Goal: Task Accomplishment & Management: Complete application form

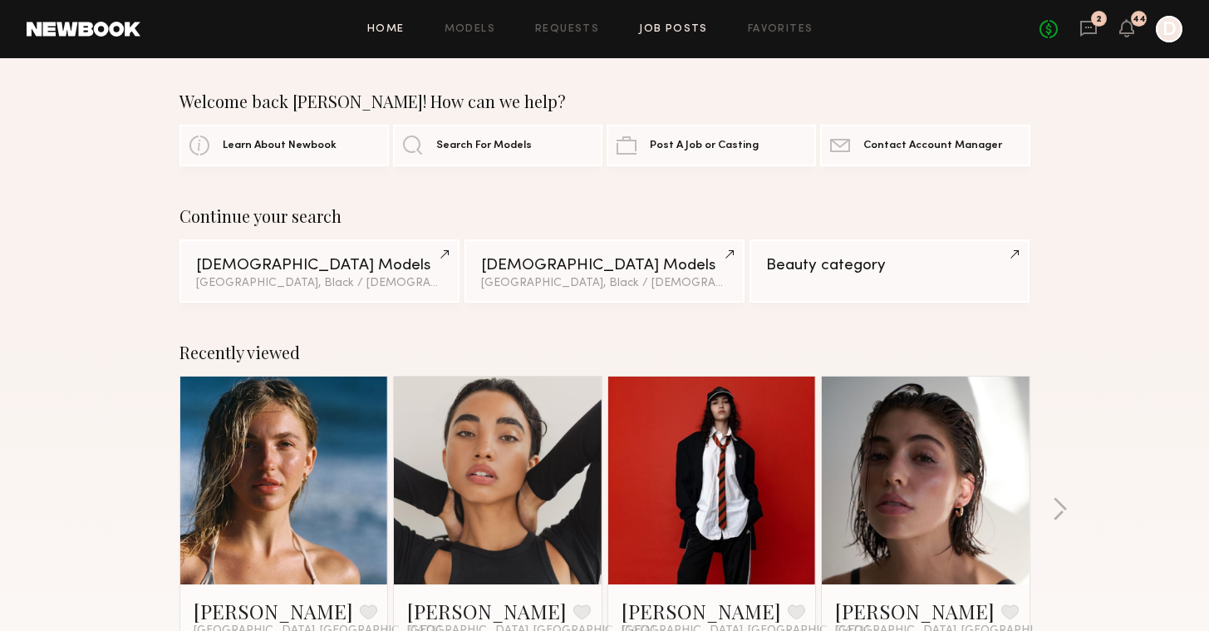
click at [691, 32] on link "Job Posts" at bounding box center [673, 29] width 69 height 11
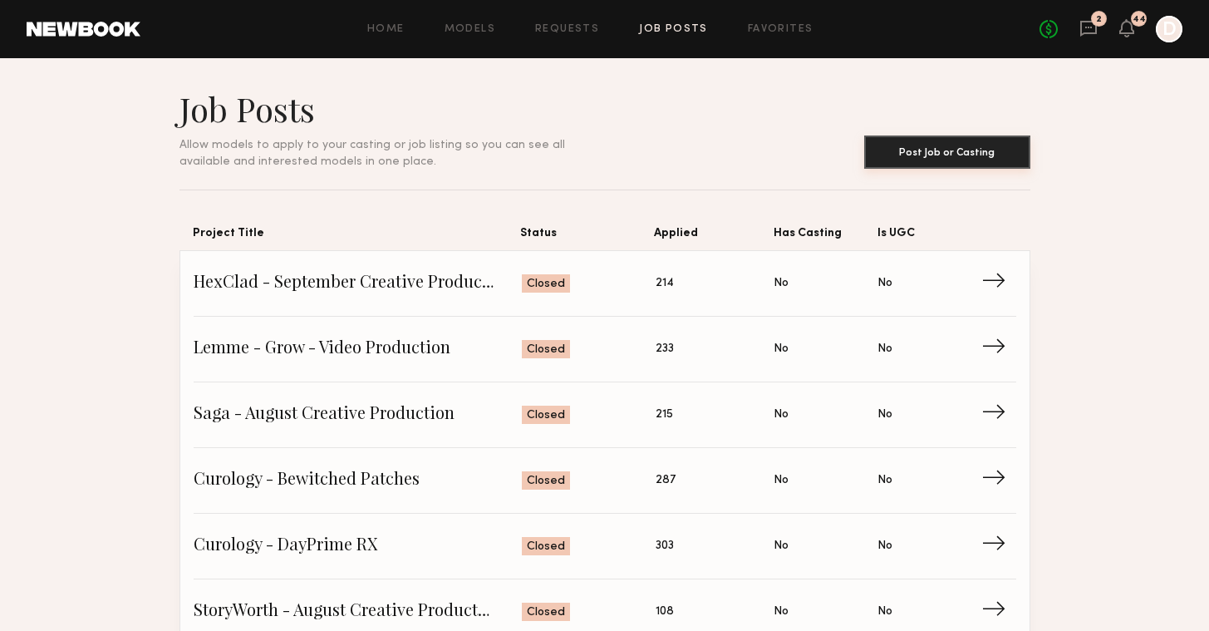
click at [909, 149] on button "Post Job or Casting" at bounding box center [947, 151] width 166 height 33
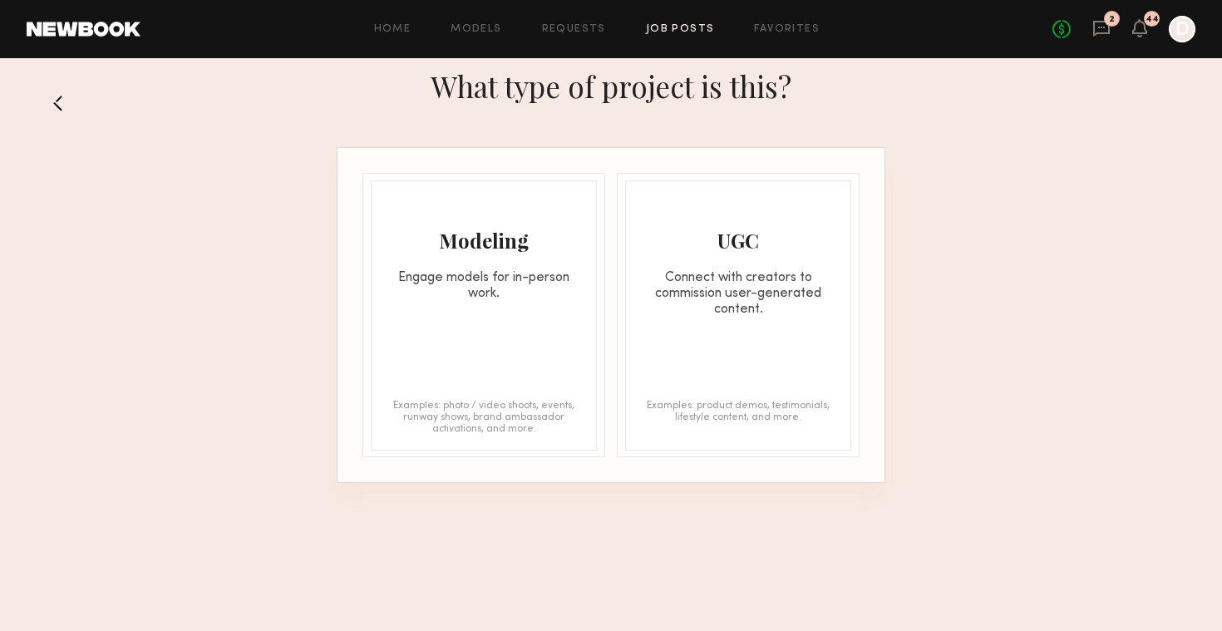
click at [525, 249] on div "Modeling" at bounding box center [484, 240] width 224 height 27
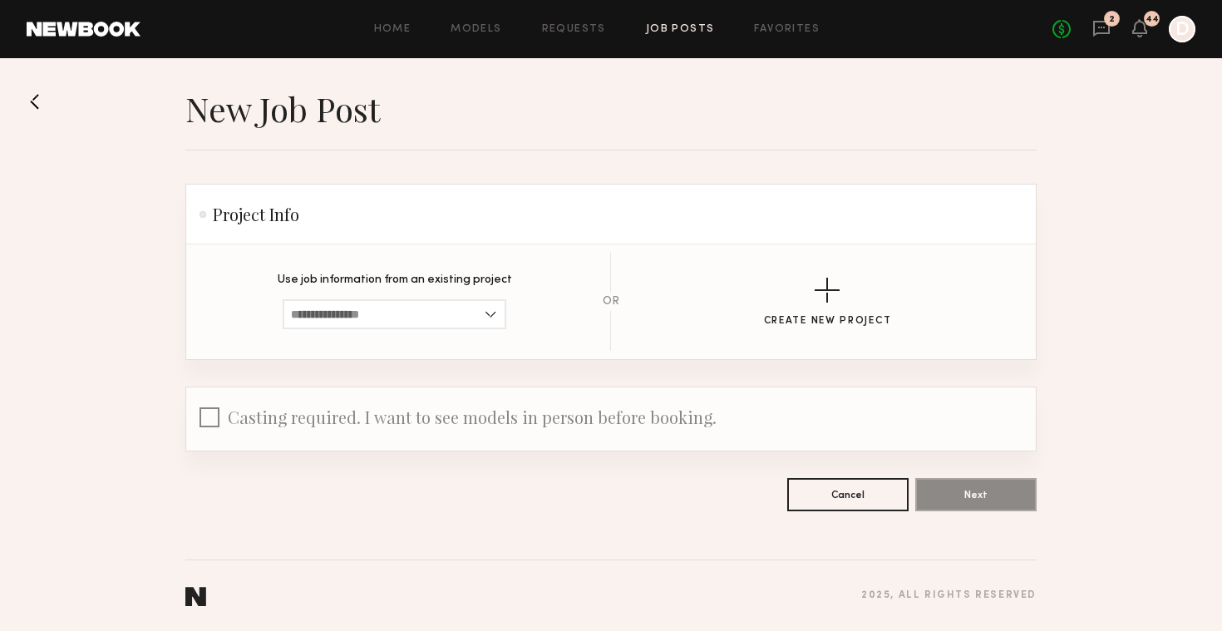
click at [729, 315] on div "Create New Project" at bounding box center [827, 302] width 363 height 49
click at [810, 313] on button "Create New Project" at bounding box center [828, 302] width 128 height 49
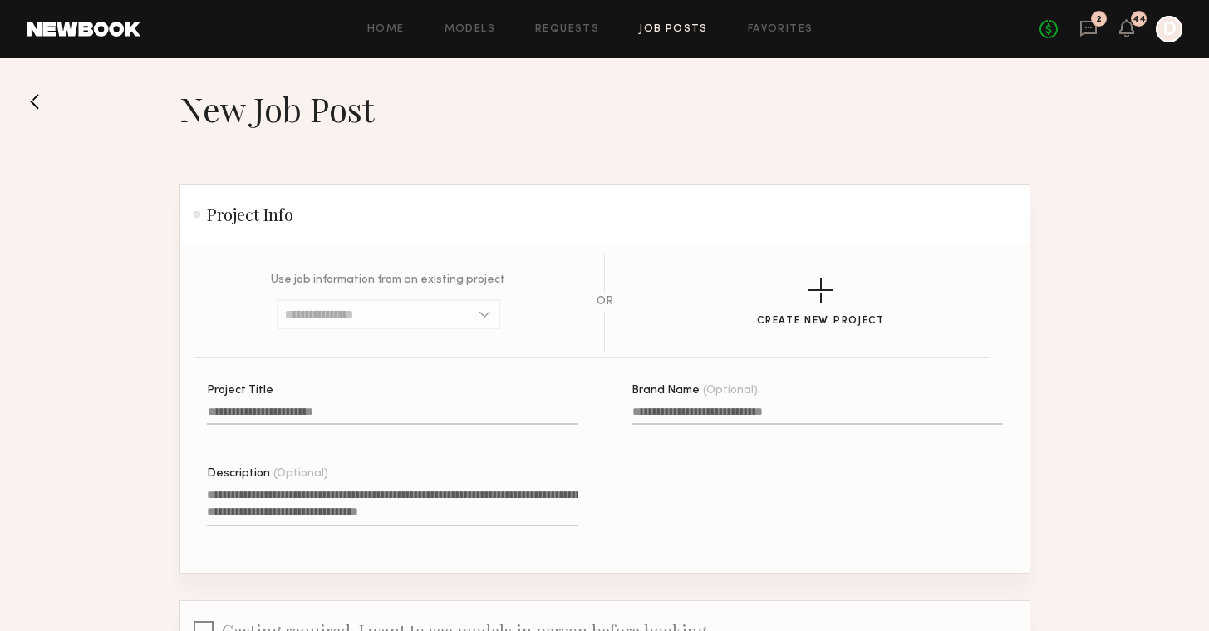
click at [485, 411] on input "Project Title" at bounding box center [393, 415] width 372 height 19
type input "**********"
click at [478, 493] on textarea "Description (Optional)" at bounding box center [393, 506] width 372 height 40
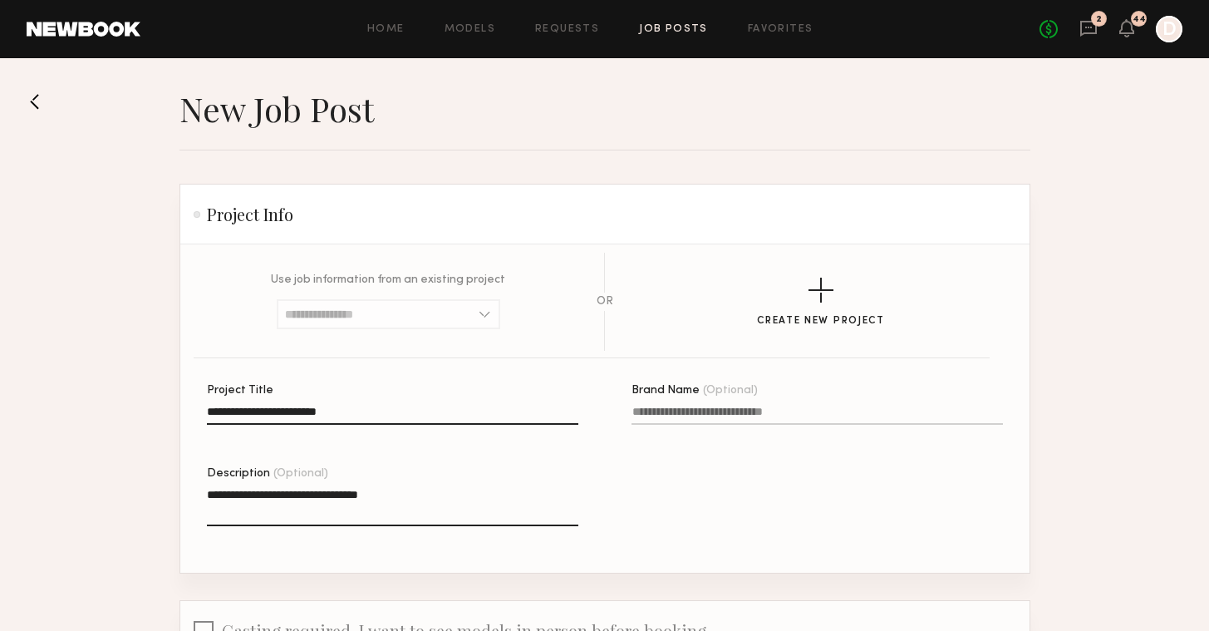
drag, startPoint x: 416, startPoint y: 491, endPoint x: 295, endPoint y: 494, distance: 120.6
click at [295, 494] on textarea "**********" at bounding box center [393, 506] width 372 height 40
type textarea "**********"
click at [410, 0] on header "Home Models Requests Job Posts Favorites Sign Out No fees up to $5,000 2 44 D" at bounding box center [604, 29] width 1209 height 58
click at [467, 416] on input "**********" at bounding box center [393, 415] width 372 height 19
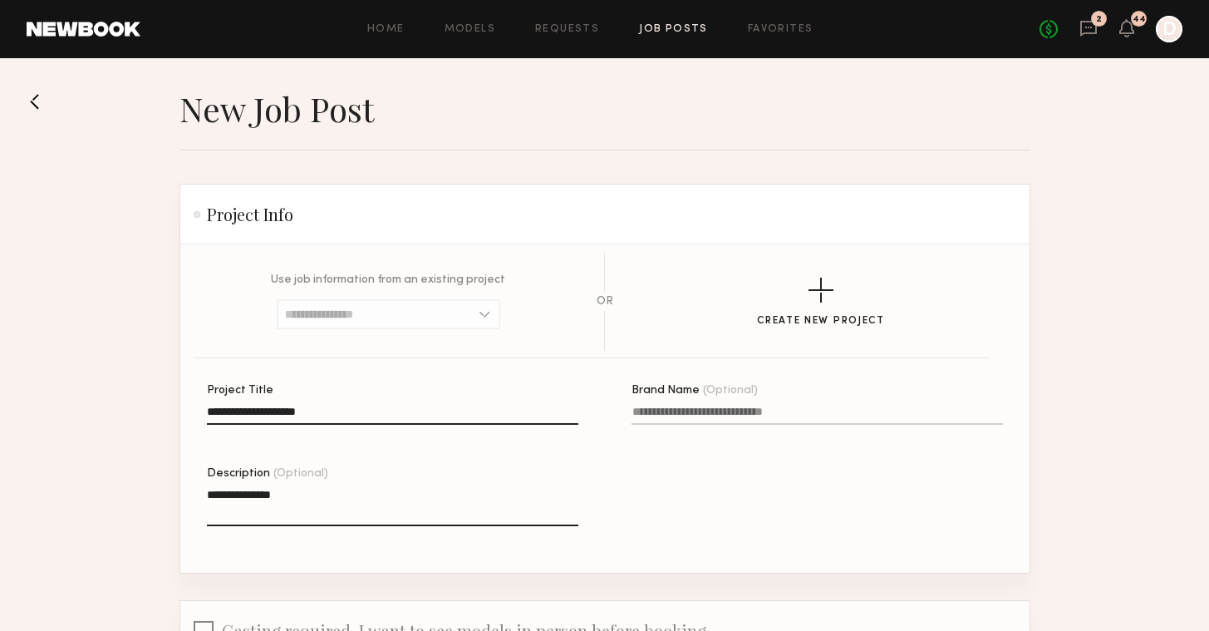
type input "**********"
click at [304, 493] on textarea "**********" at bounding box center [393, 506] width 372 height 40
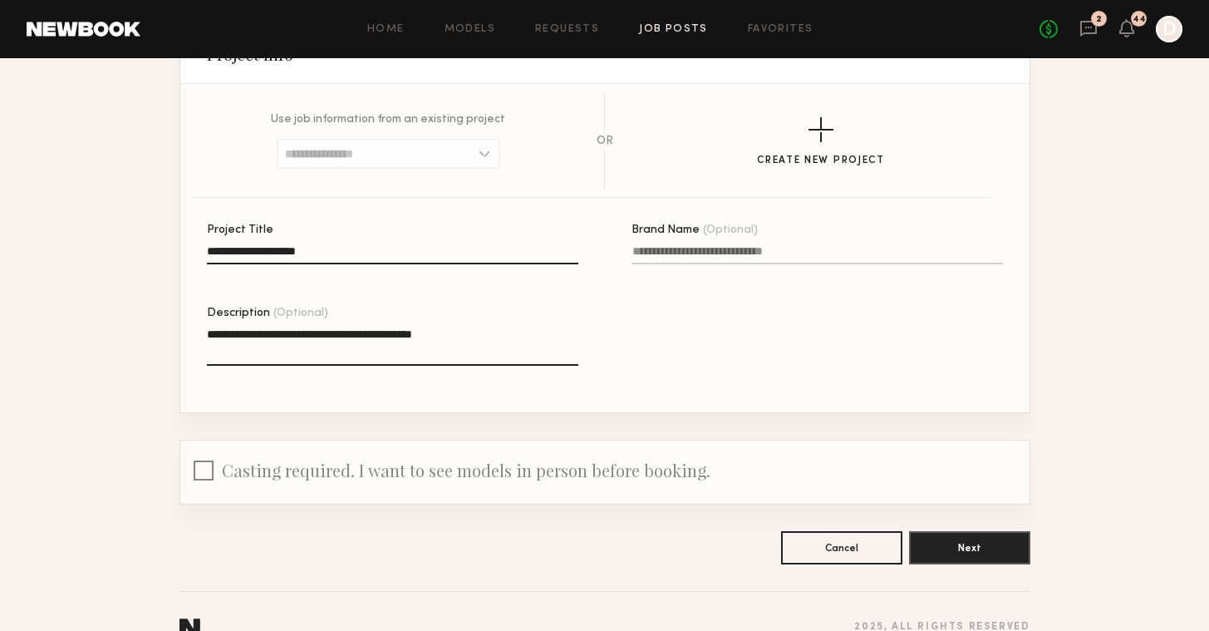
scroll to position [192, 0]
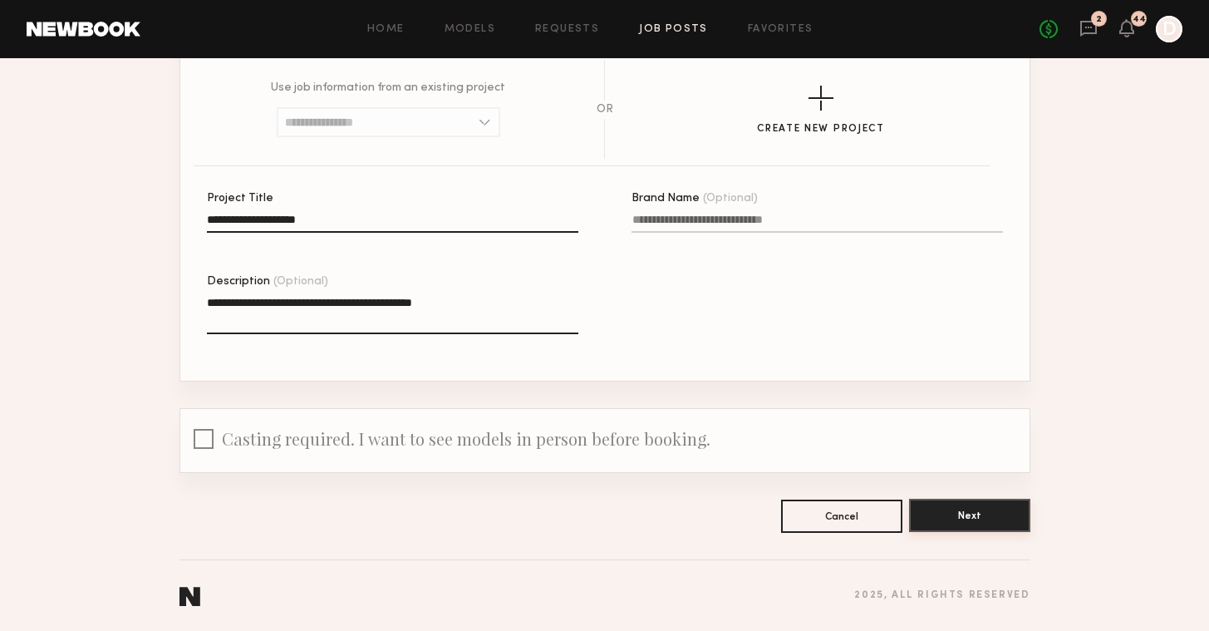
type textarea "**********"
click at [962, 518] on button "Next" at bounding box center [969, 515] width 121 height 33
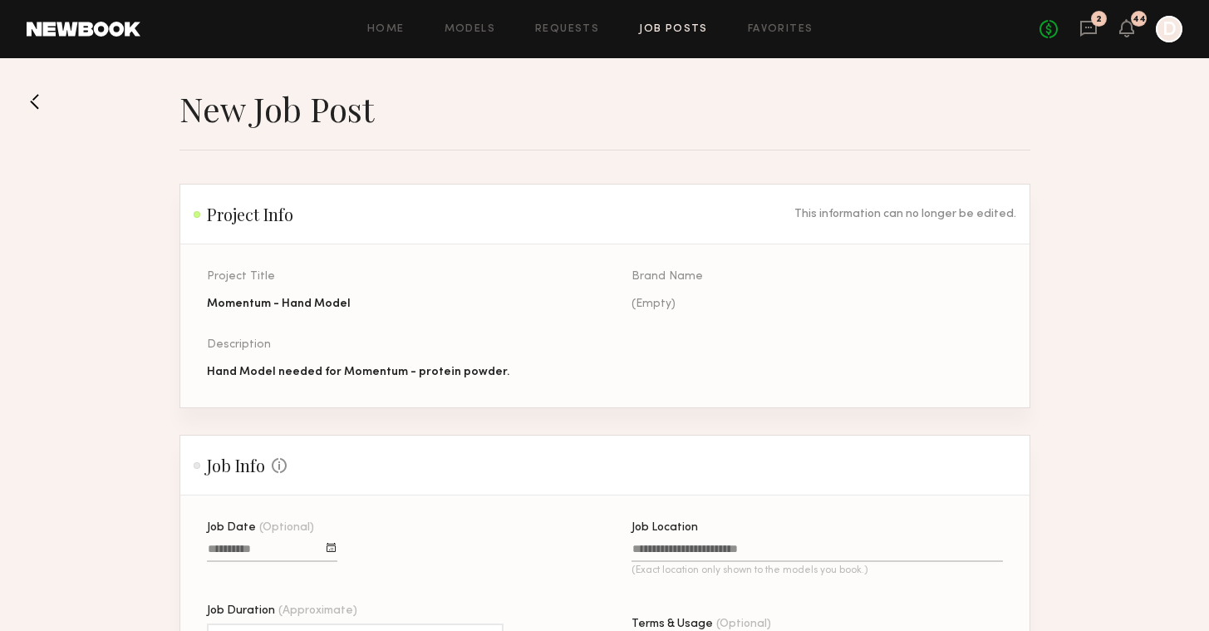
scroll to position [128, 0]
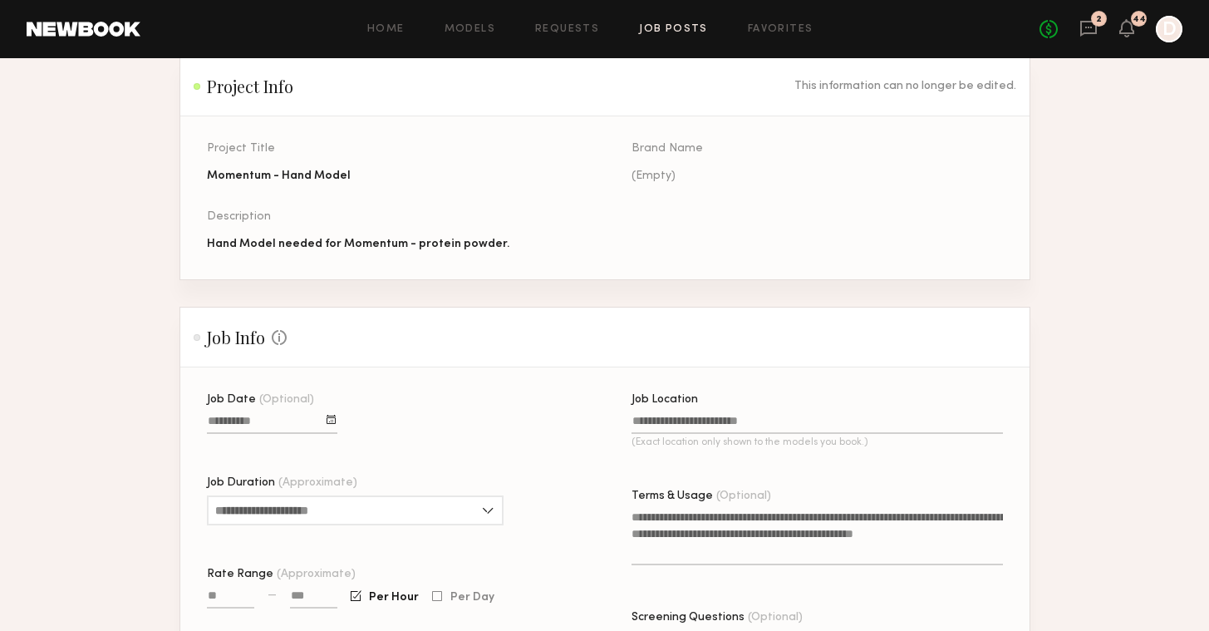
click at [331, 424] on div at bounding box center [331, 419] width 9 height 9
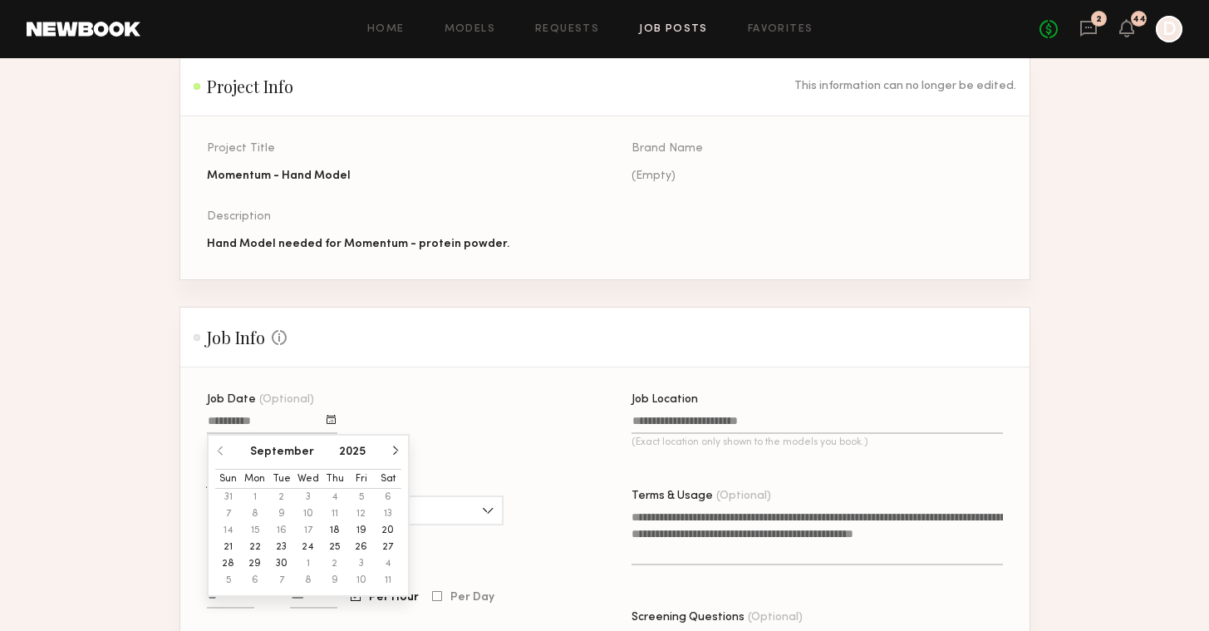
click at [253, 545] on button "22" at bounding box center [255, 547] width 27 height 17
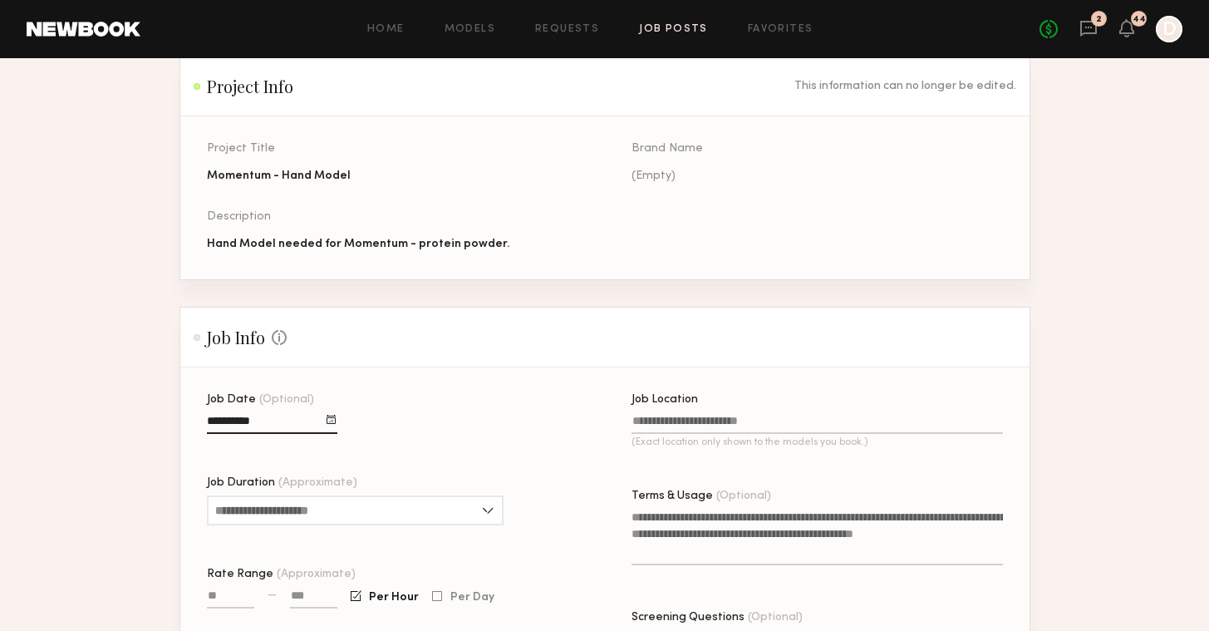
click at [652, 419] on input "Job Location (Exact location only shown to the models you book.)" at bounding box center [818, 424] width 372 height 19
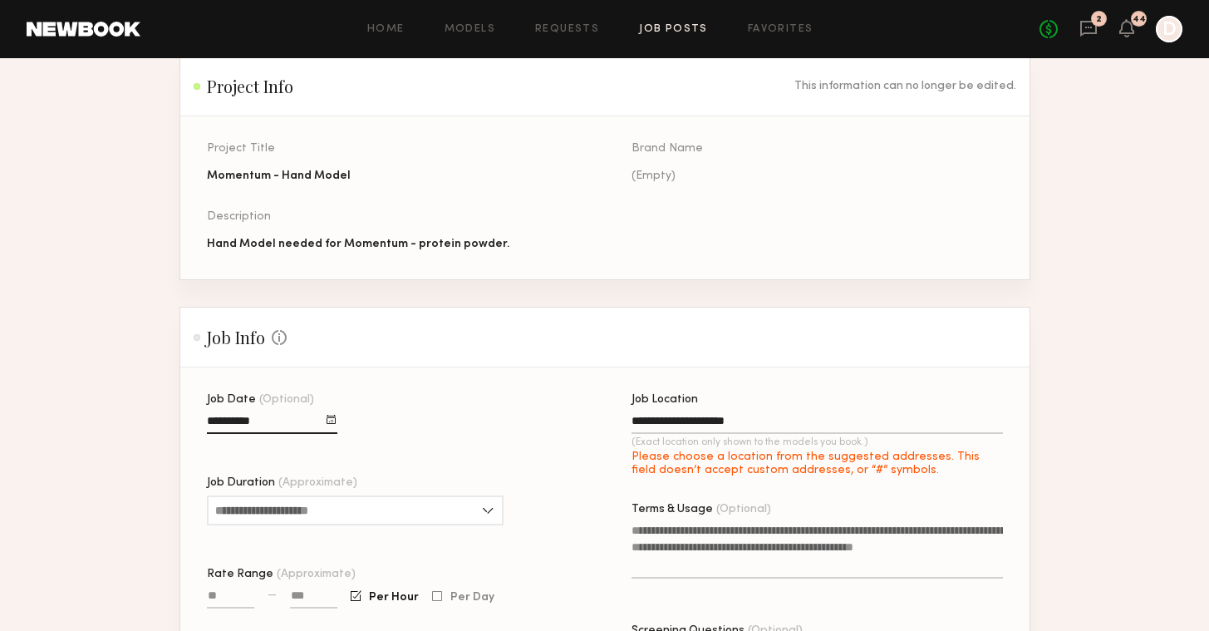
type input "**********"
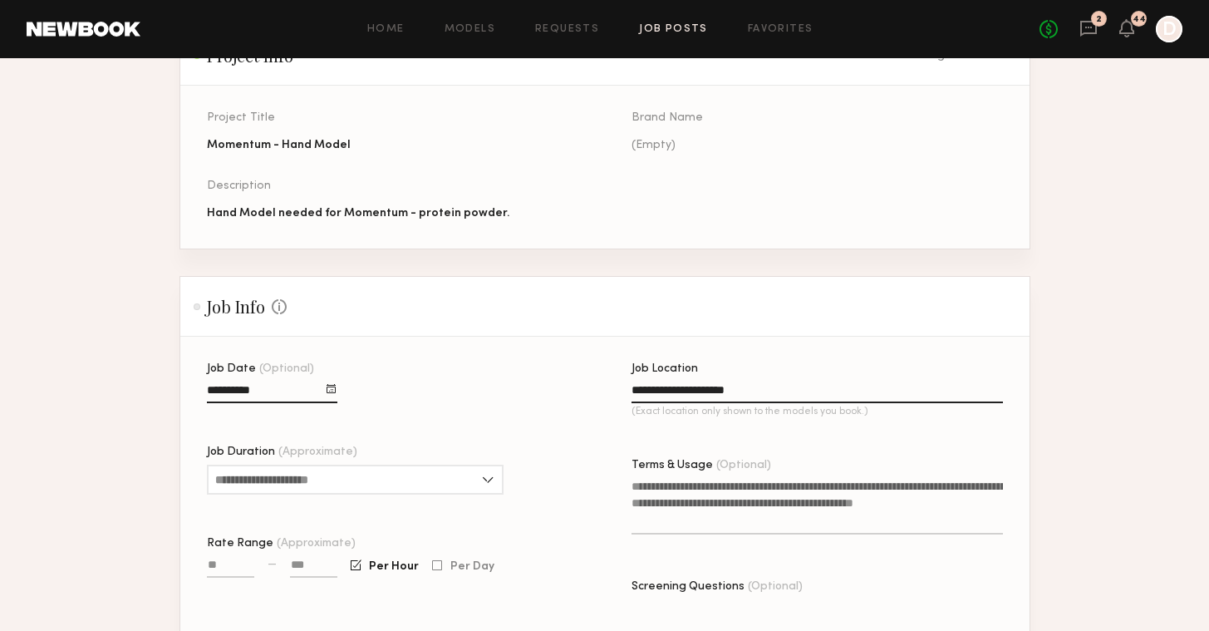
scroll to position [215, 0]
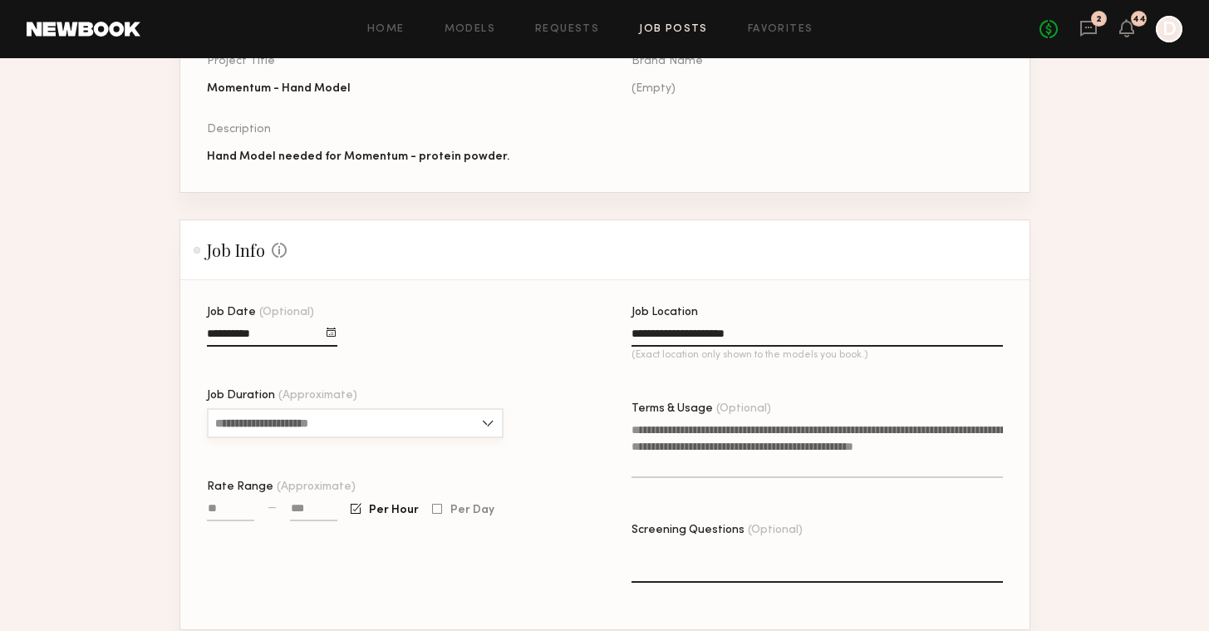
click at [364, 427] on input "Job Duration (Approximate)" at bounding box center [355, 423] width 297 height 30
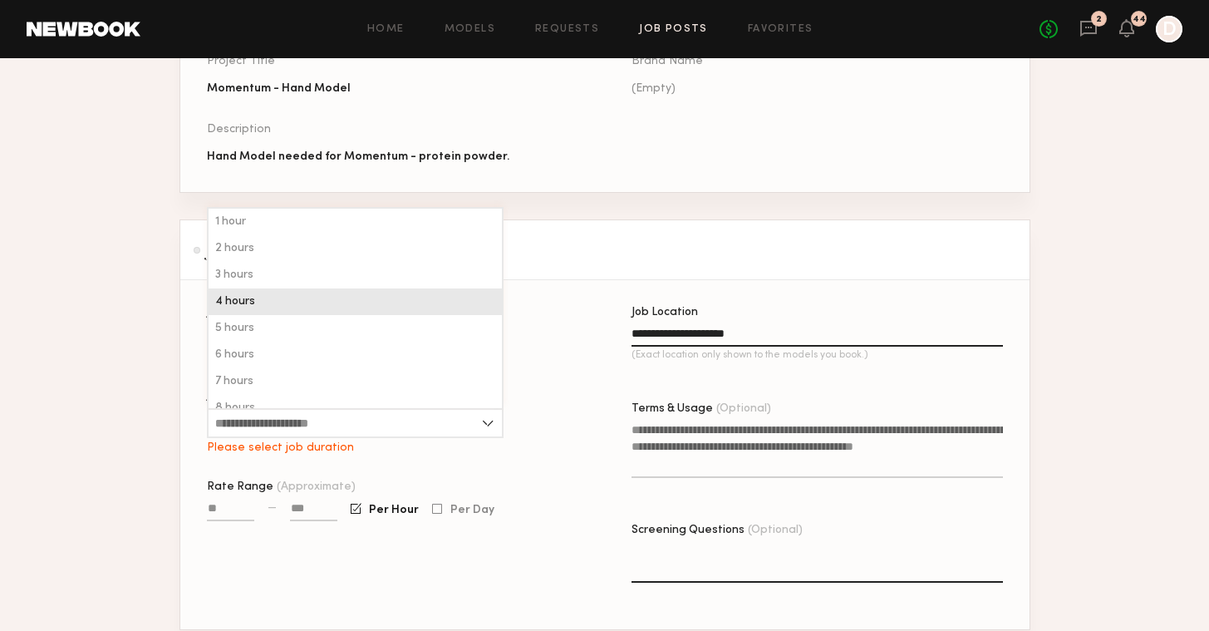
click at [281, 311] on div "4 hours" at bounding box center [355, 301] width 293 height 27
type input "*******"
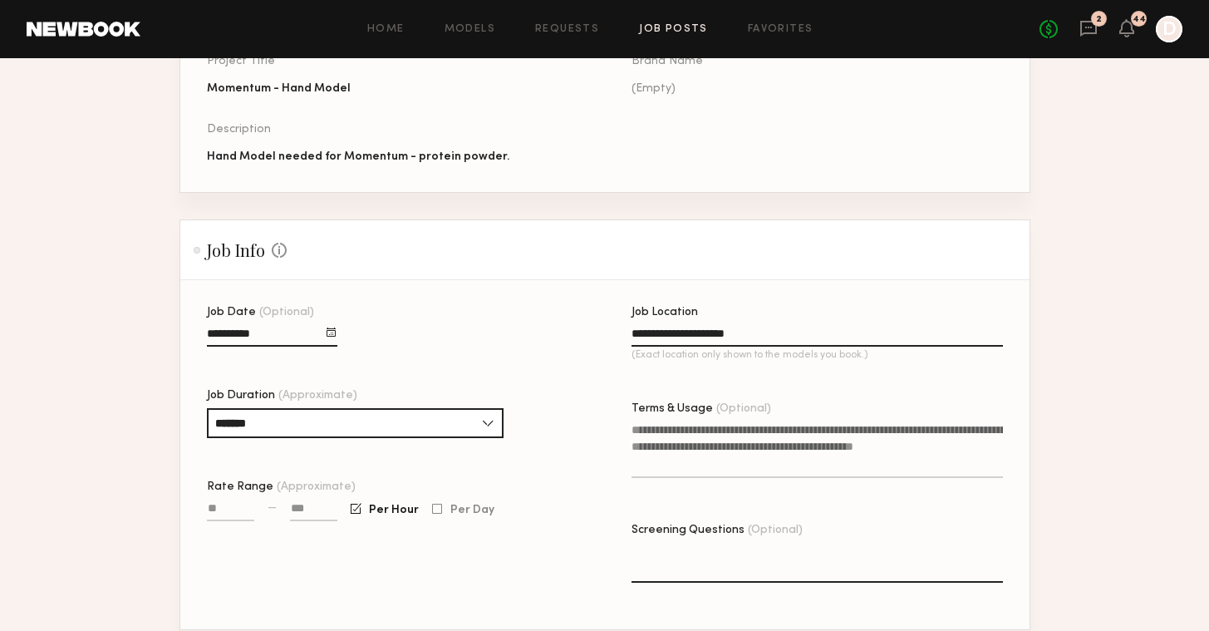
click at [233, 507] on input "Rate Range (Approximate)" at bounding box center [230, 511] width 47 height 19
type input "***"
click at [296, 503] on input at bounding box center [313, 511] width 47 height 19
type input "****"
click at [675, 437] on textarea "Terms & Usage (Optional)" at bounding box center [818, 449] width 372 height 57
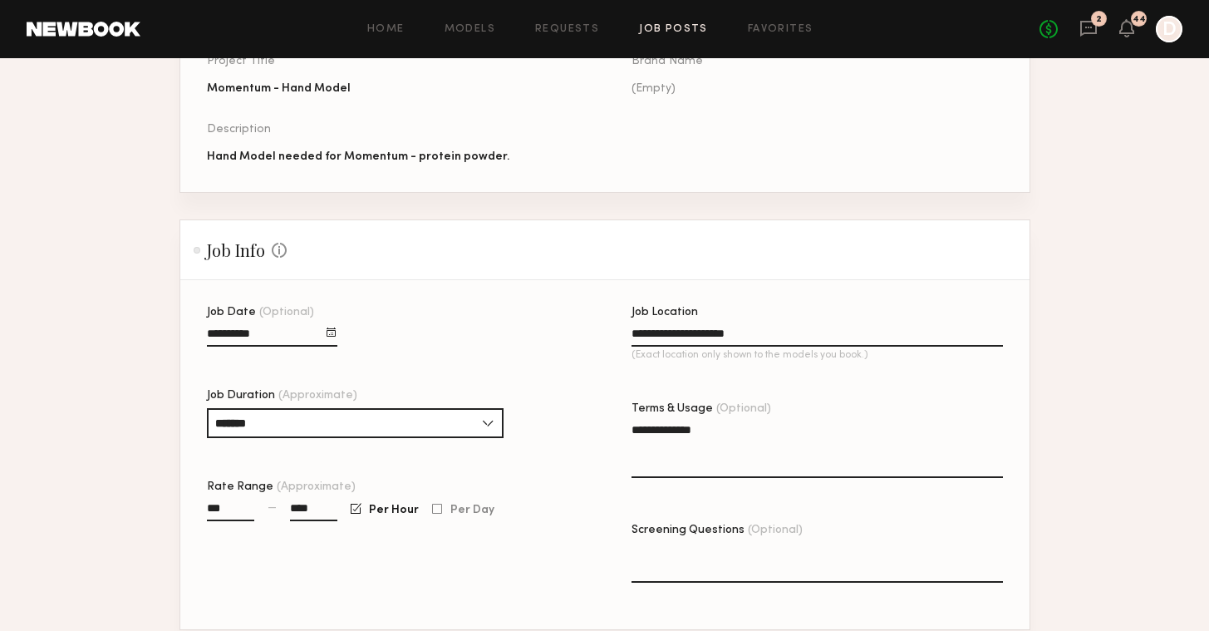
click at [697, 429] on textarea "**********" at bounding box center [818, 449] width 372 height 57
click at [712, 427] on textarea "**********" at bounding box center [818, 449] width 372 height 57
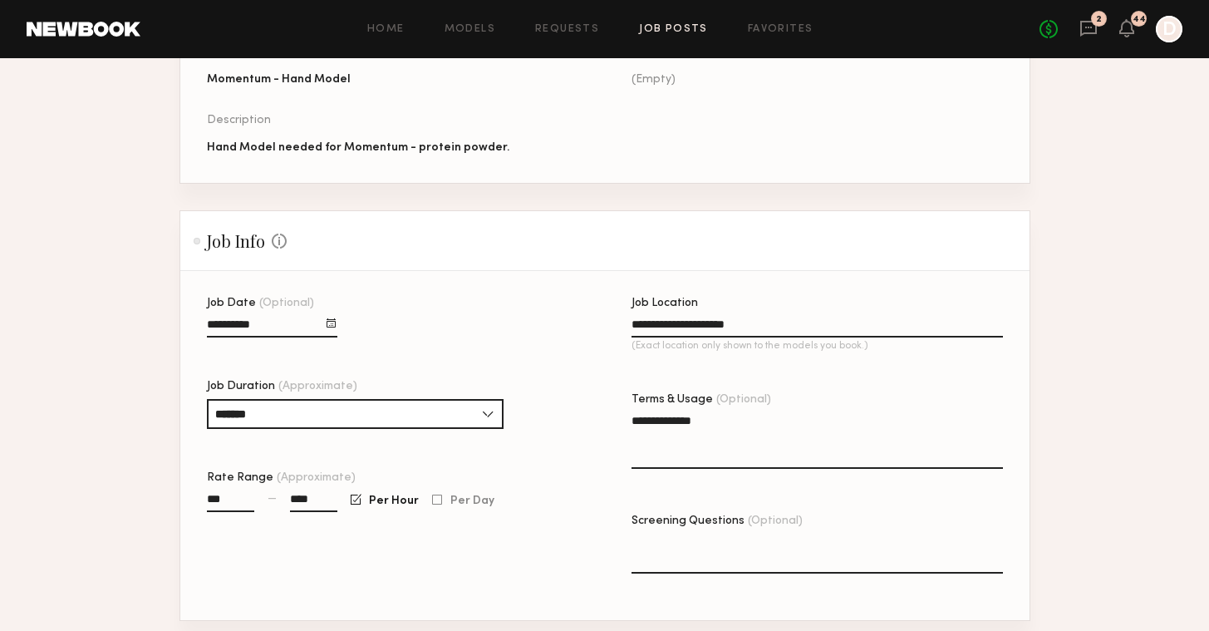
scroll to position [314, 0]
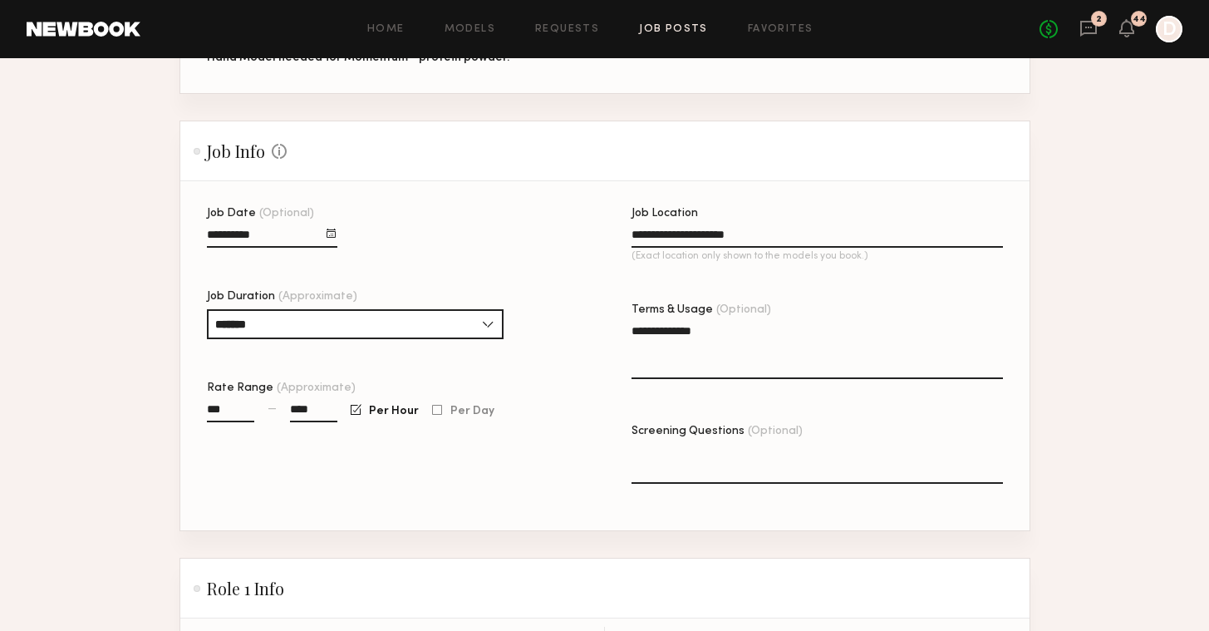
drag, startPoint x: 699, startPoint y: 331, endPoint x: 644, endPoint y: 326, distance: 55.1
click at [644, 326] on textarea "**********" at bounding box center [818, 351] width 372 height 57
click at [834, 347] on textarea "**********" at bounding box center [818, 351] width 372 height 57
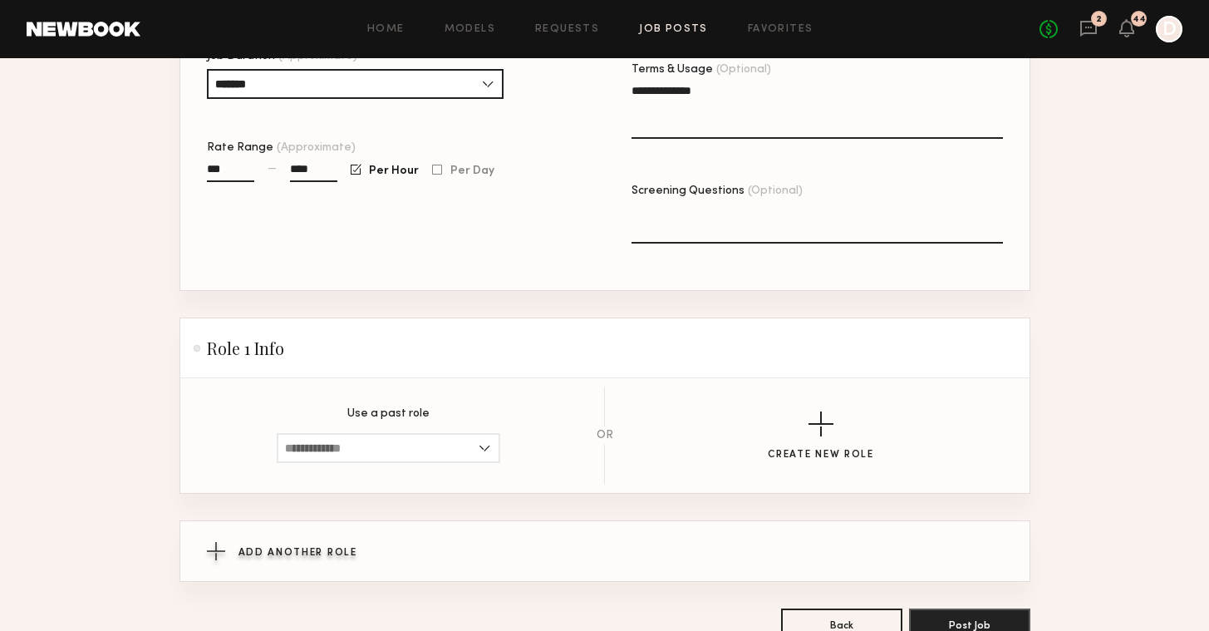
scroll to position [663, 0]
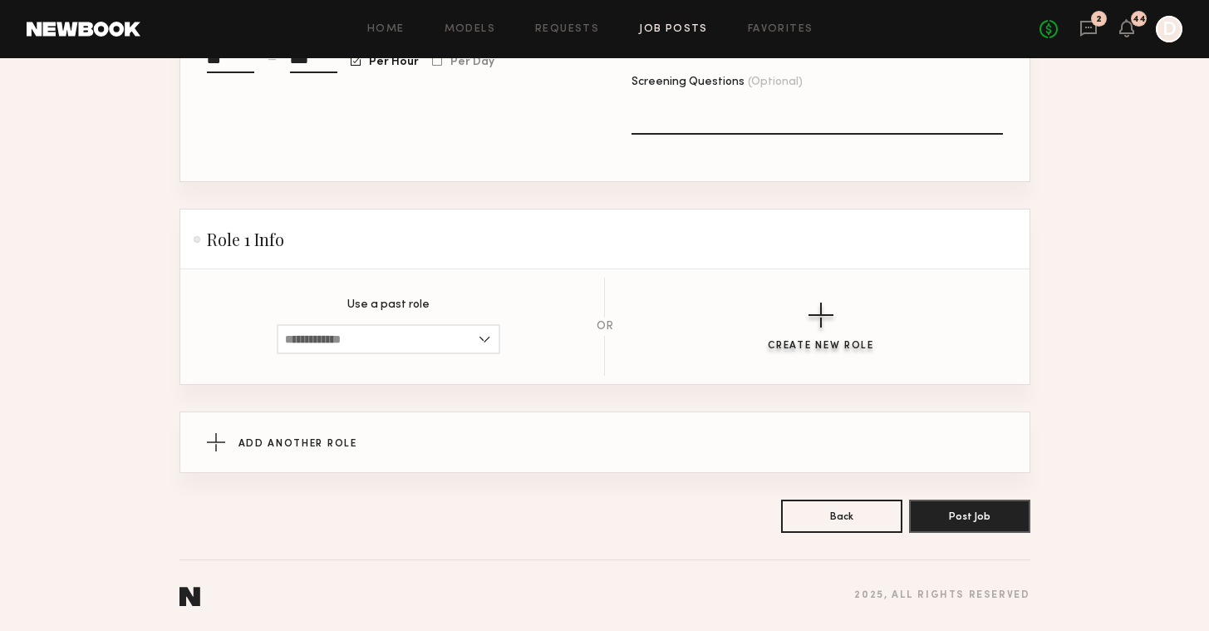
type textarea "**********"
click at [815, 318] on div "button" at bounding box center [821, 315] width 25 height 25
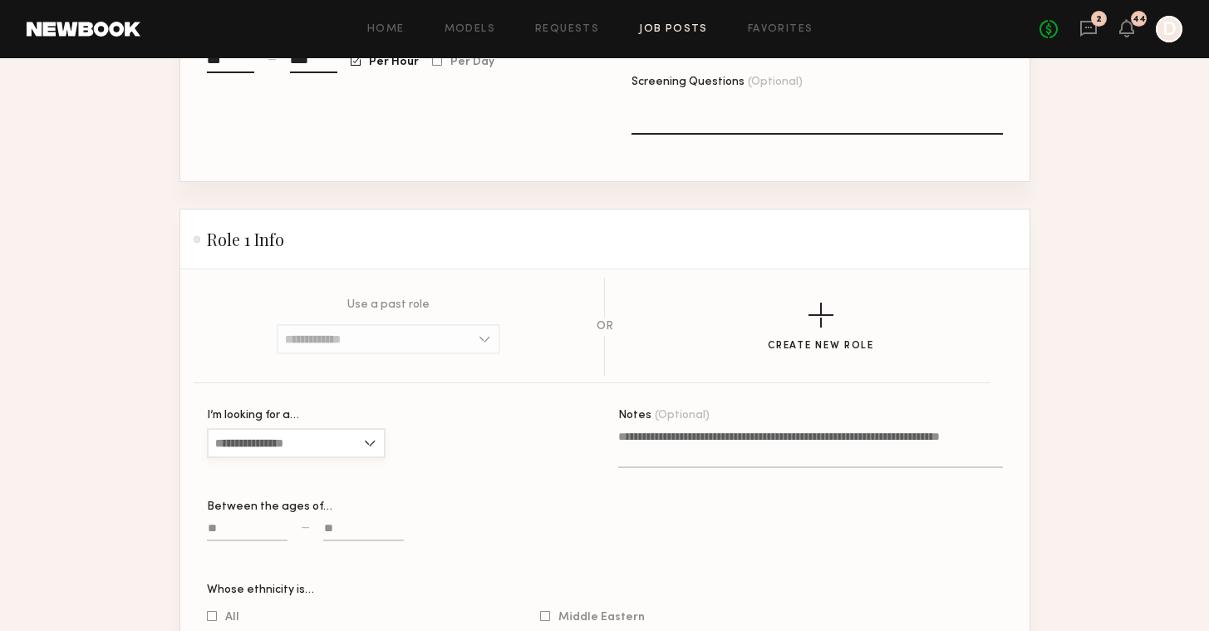
click at [351, 448] on input "I’m looking for a…" at bounding box center [296, 443] width 179 height 30
click at [331, 480] on div "Female" at bounding box center [296, 471] width 175 height 27
type input "******"
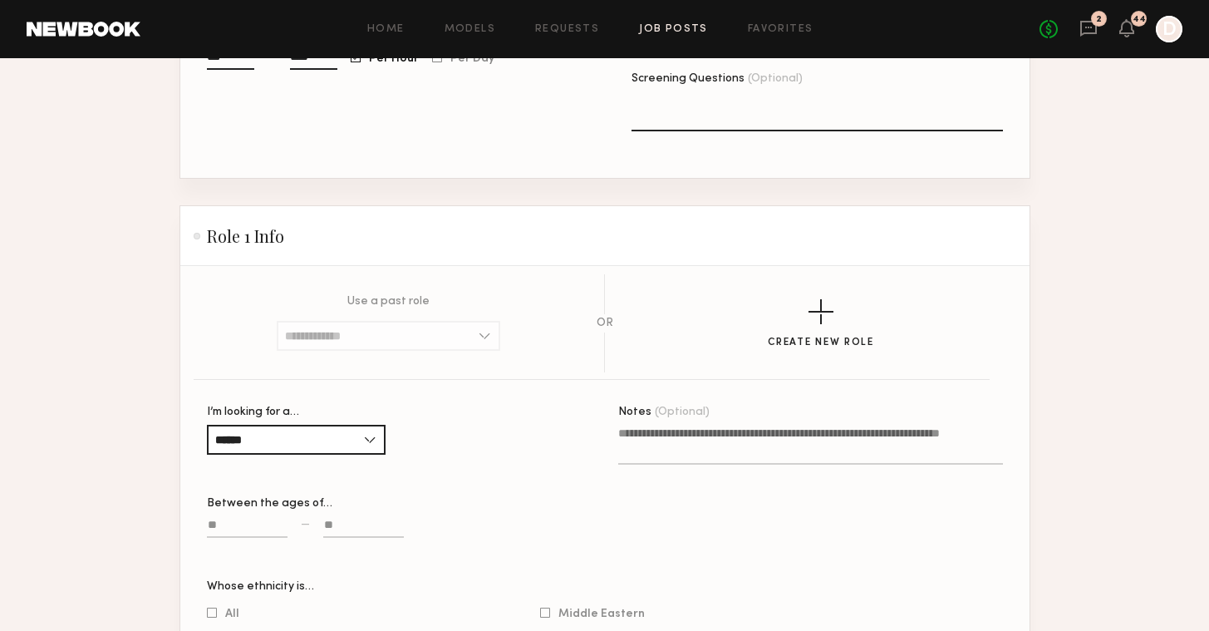
click at [250, 527] on input at bounding box center [247, 528] width 81 height 19
type input "**"
click at [339, 509] on div "Between the ages of…" at bounding box center [399, 504] width 385 height 12
click at [343, 531] on input at bounding box center [363, 528] width 81 height 19
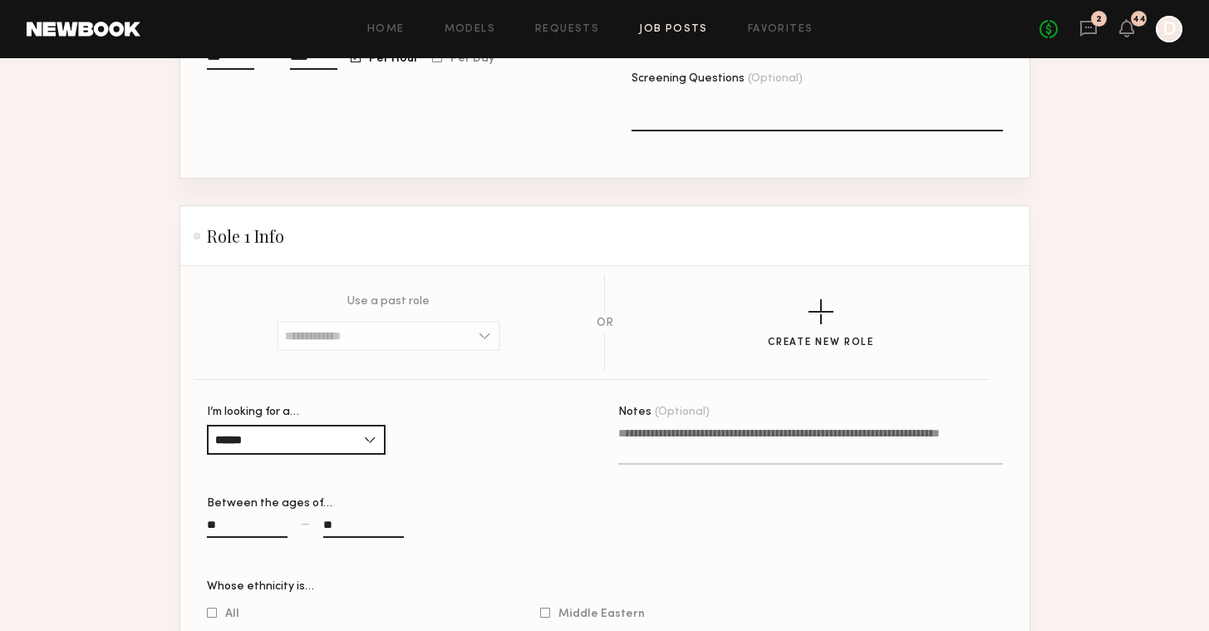
type input "**"
click at [766, 500] on div "Notes (Optional)" at bounding box center [810, 493] width 385 height 175
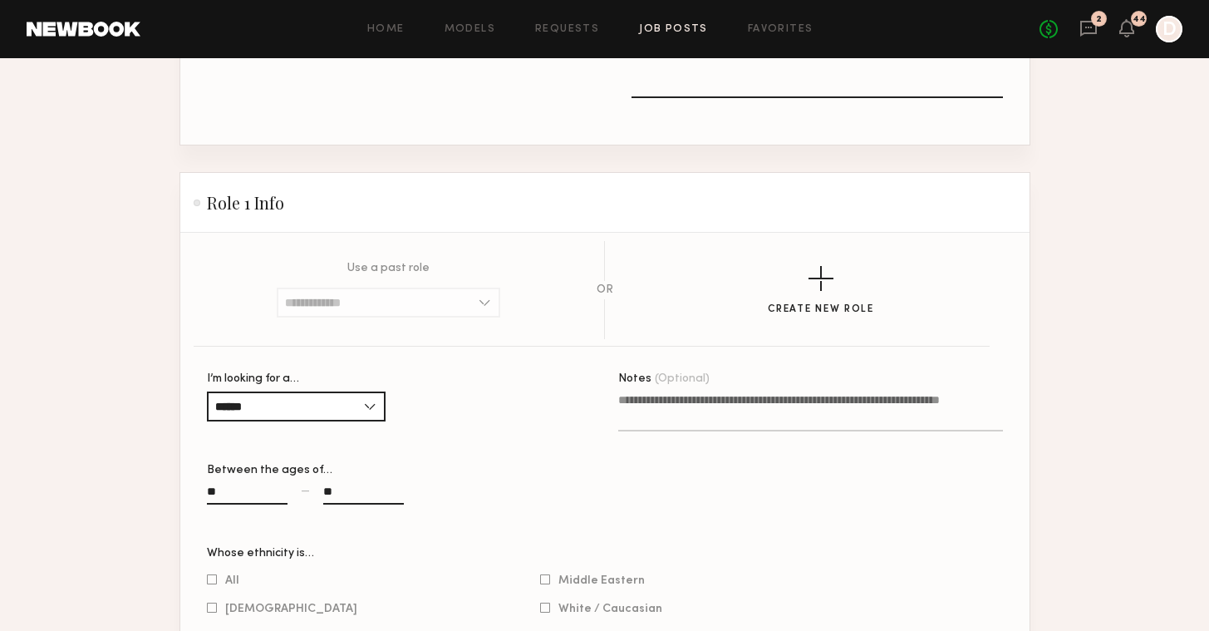
scroll to position [807, 0]
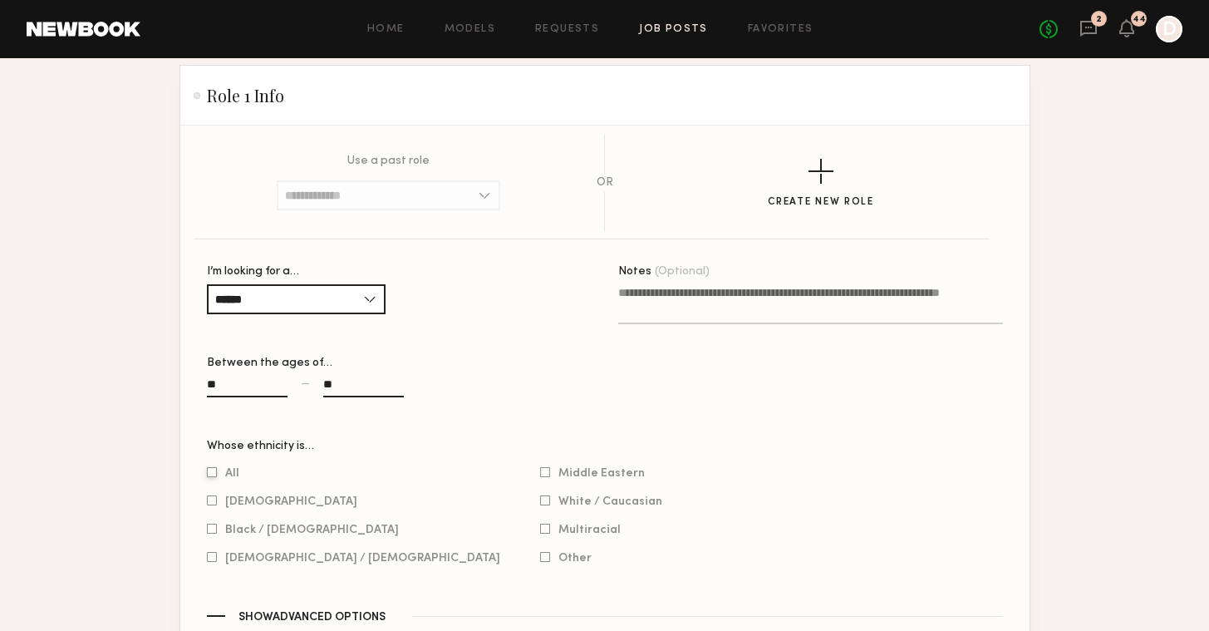
click at [209, 468] on div at bounding box center [212, 472] width 10 height 11
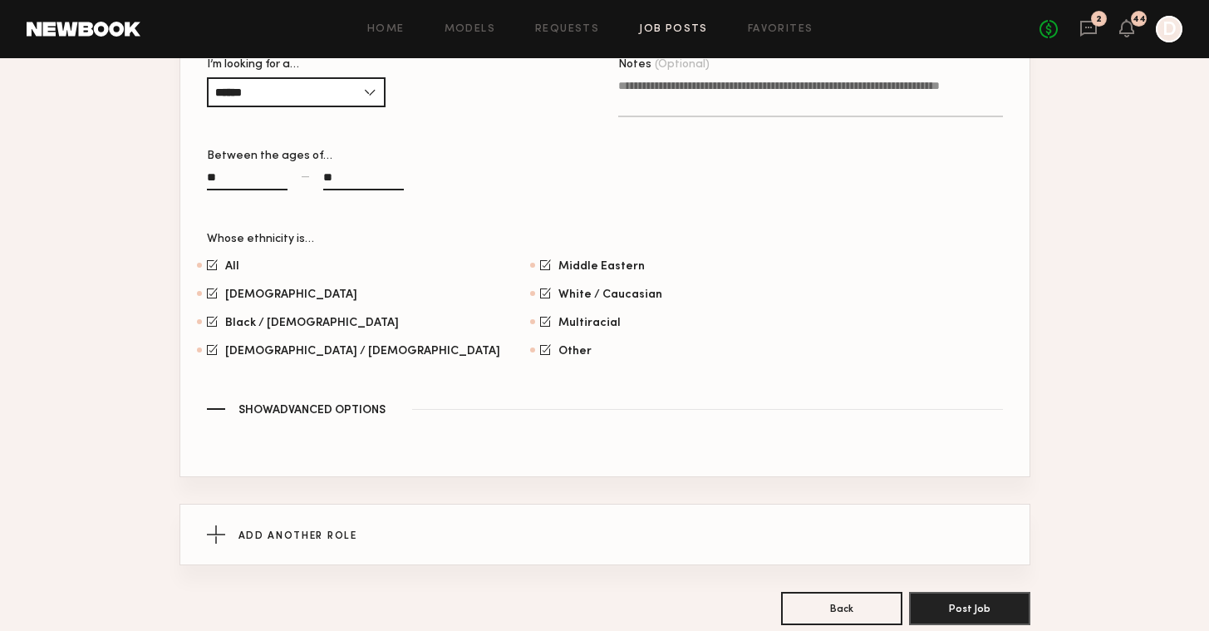
scroll to position [1106, 0]
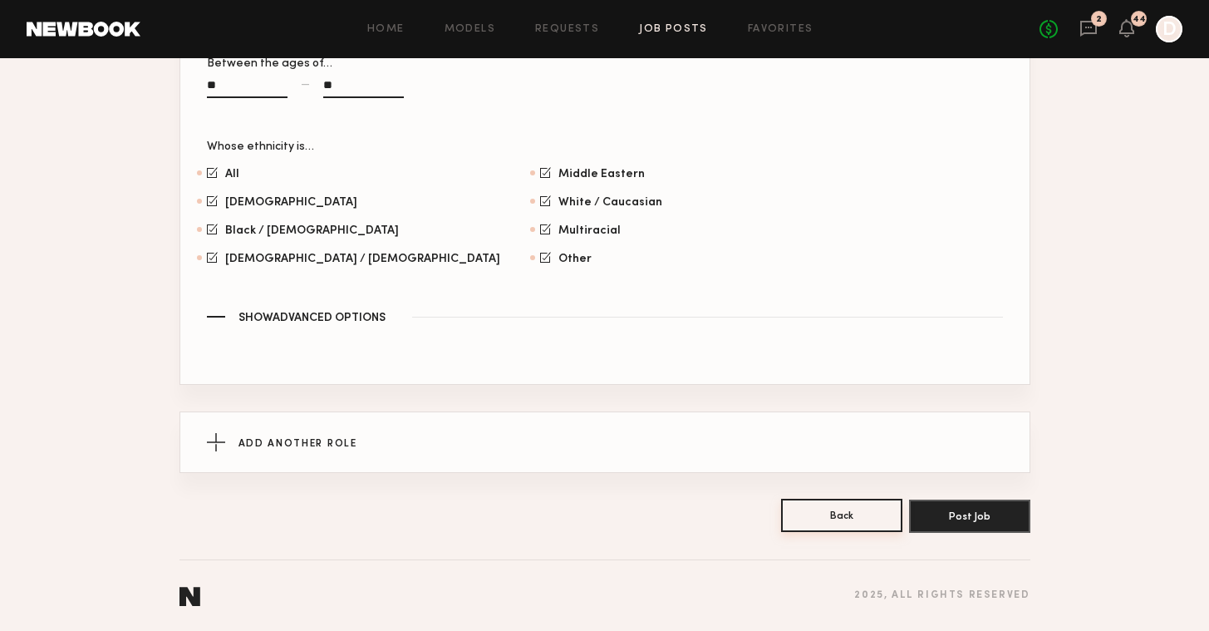
click at [864, 527] on button "Back" at bounding box center [841, 515] width 121 height 33
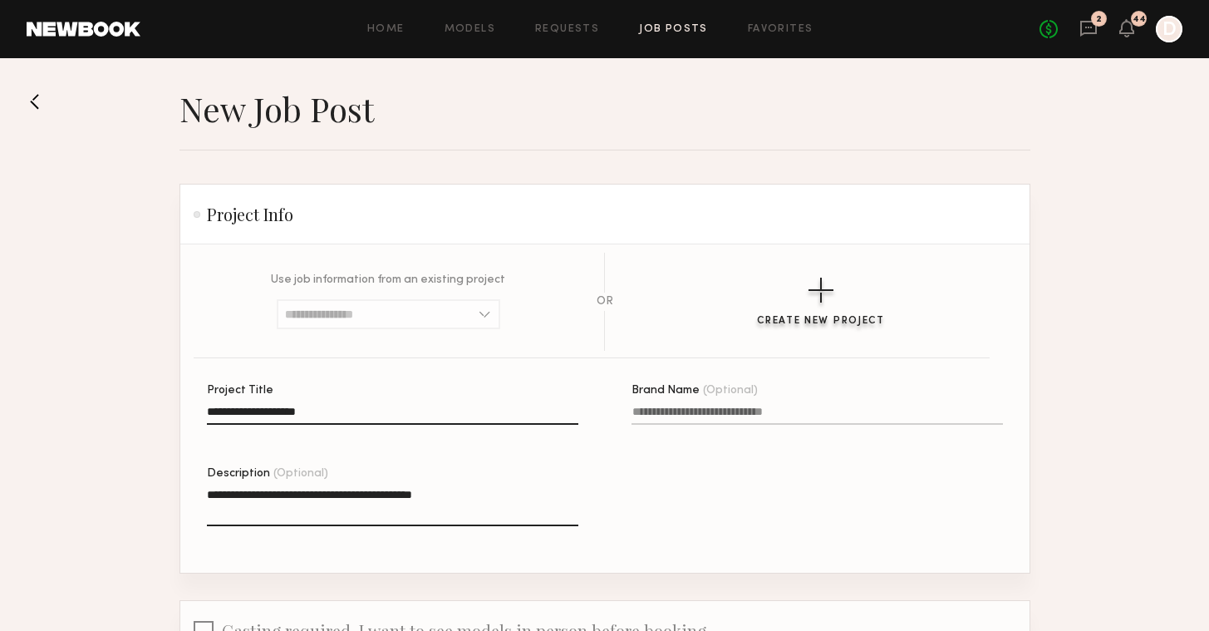
click at [770, 319] on div "Create New Project" at bounding box center [821, 321] width 128 height 11
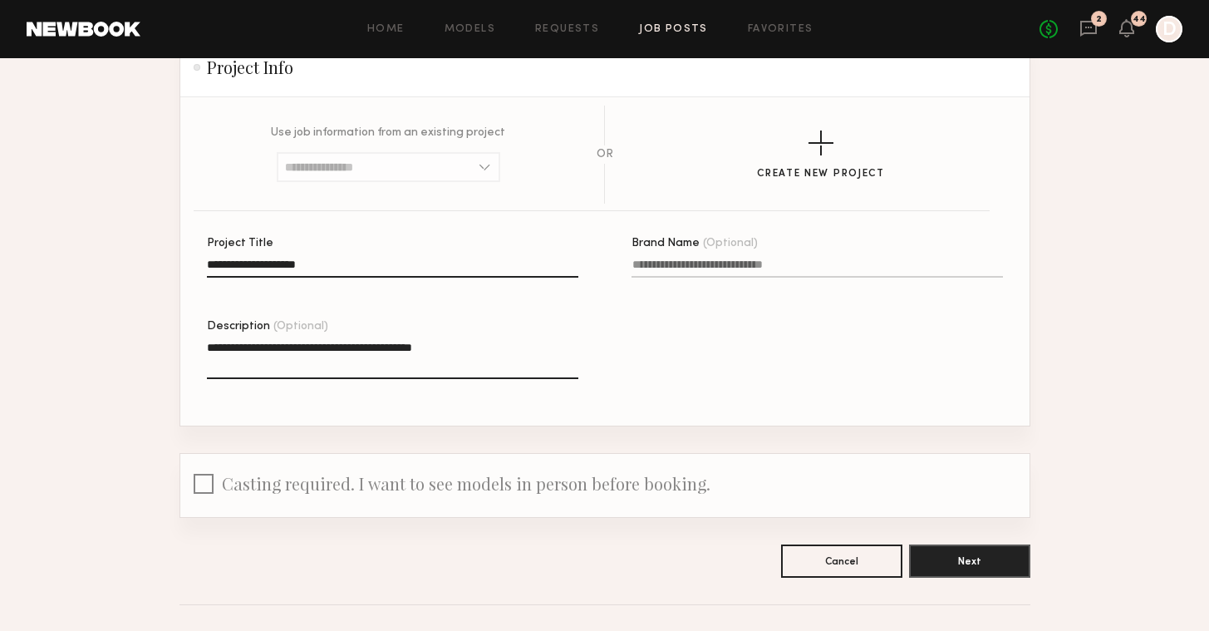
click at [528, 354] on textarea "**********" at bounding box center [393, 359] width 372 height 40
click at [495, 347] on textarea "**********" at bounding box center [393, 359] width 372 height 40
click at [500, 362] on textarea "**********" at bounding box center [393, 359] width 372 height 40
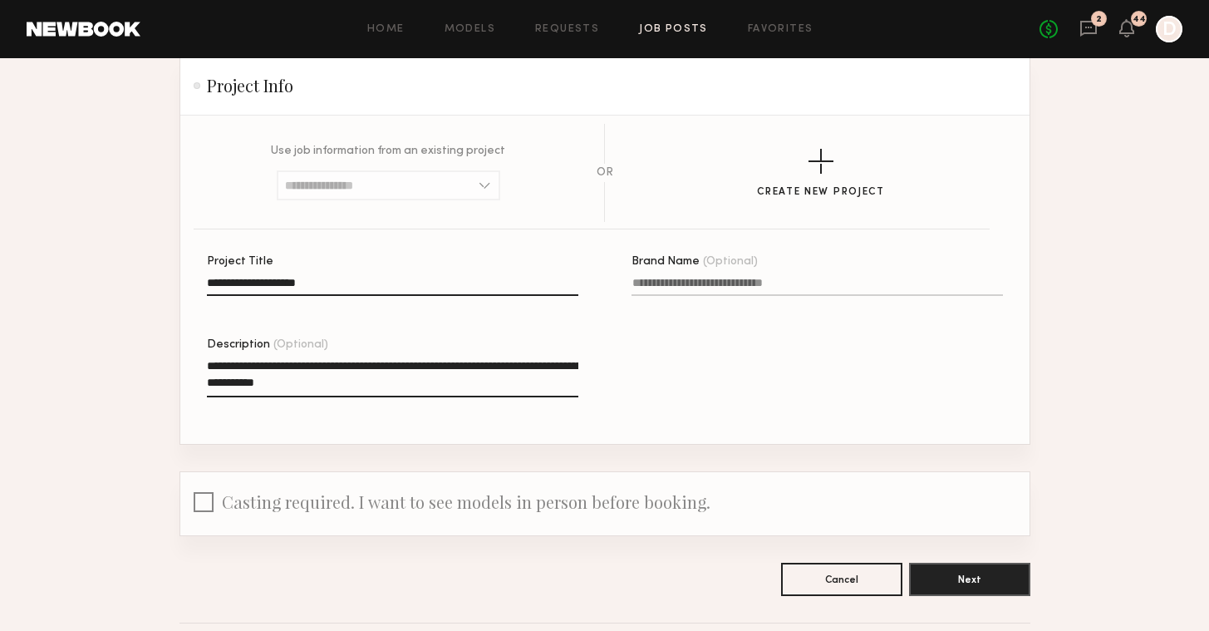
scroll to position [156, 0]
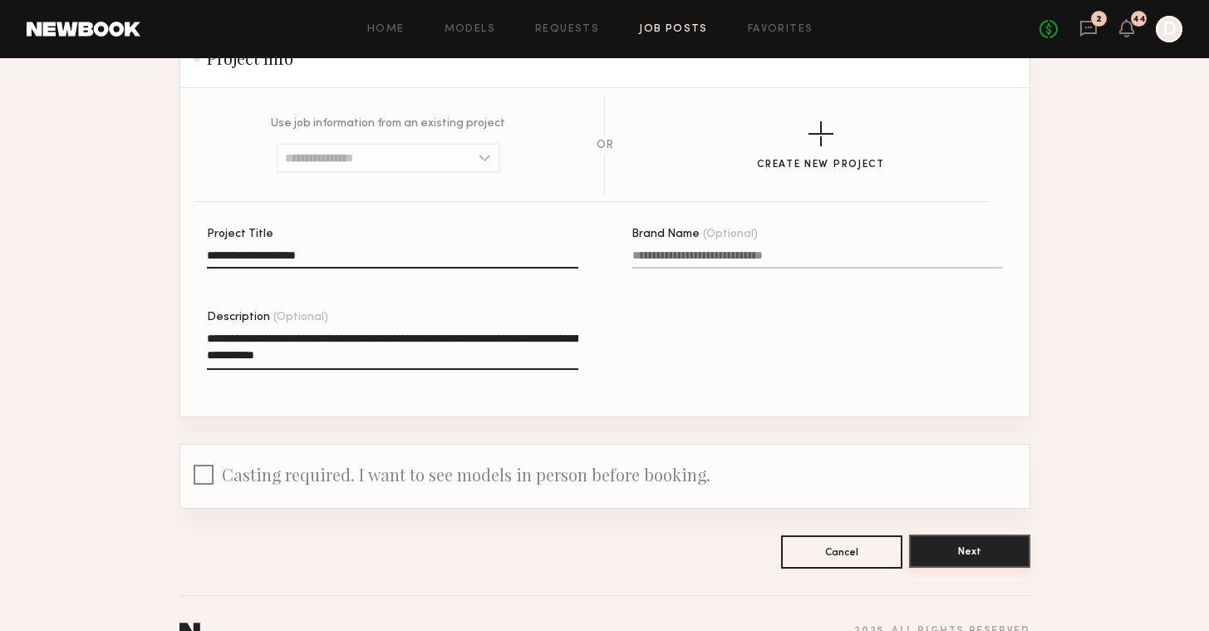
type textarea "**********"
click at [953, 556] on button "Next" at bounding box center [969, 550] width 121 height 33
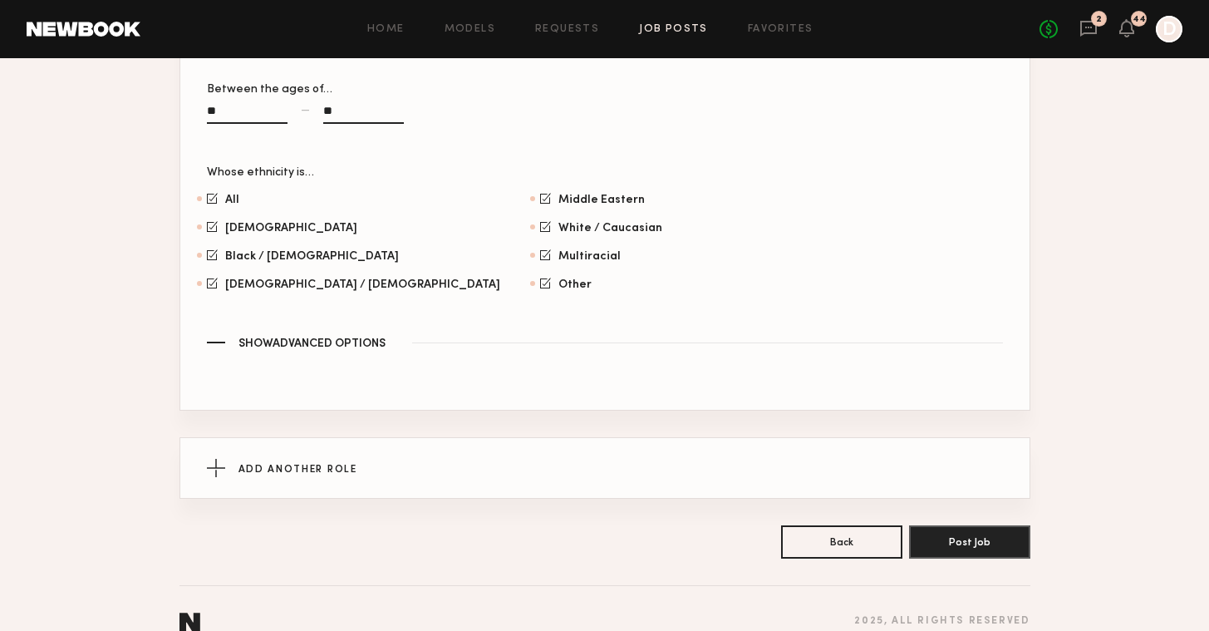
scroll to position [1123, 0]
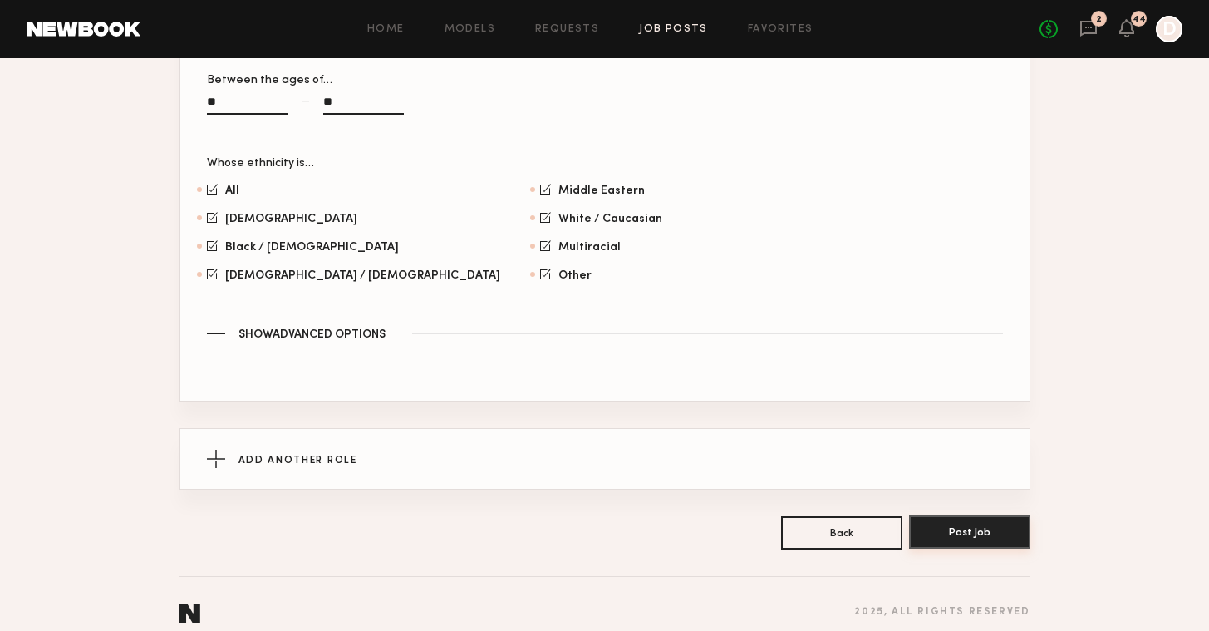
click at [959, 515] on button "Post Job" at bounding box center [969, 531] width 121 height 33
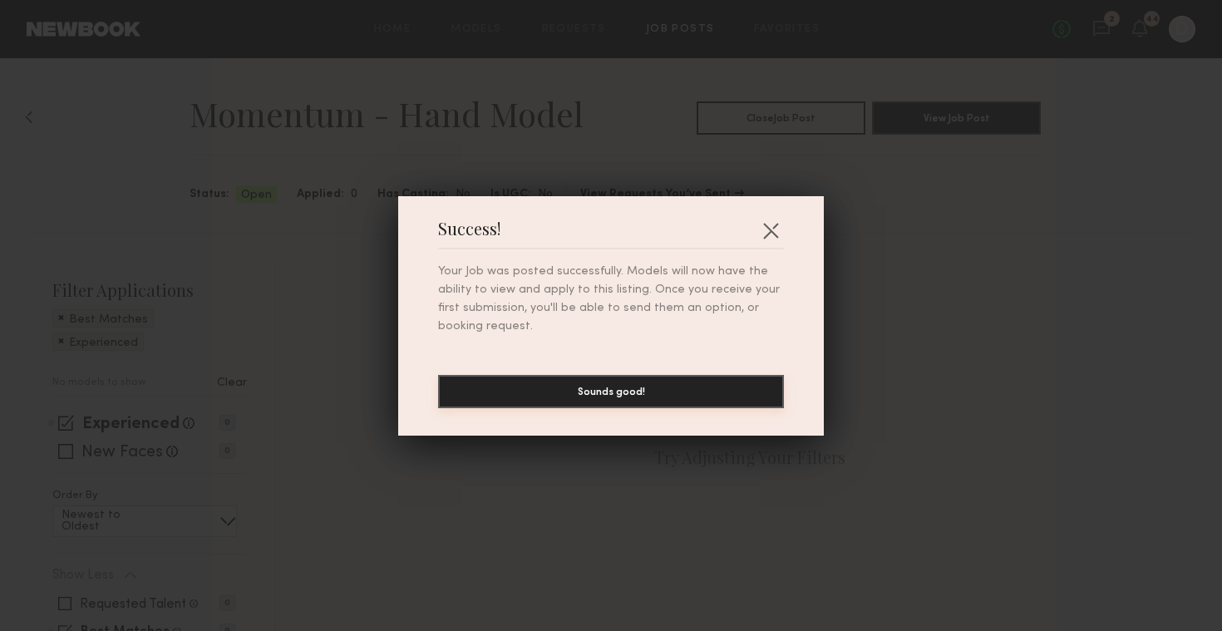
click at [648, 394] on button "Sounds good!" at bounding box center [611, 391] width 346 height 33
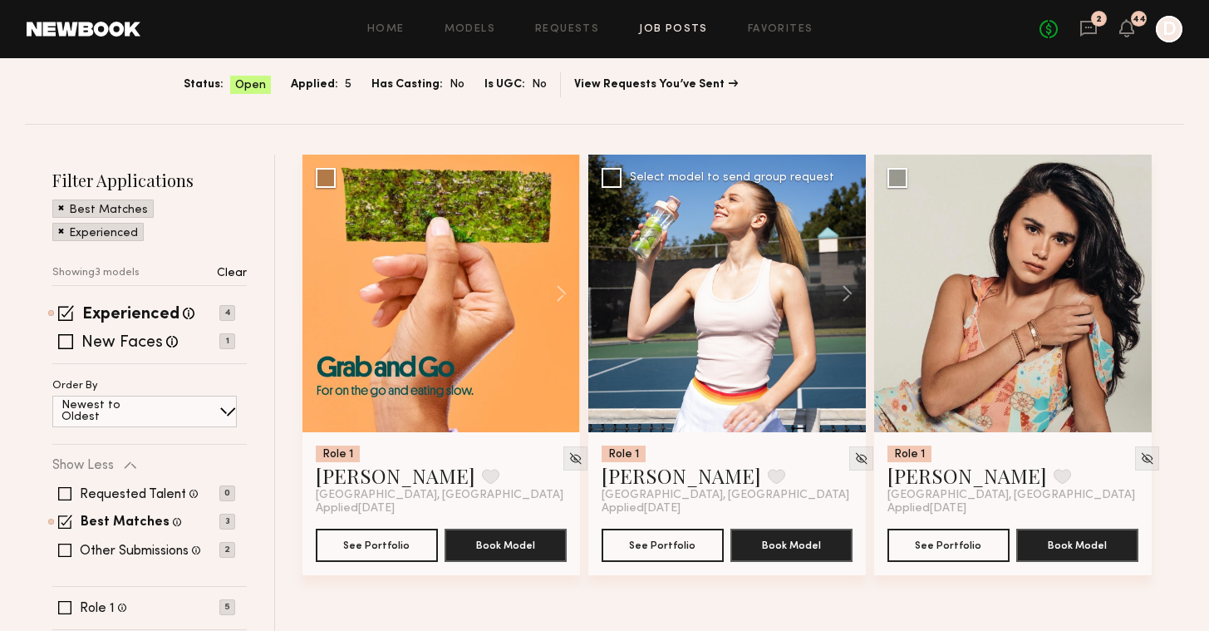
scroll to position [153, 0]
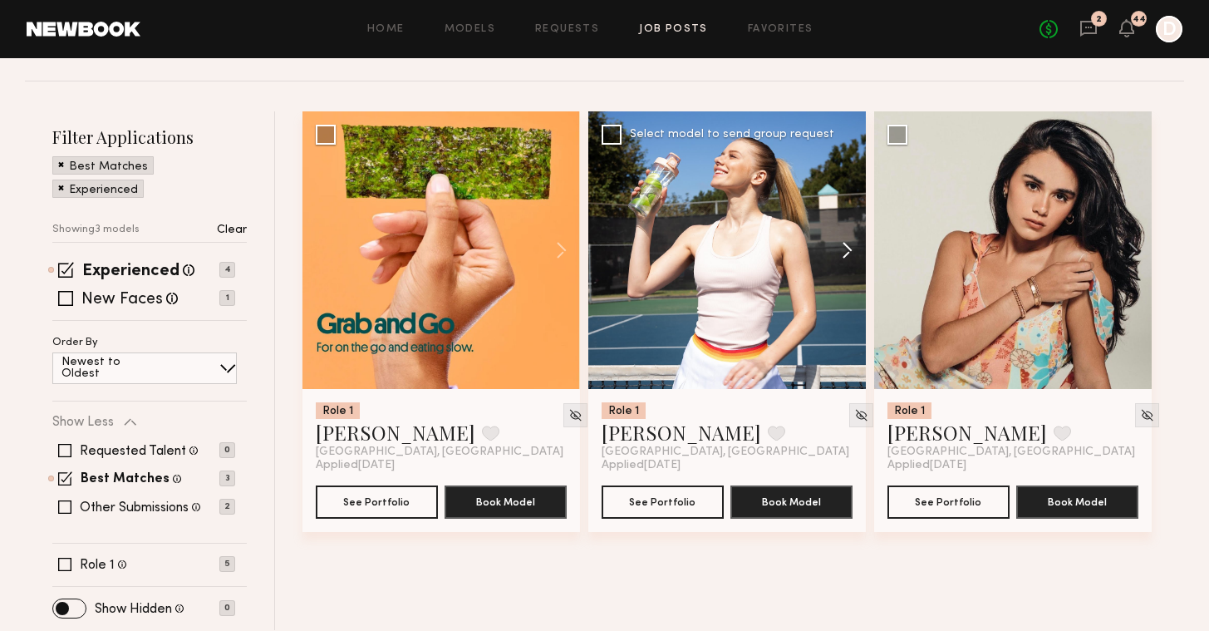
click at [840, 251] on button at bounding box center [839, 250] width 53 height 278
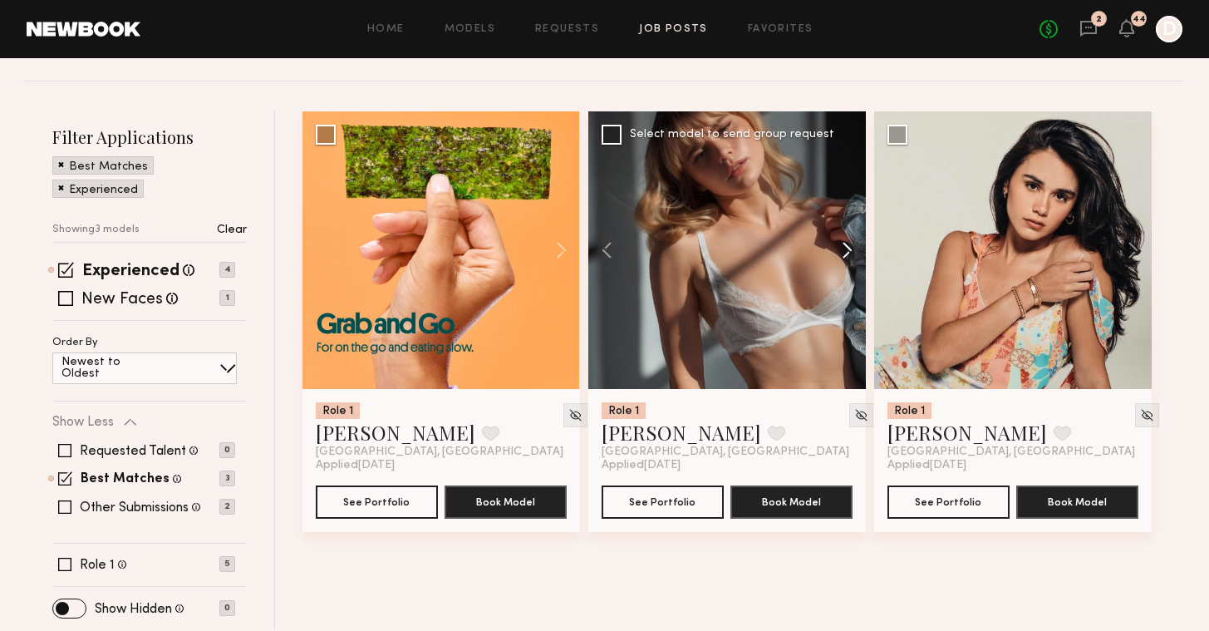
click at [840, 251] on button at bounding box center [839, 250] width 53 height 278
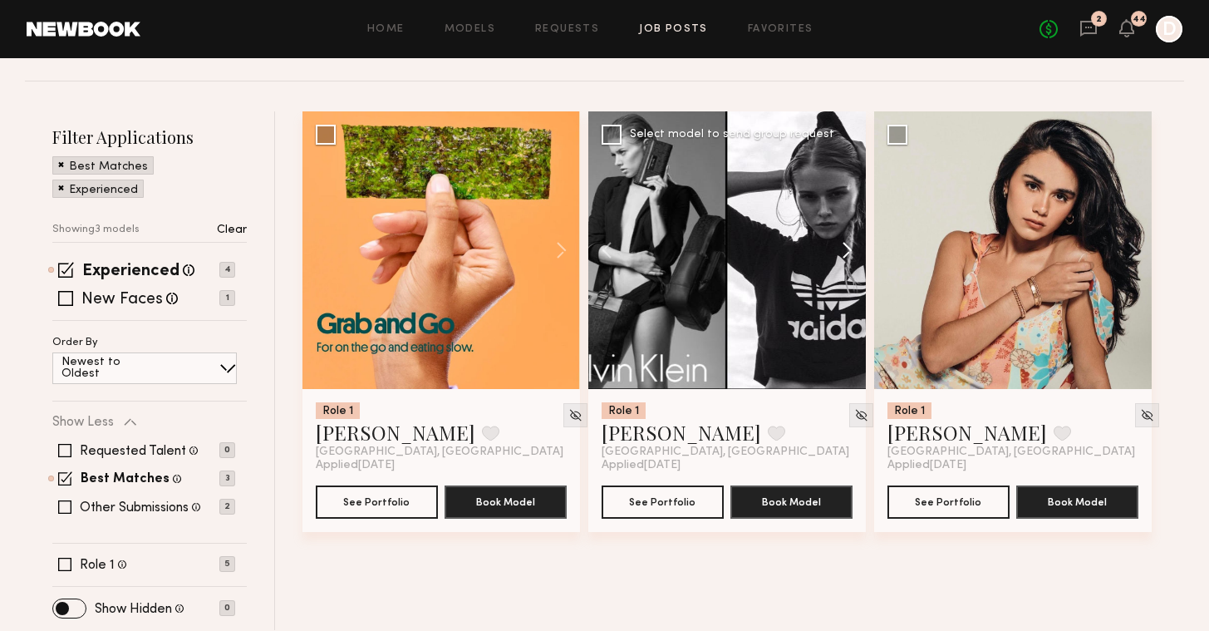
click at [840, 251] on button at bounding box center [839, 250] width 53 height 278
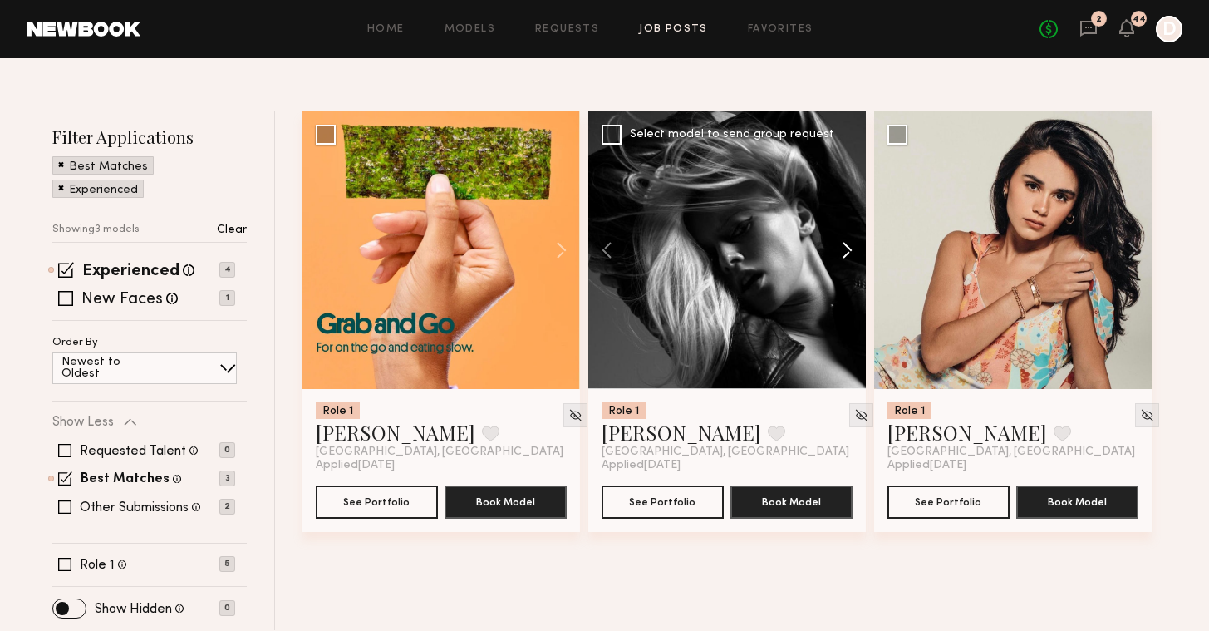
click at [840, 251] on button at bounding box center [839, 250] width 53 height 278
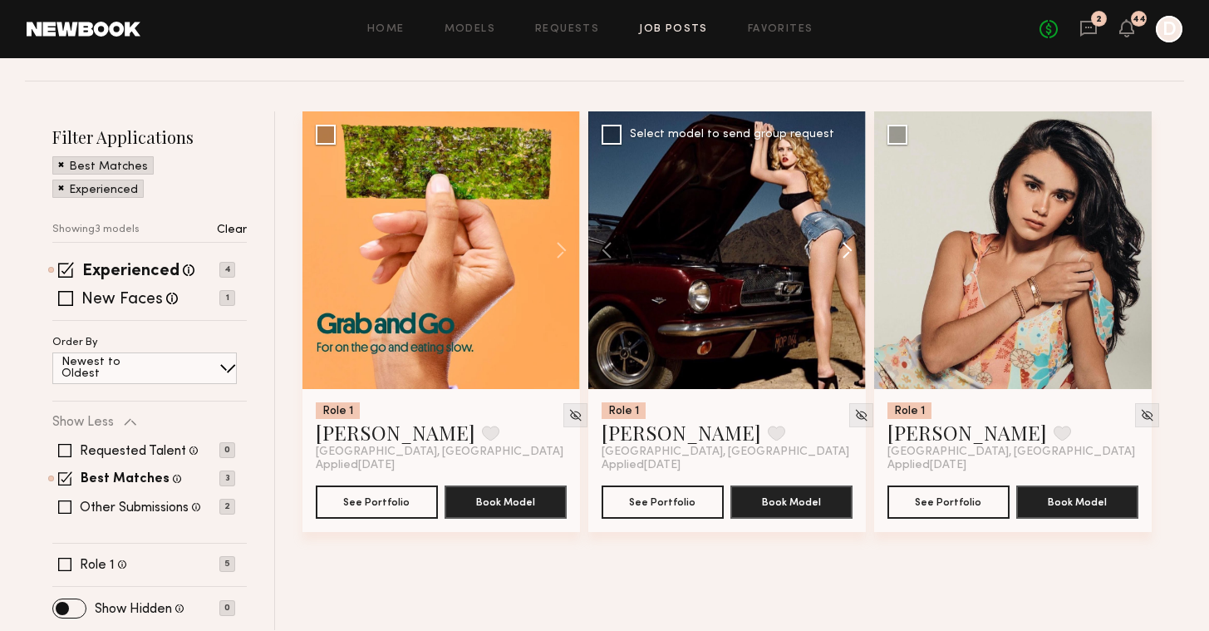
click at [840, 251] on button at bounding box center [839, 250] width 53 height 278
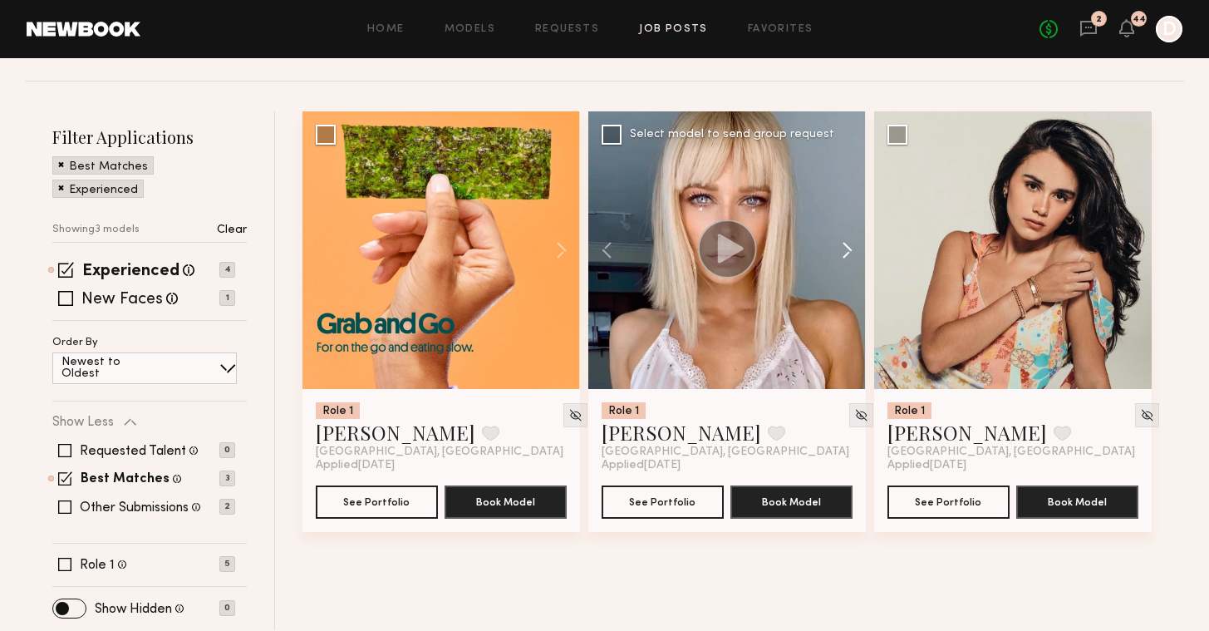
click at [840, 251] on button at bounding box center [839, 250] width 53 height 278
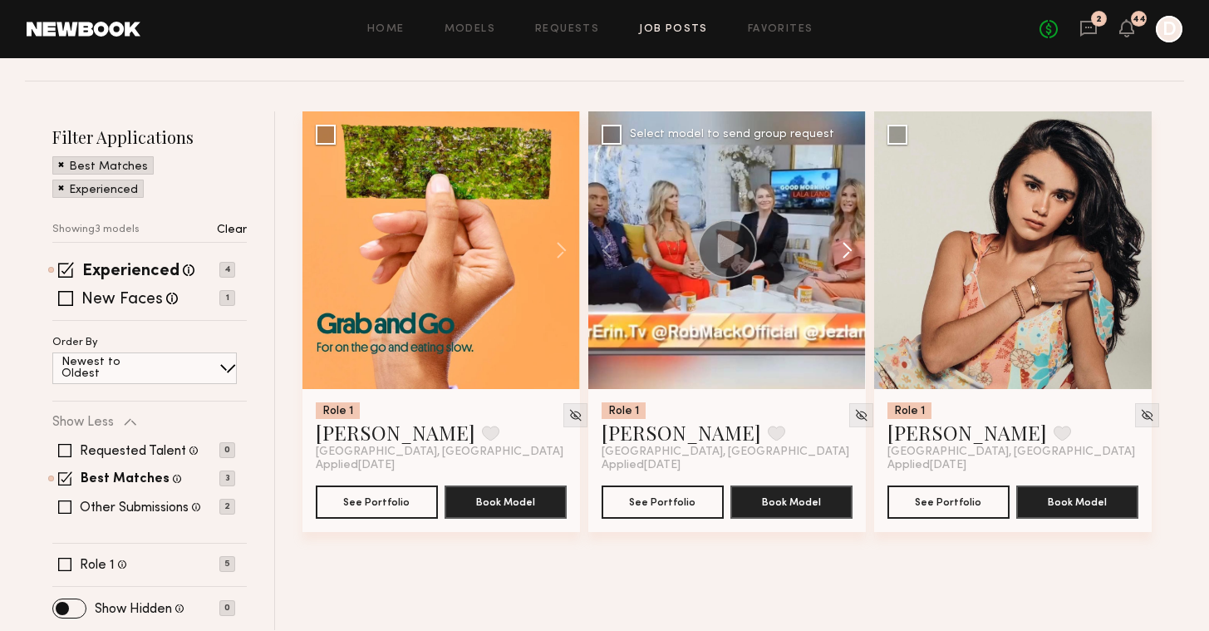
click at [840, 251] on button at bounding box center [839, 250] width 53 height 278
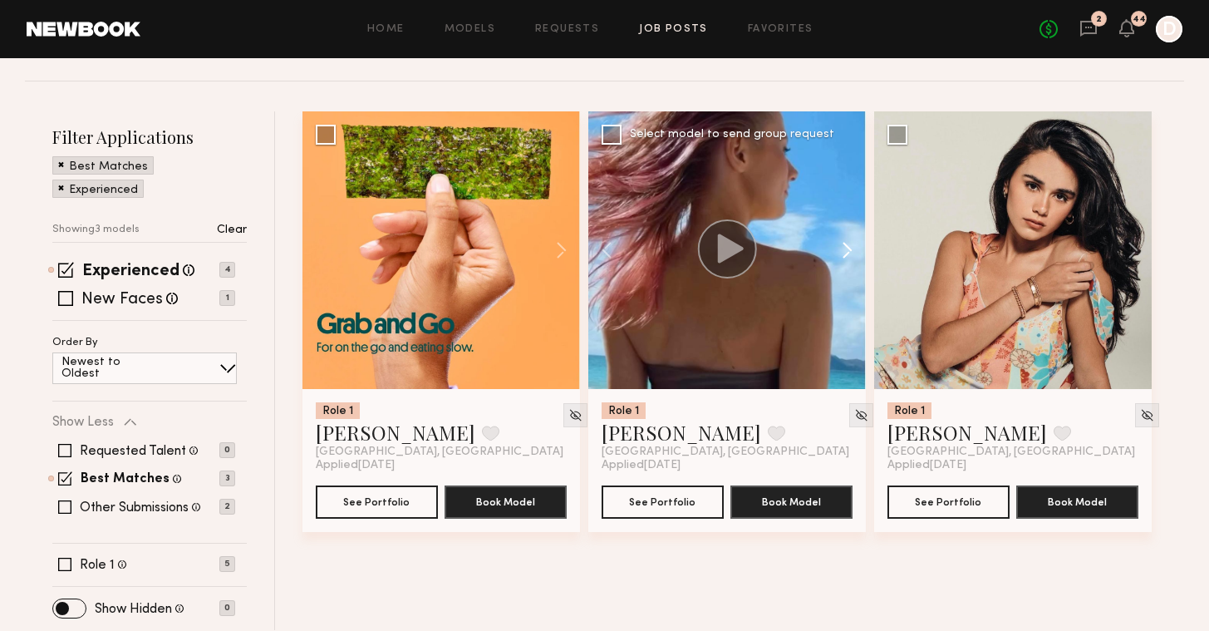
click at [840, 251] on button at bounding box center [839, 250] width 53 height 278
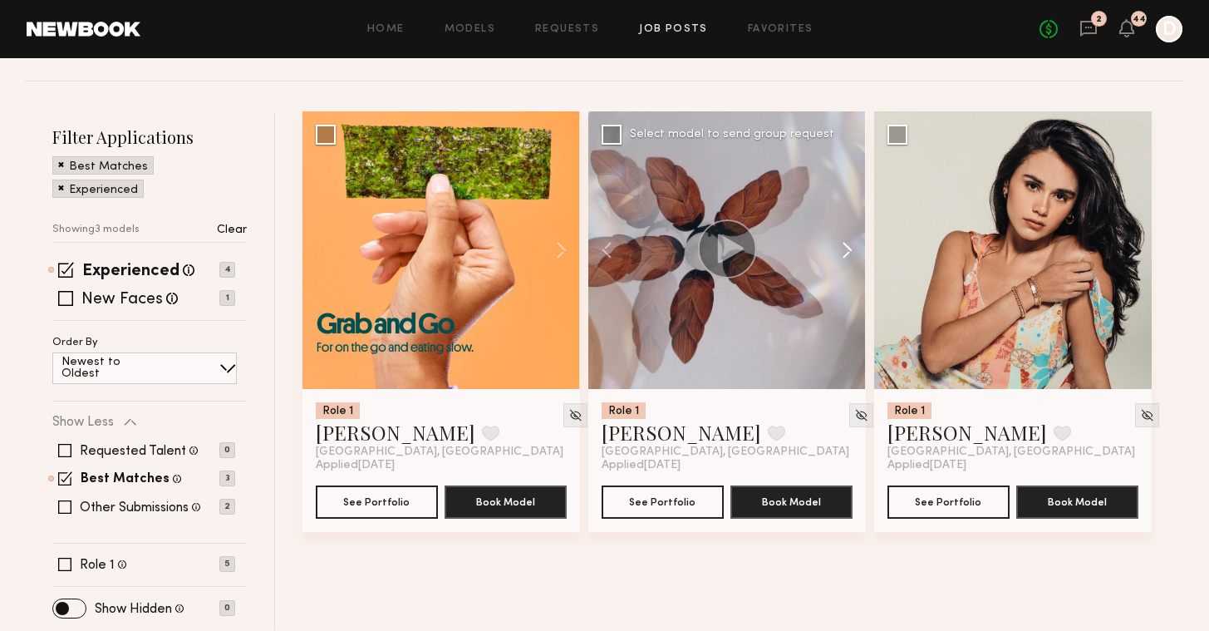
click at [840, 251] on button at bounding box center [839, 250] width 53 height 278
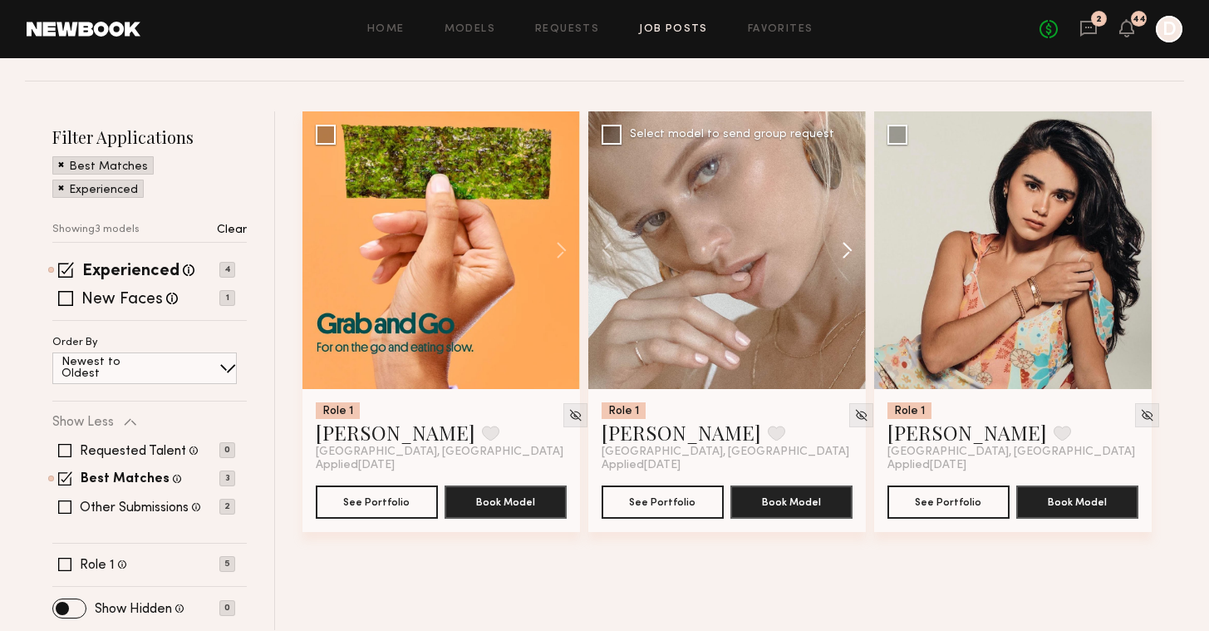
click at [840, 251] on button at bounding box center [839, 250] width 53 height 278
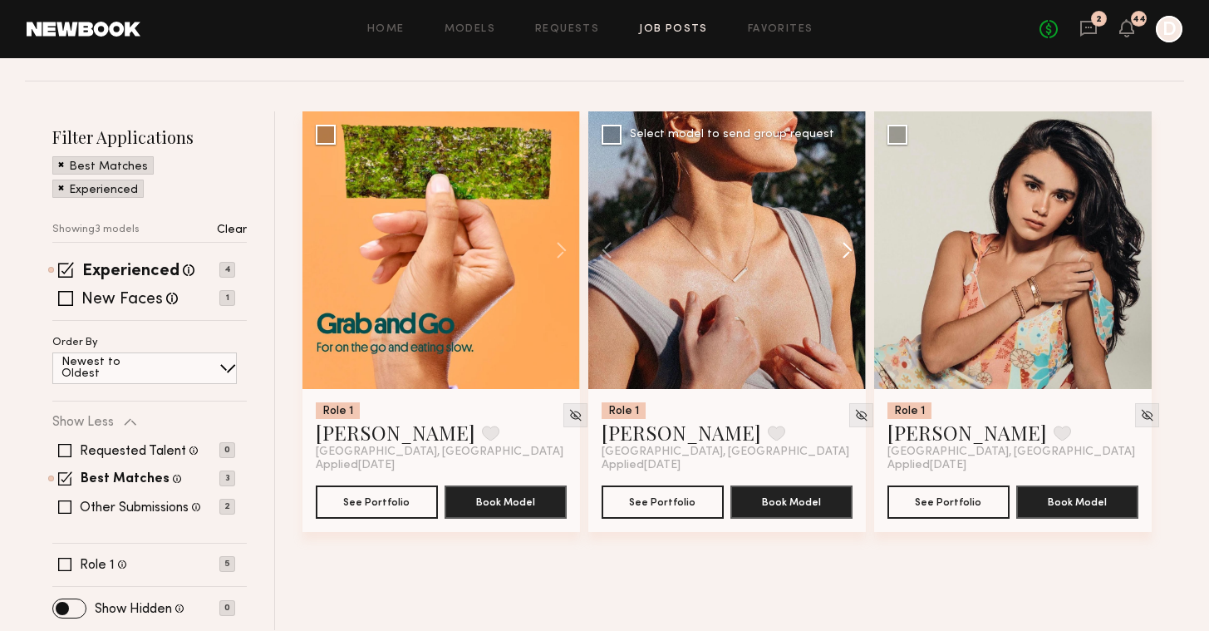
click at [840, 251] on button at bounding box center [839, 250] width 53 height 278
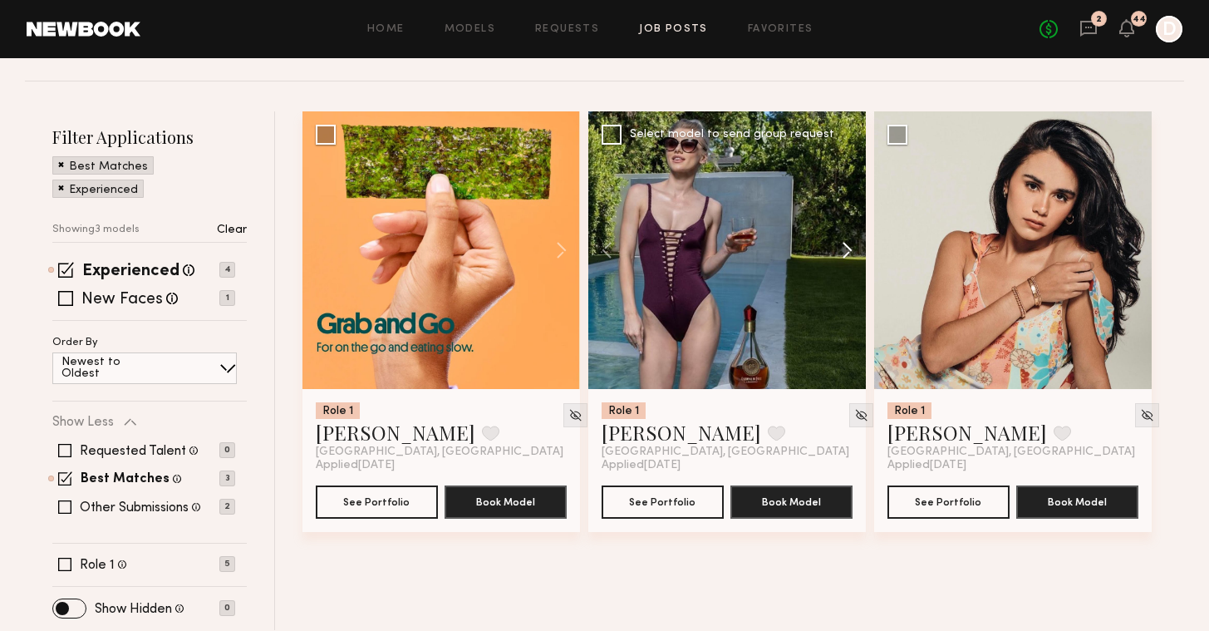
click at [840, 251] on button at bounding box center [839, 250] width 53 height 278
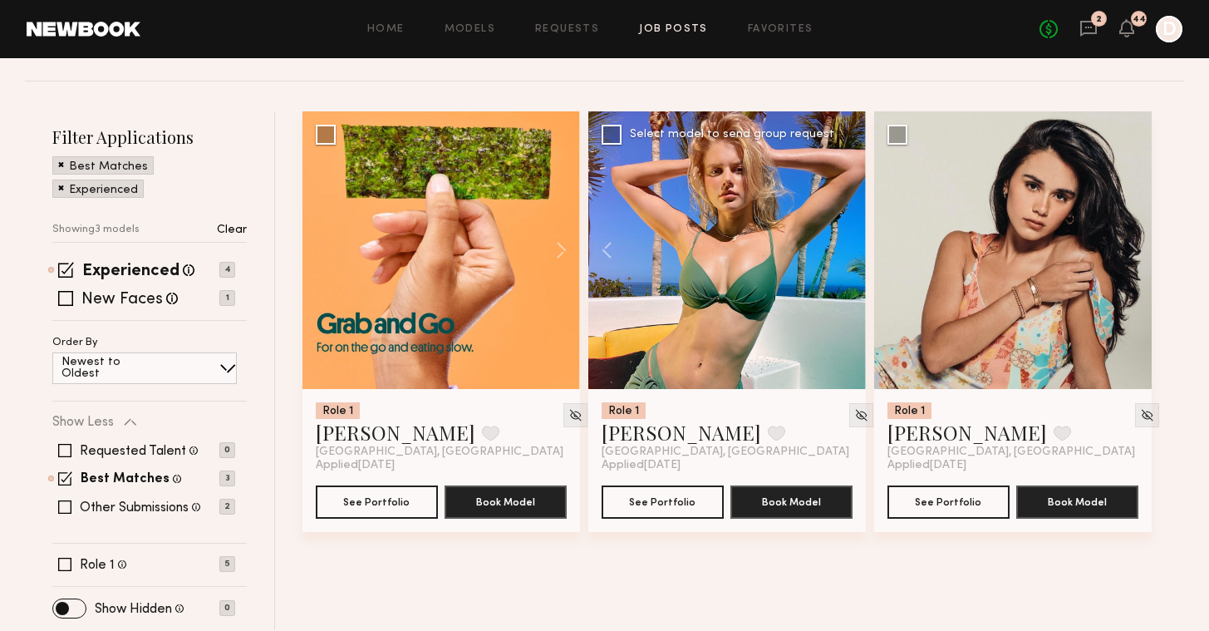
click at [840, 251] on div at bounding box center [728, 250] width 278 height 278
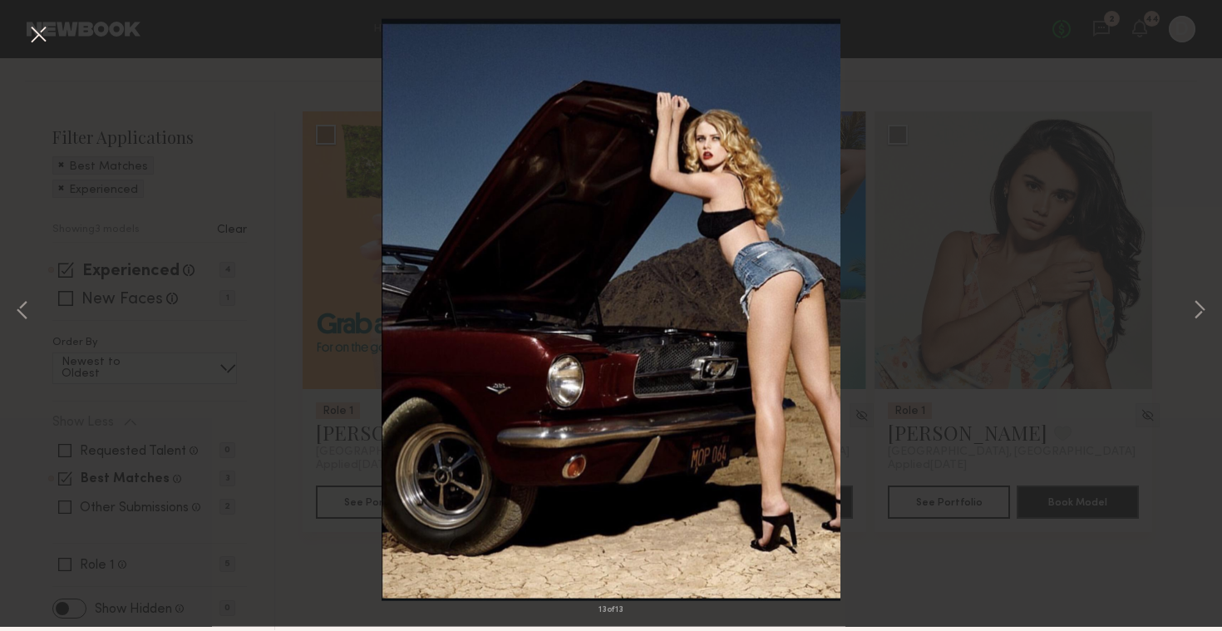
click at [33, 32] on button at bounding box center [38, 40] width 27 height 30
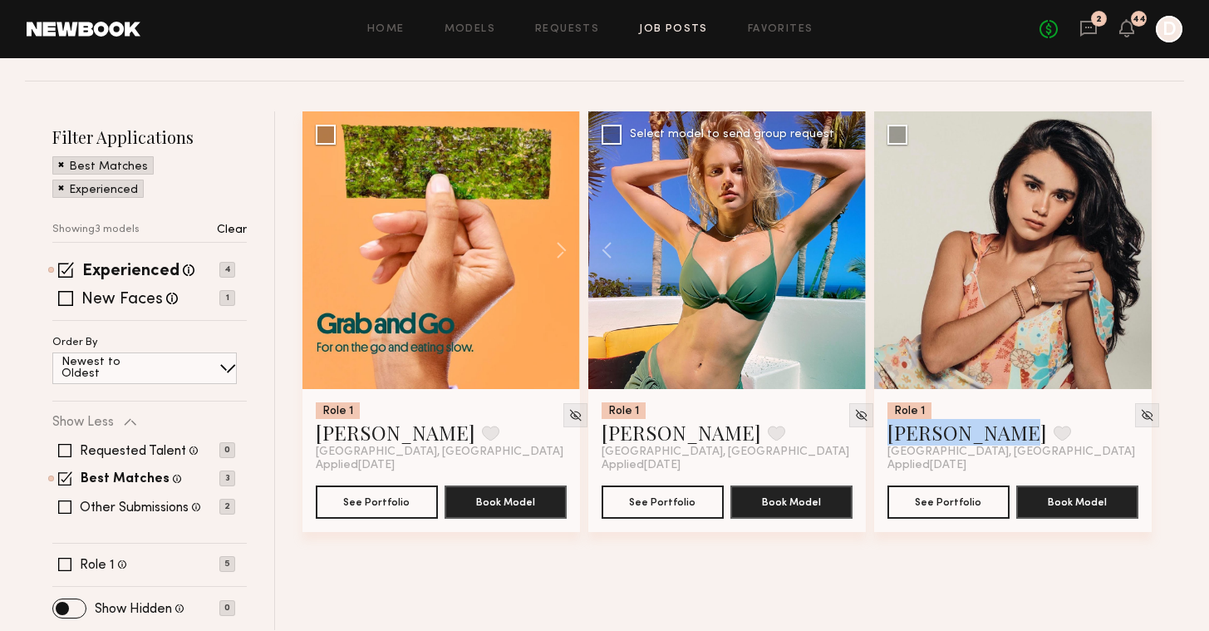
scroll to position [0, 0]
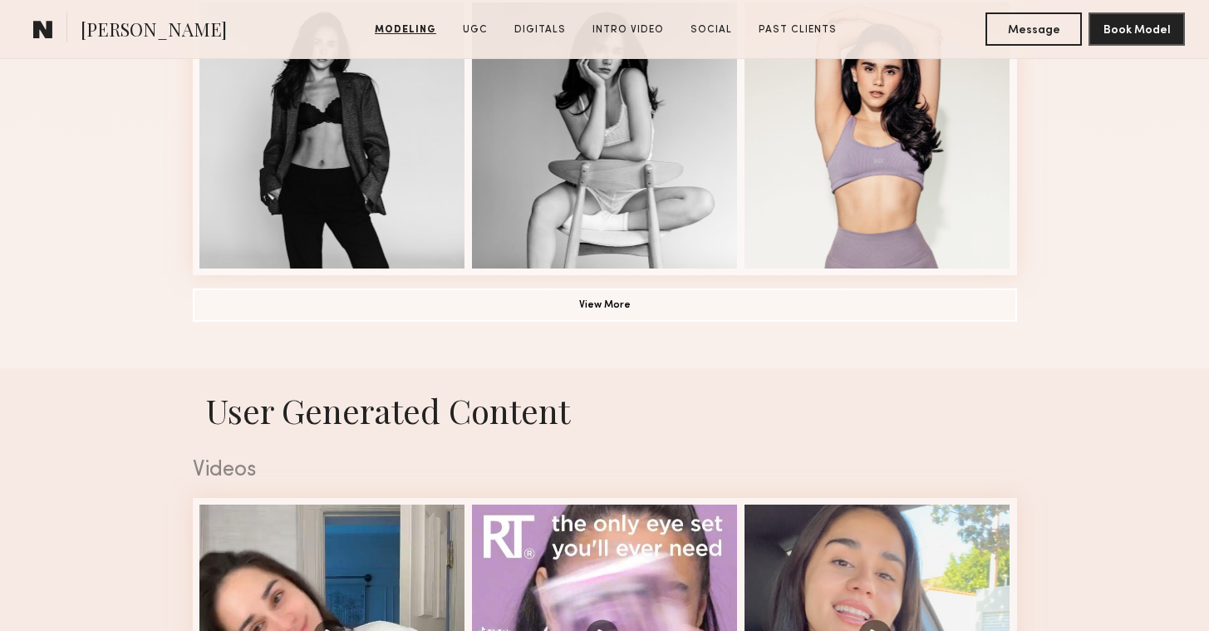
scroll to position [1445, 0]
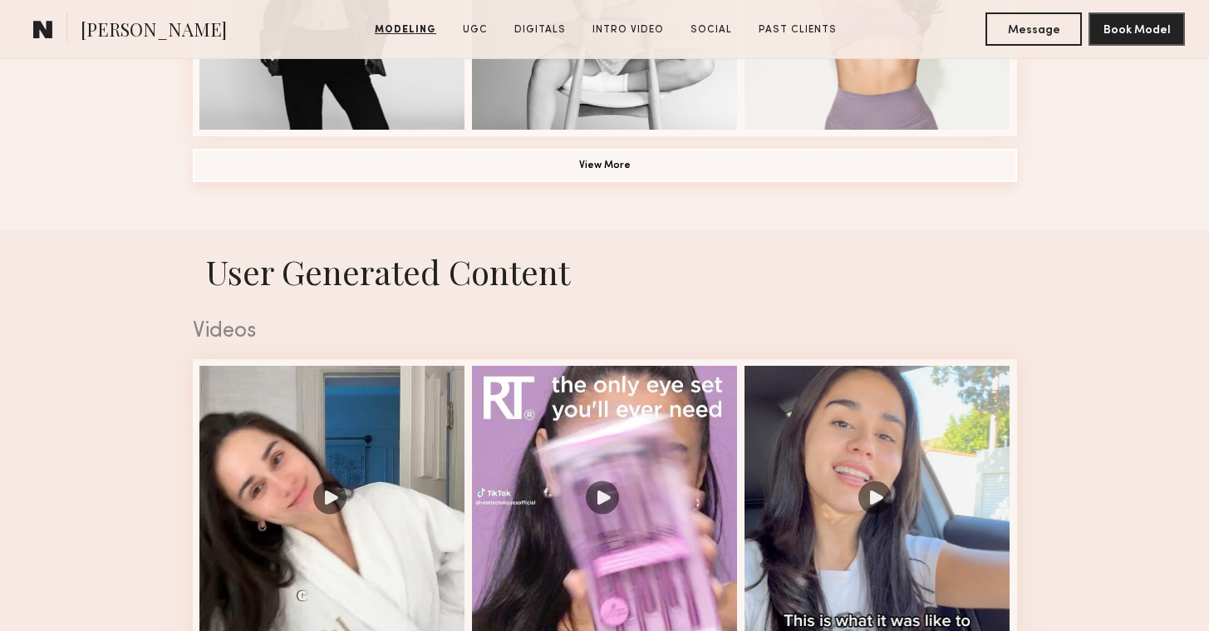
click at [633, 160] on button "View More" at bounding box center [605, 165] width 825 height 33
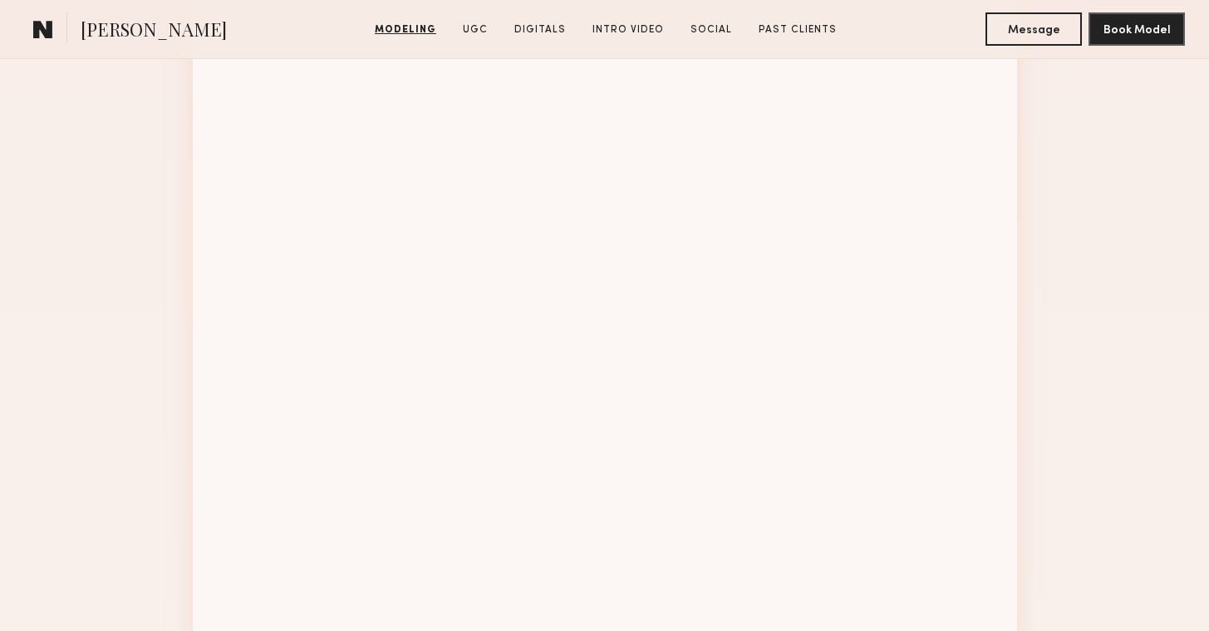
scroll to position [2135, 0]
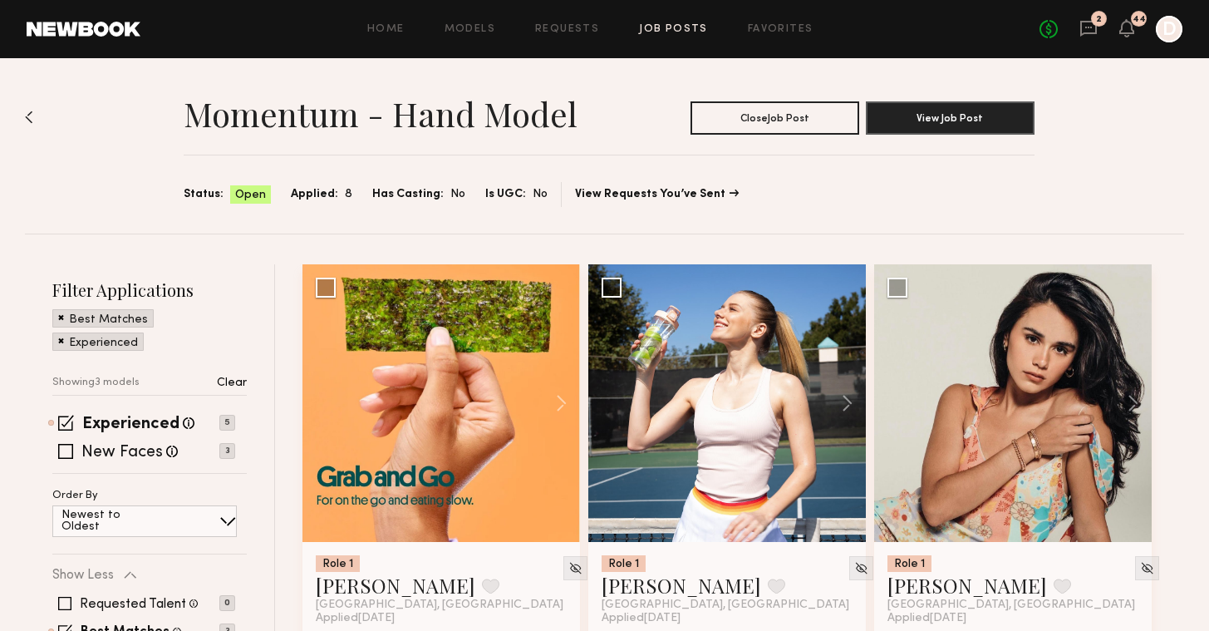
scroll to position [153, 0]
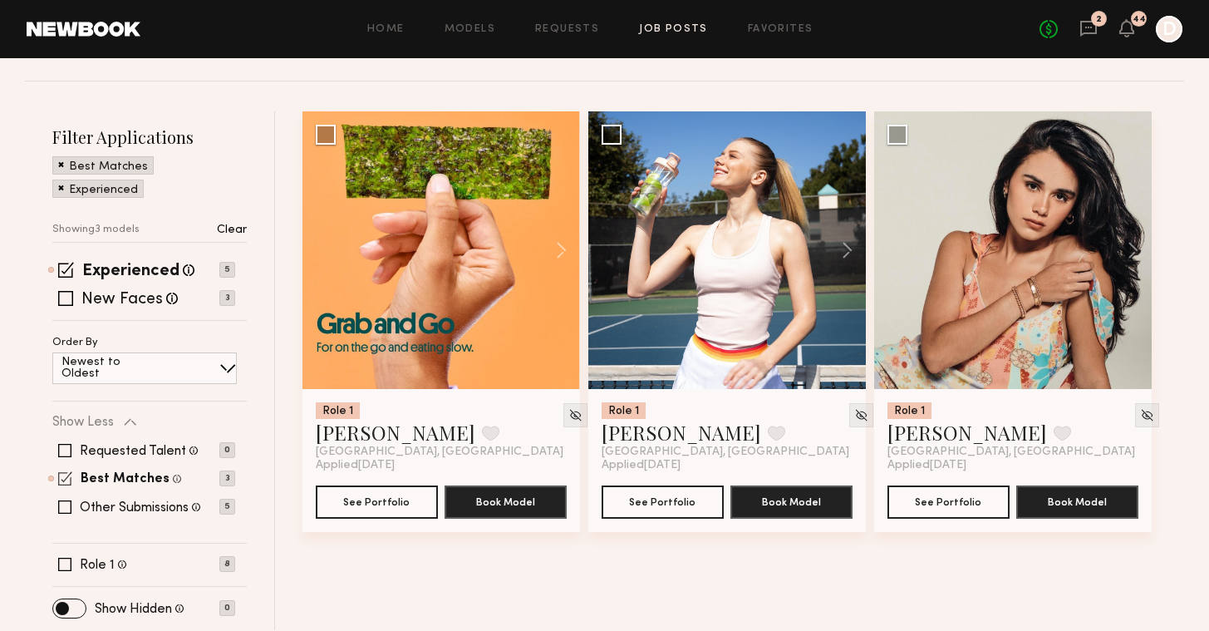
click at [60, 482] on span at bounding box center [65, 478] width 14 height 14
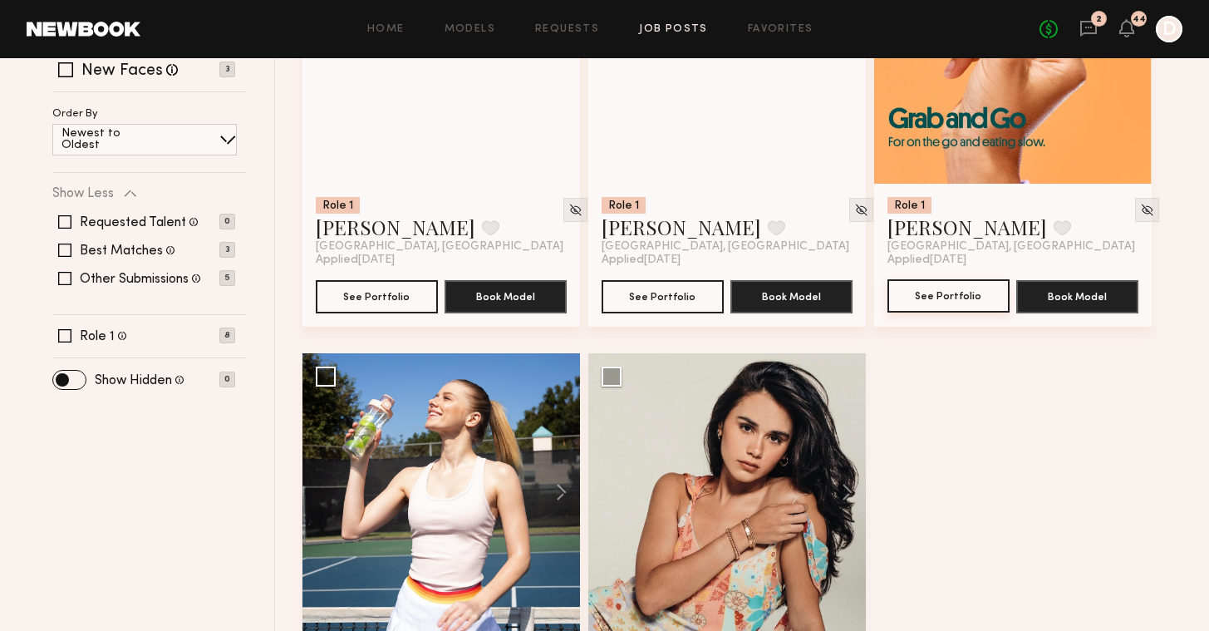
scroll to position [15, 0]
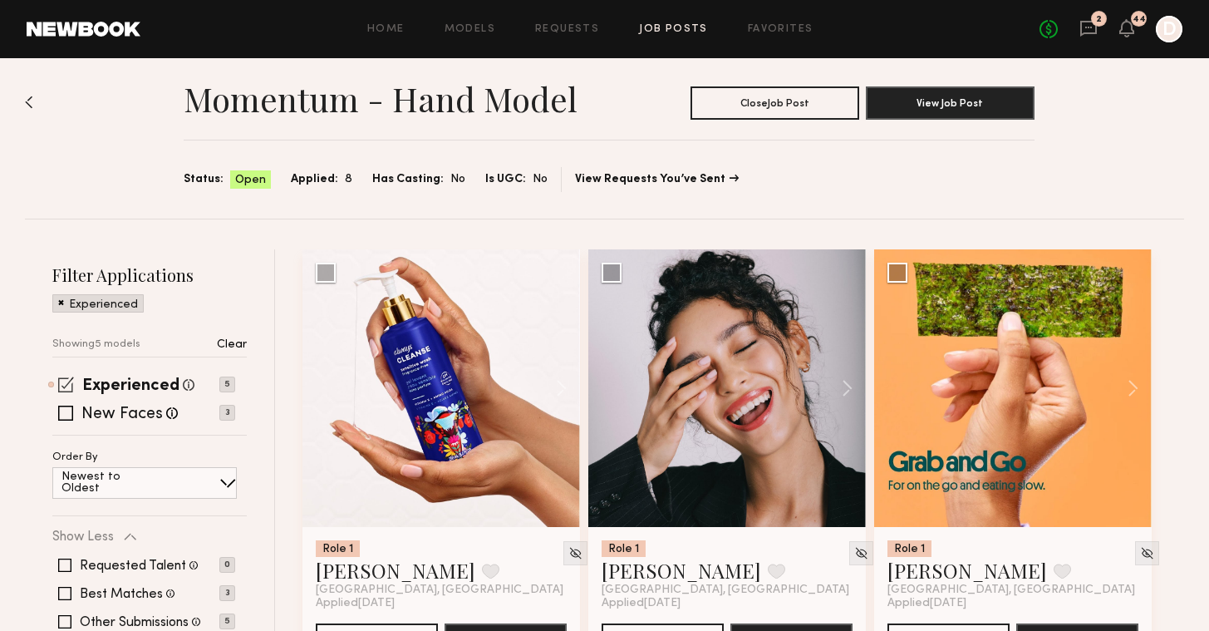
click at [65, 386] on span at bounding box center [66, 385] width 16 height 16
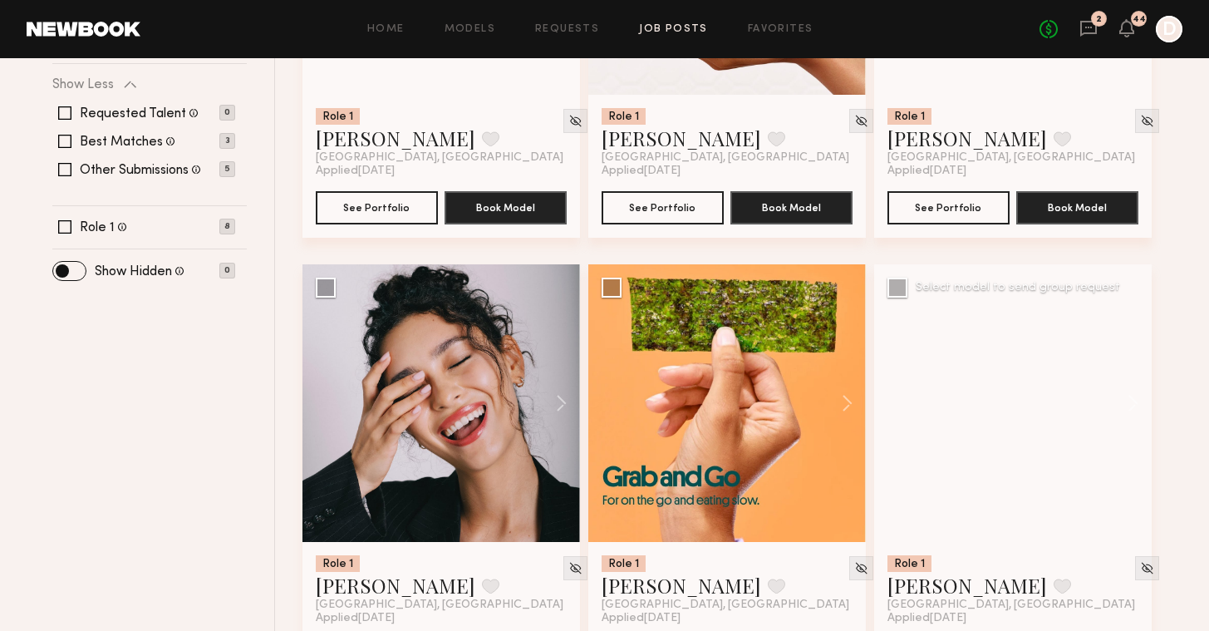
scroll to position [475, 0]
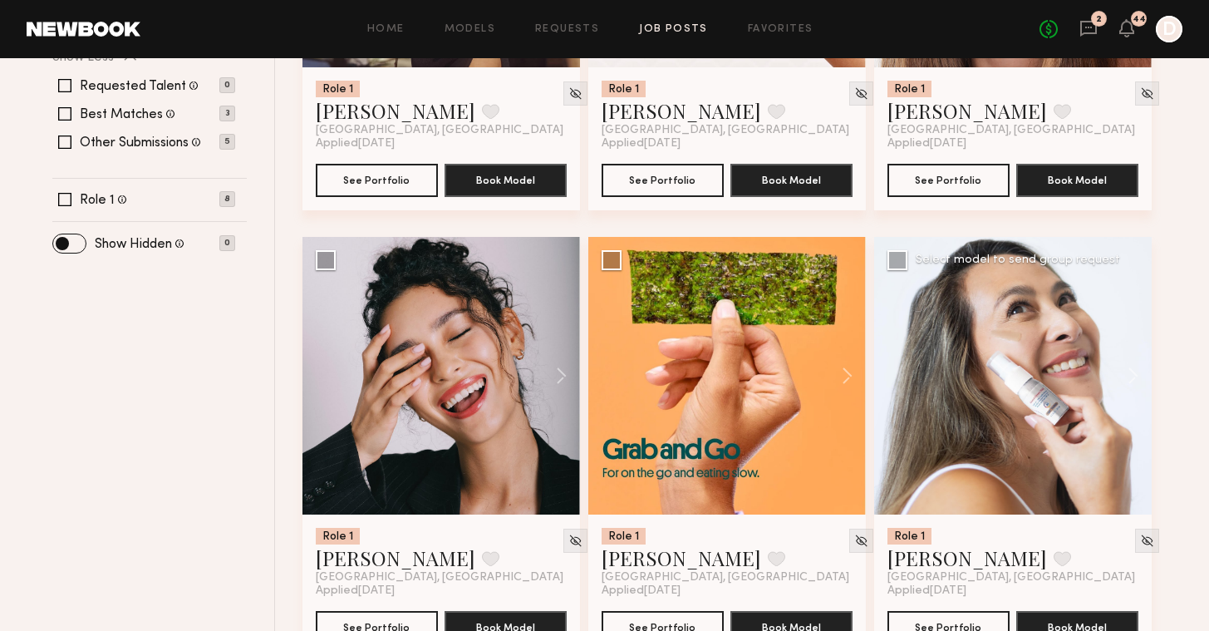
click at [999, 449] on div at bounding box center [1013, 376] width 278 height 278
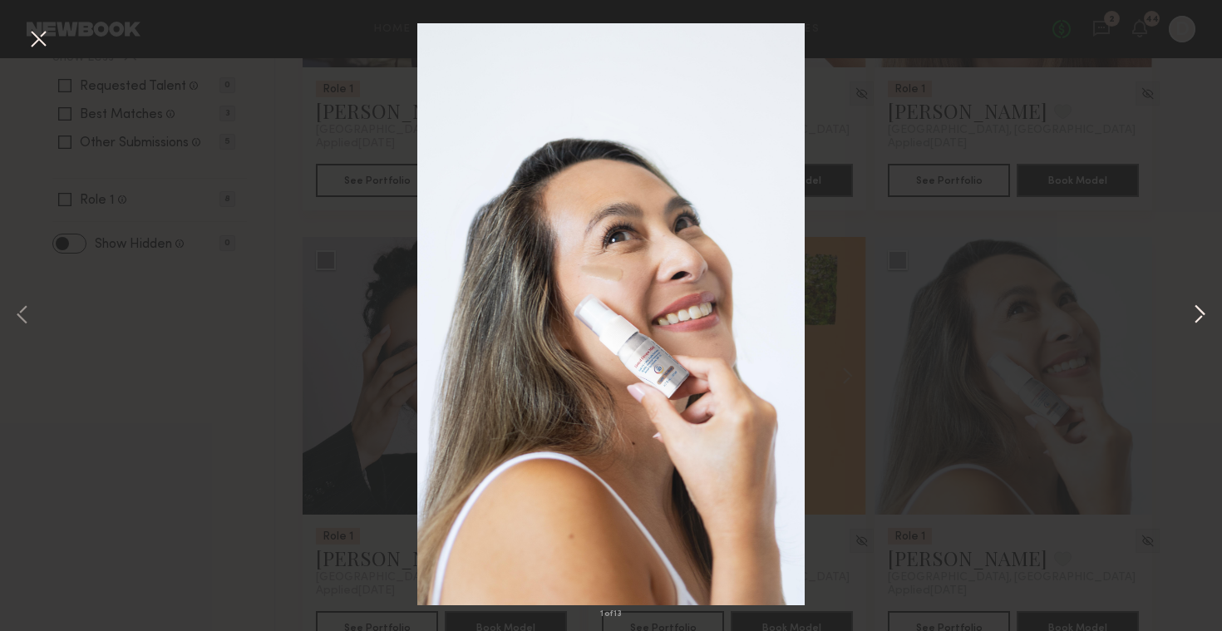
click at [1196, 244] on button at bounding box center [1199, 315] width 20 height 505
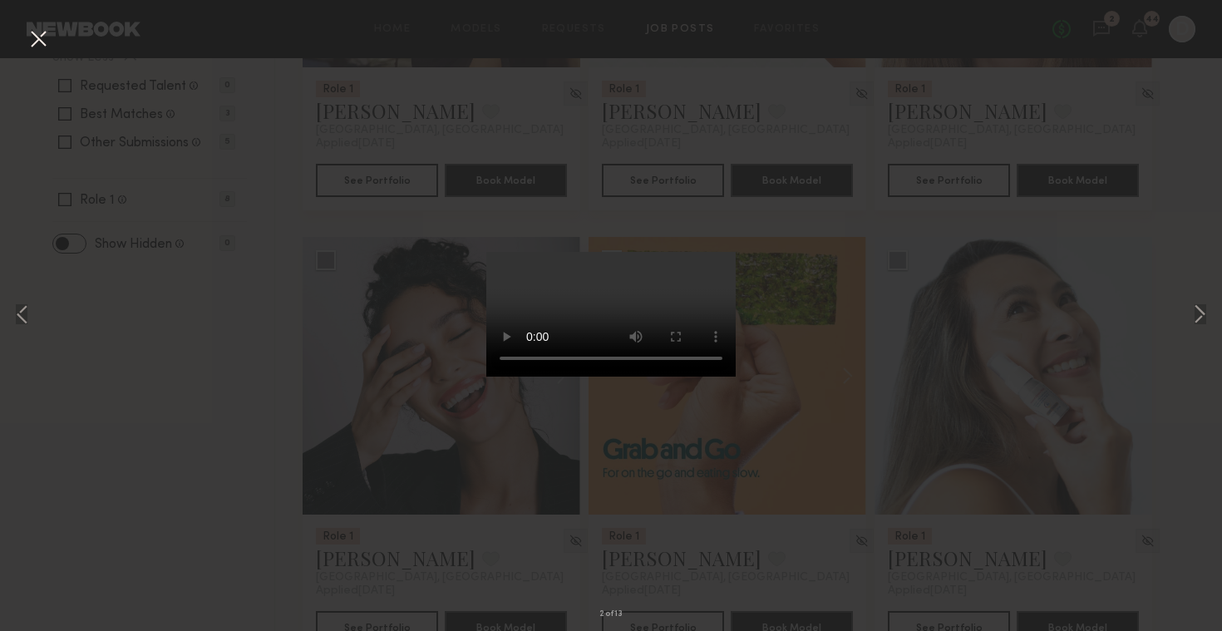
click at [31, 38] on button at bounding box center [38, 40] width 27 height 30
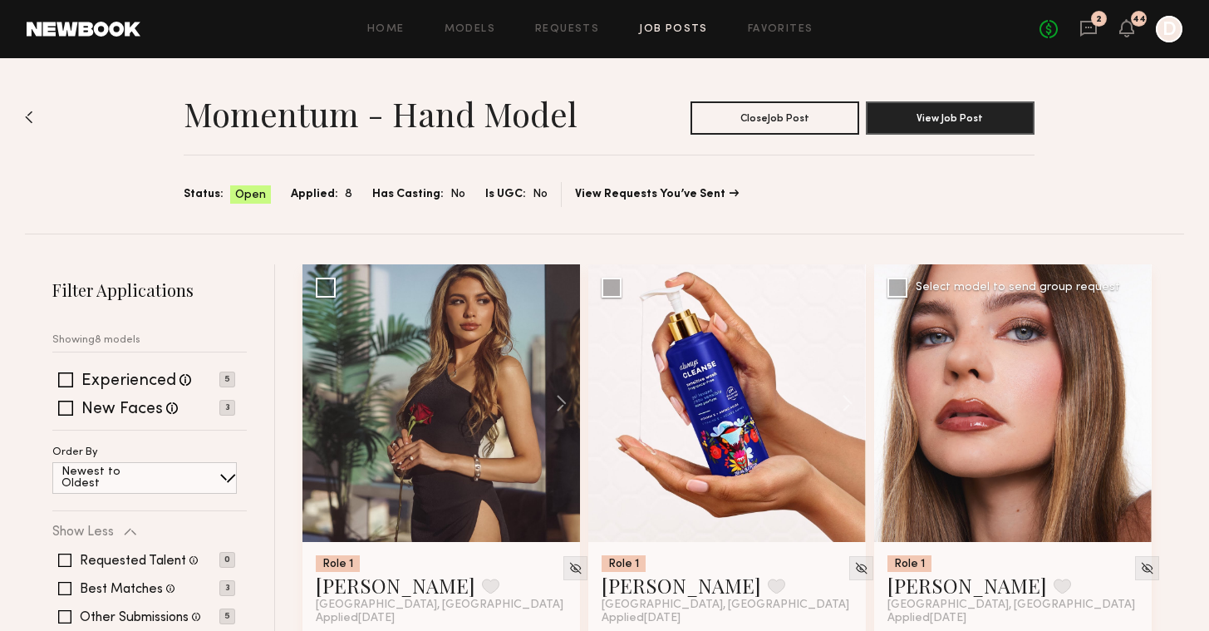
scroll to position [147, 0]
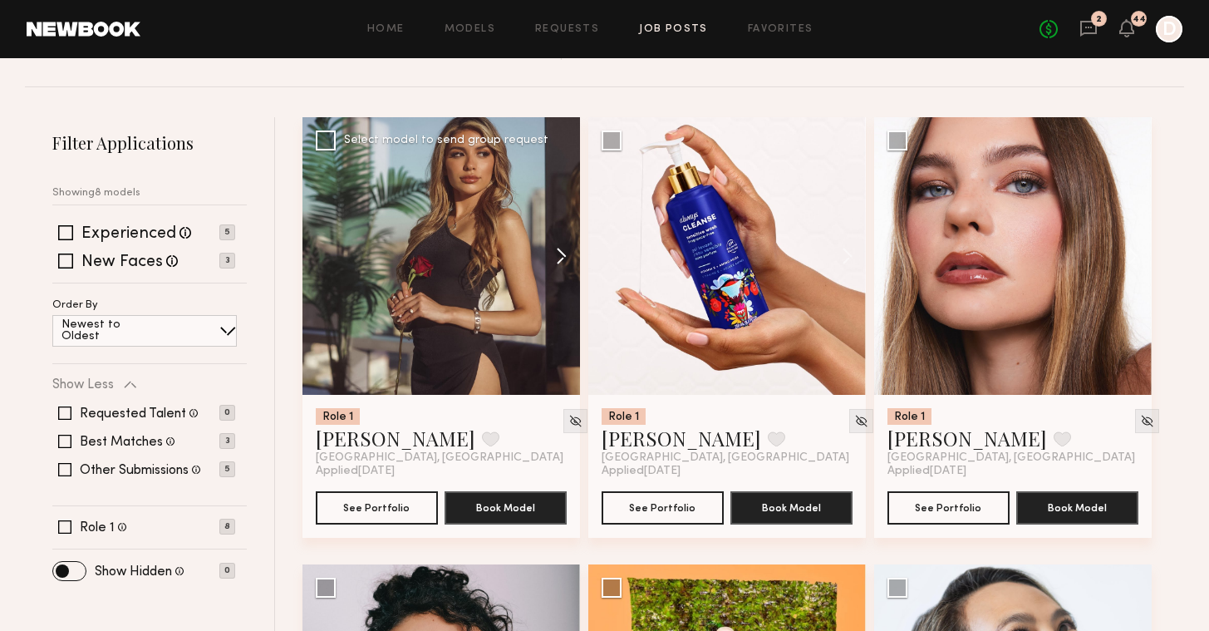
click at [554, 256] on button at bounding box center [553, 256] width 53 height 278
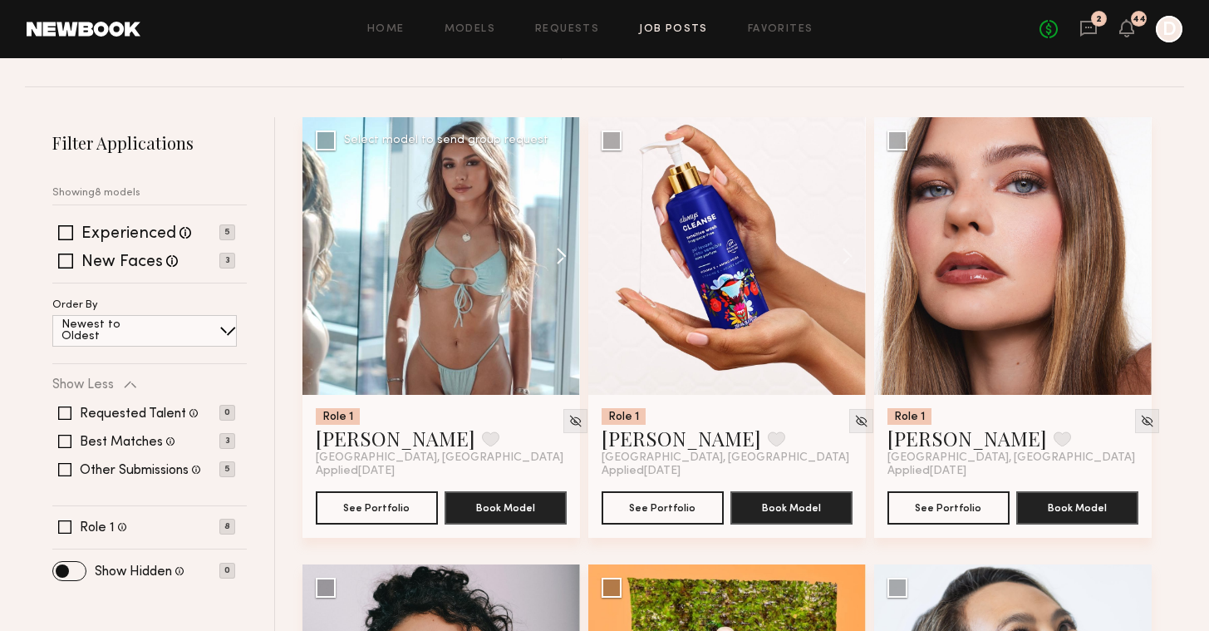
click at [554, 256] on button at bounding box center [553, 256] width 53 height 278
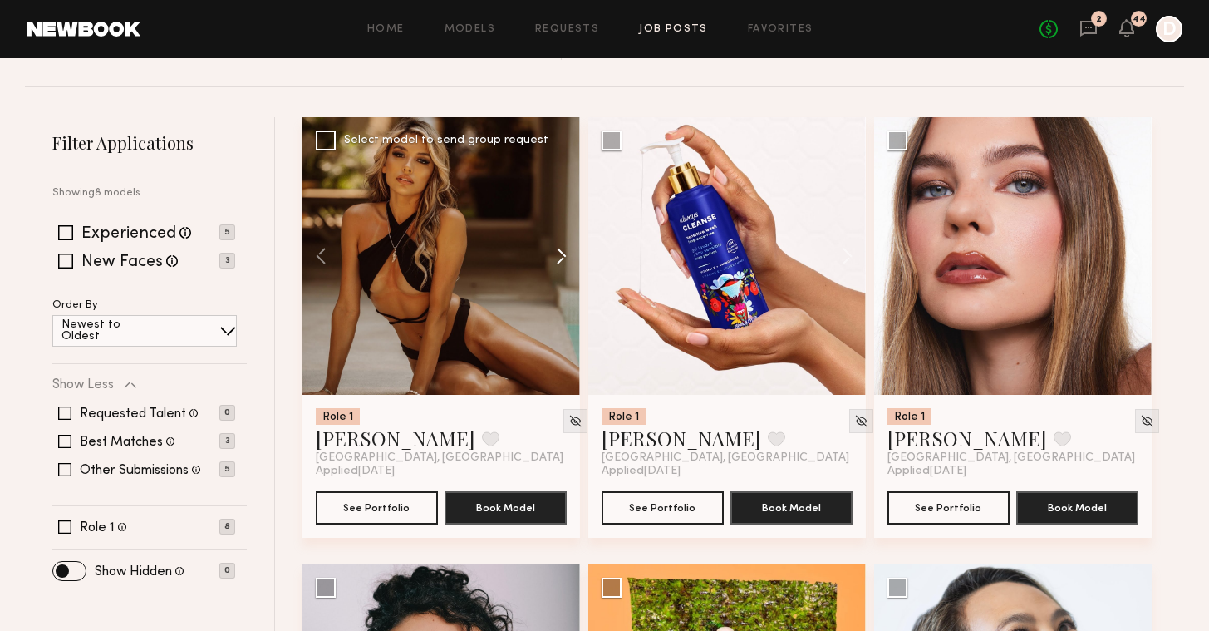
click at [554, 256] on button at bounding box center [553, 256] width 53 height 278
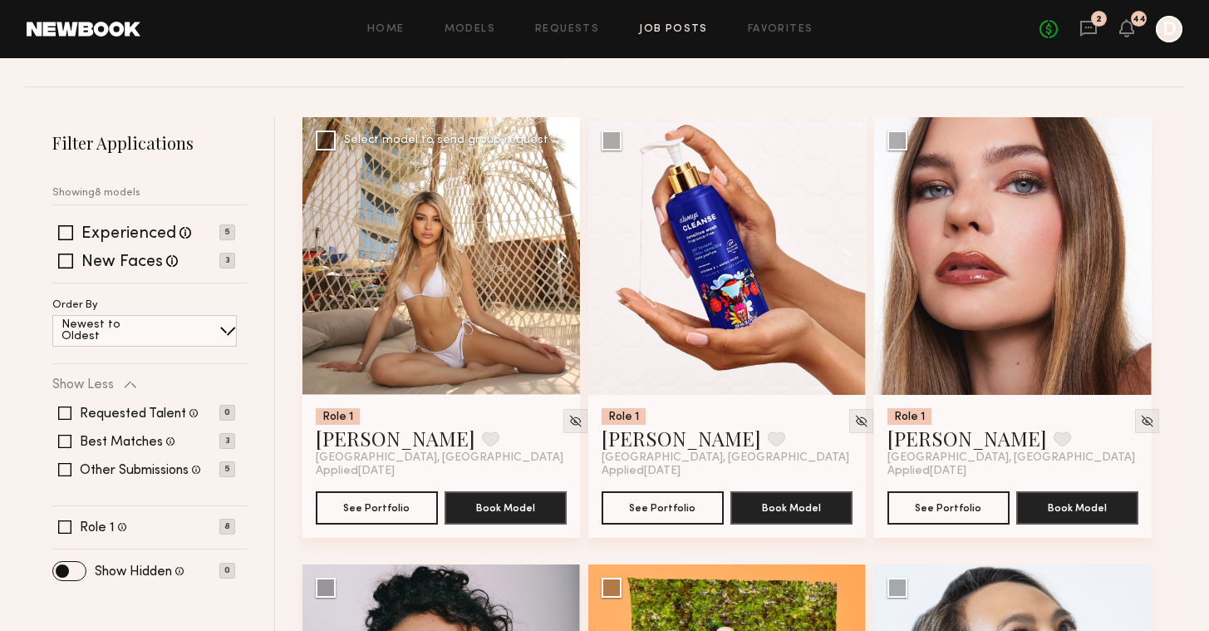
click at [554, 256] on button at bounding box center [553, 256] width 53 height 278
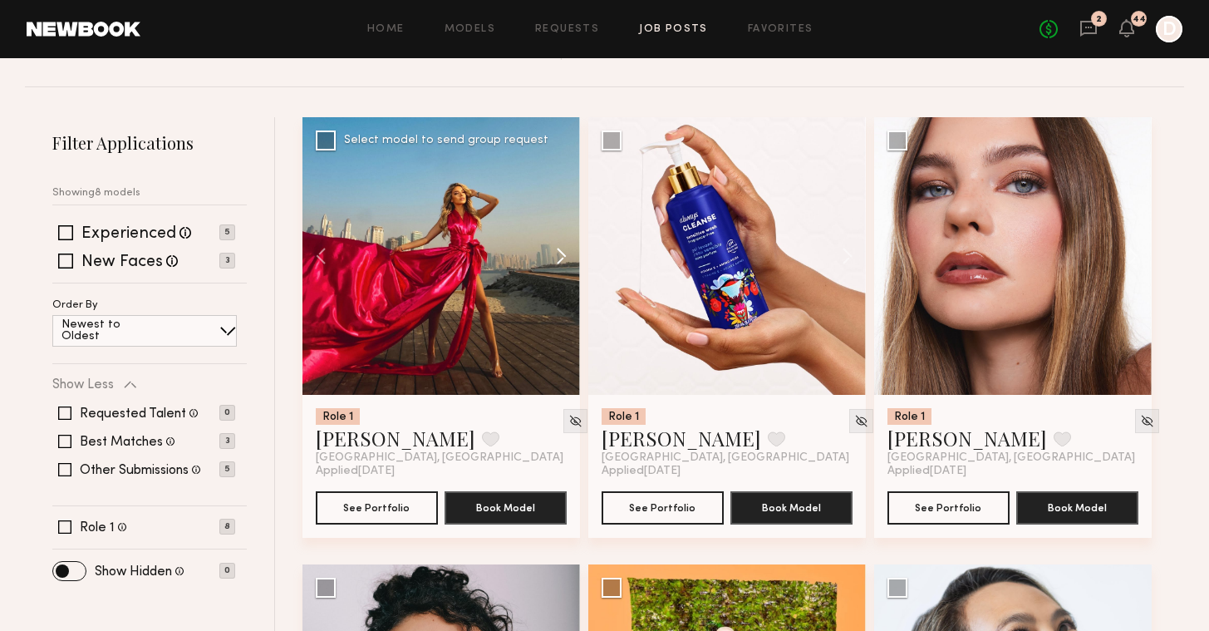
click at [554, 256] on button at bounding box center [553, 256] width 53 height 278
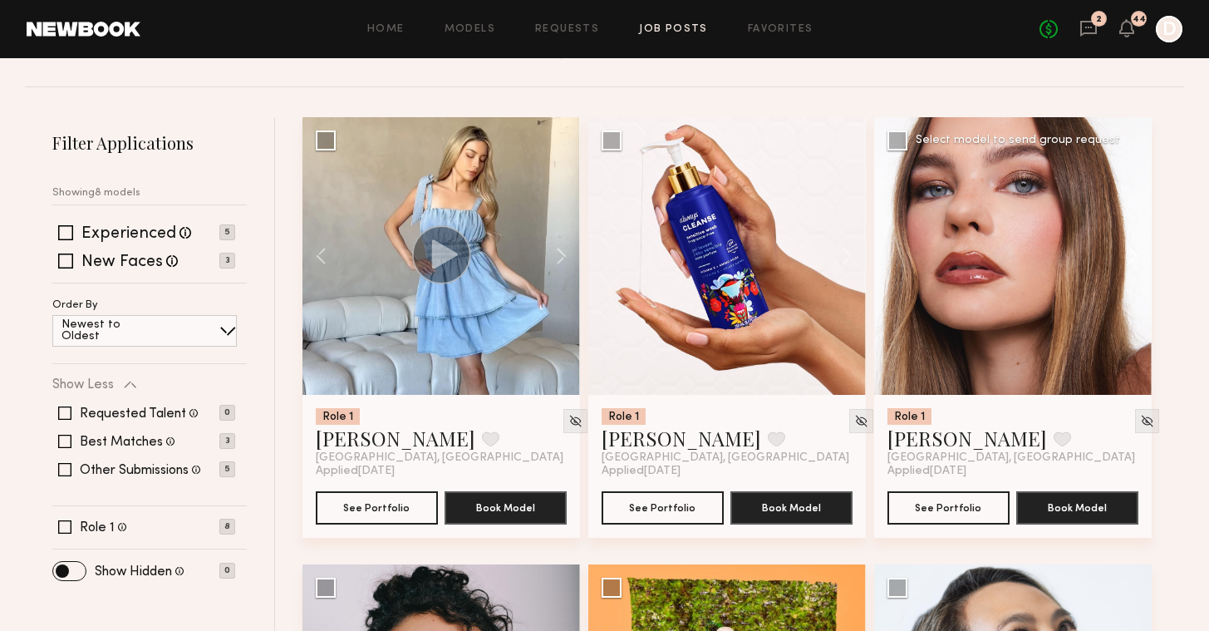
click at [1134, 255] on button at bounding box center [1125, 256] width 53 height 278
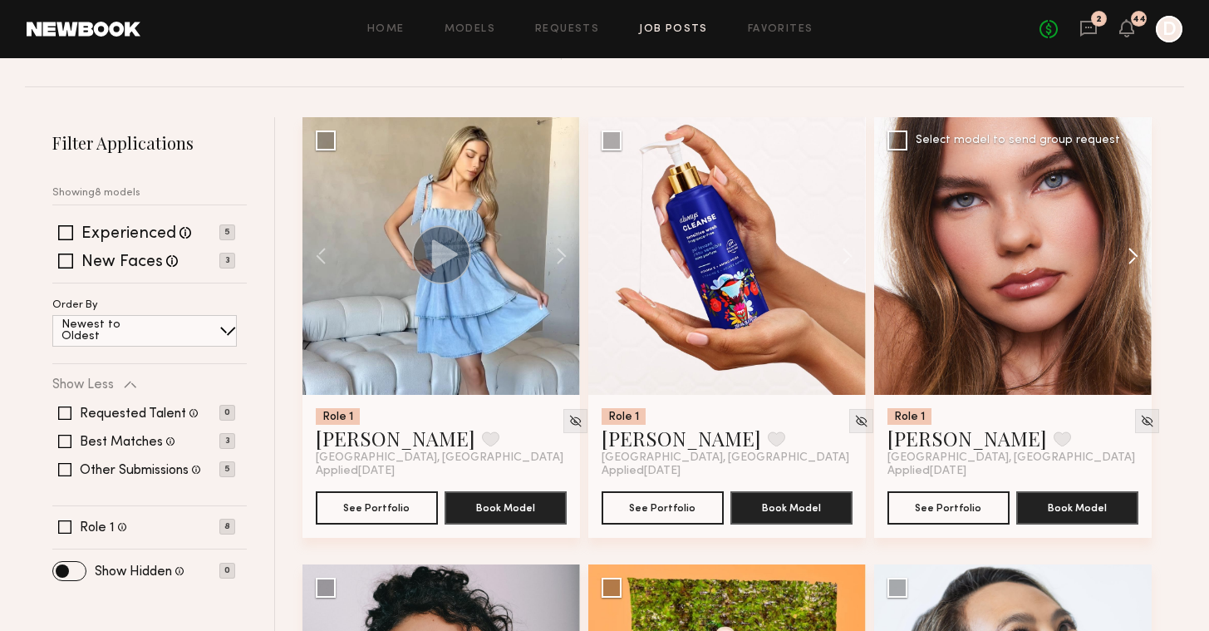
click at [1134, 255] on button at bounding box center [1125, 256] width 53 height 278
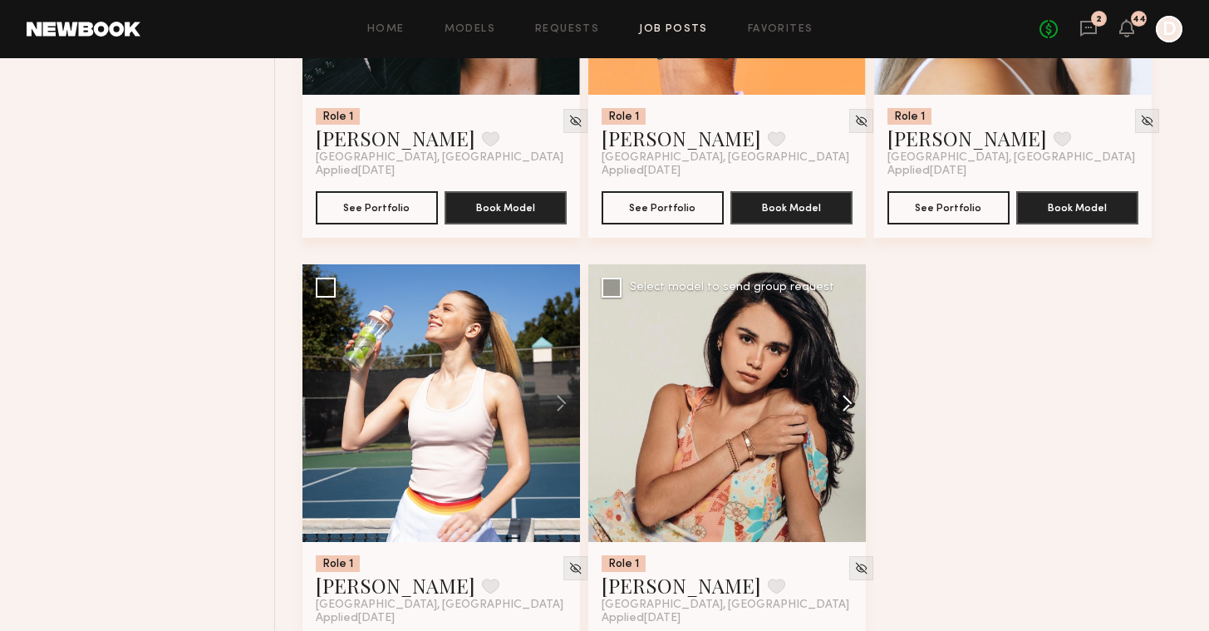
scroll to position [101, 0]
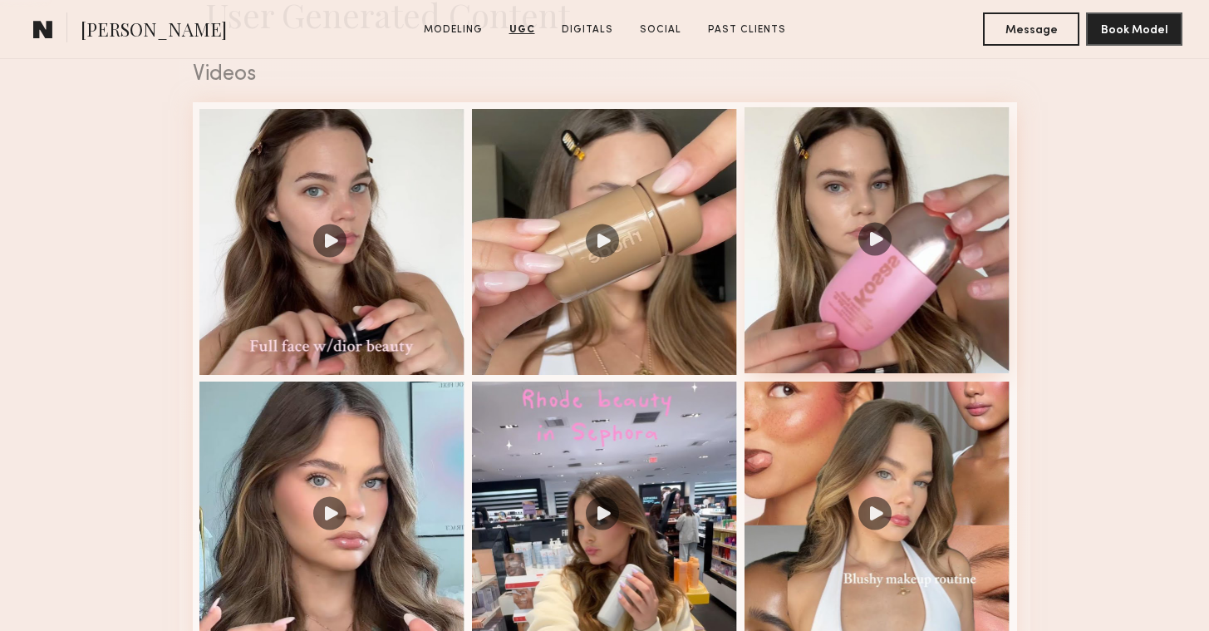
scroll to position [1136, 0]
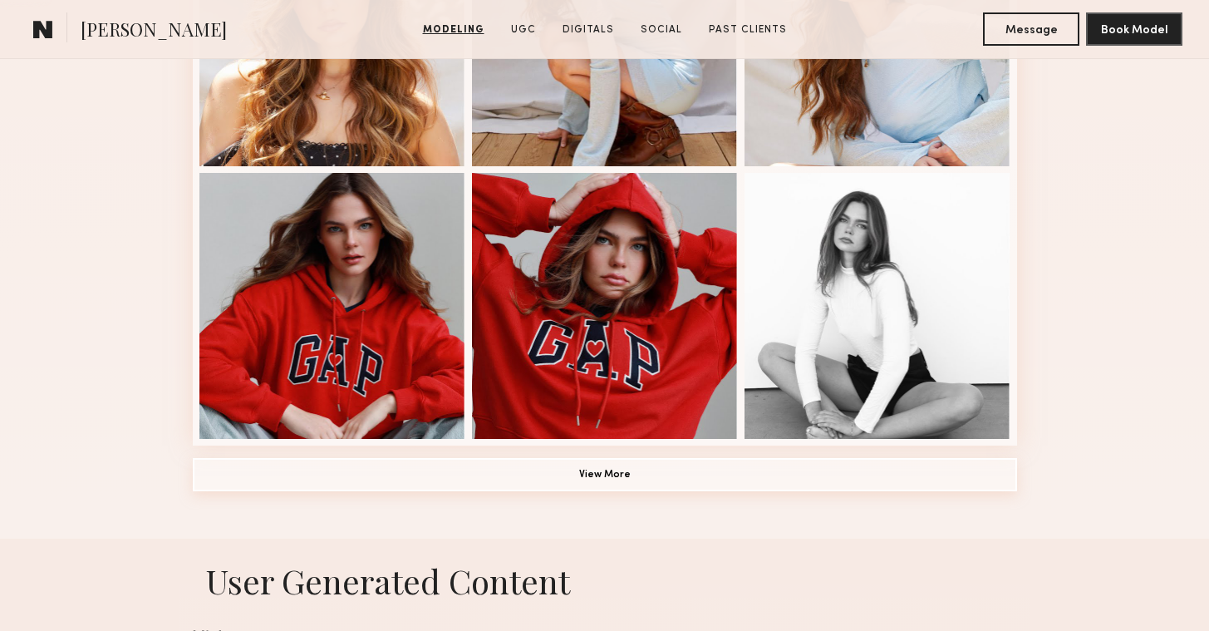
click at [667, 477] on button "View More" at bounding box center [605, 474] width 825 height 33
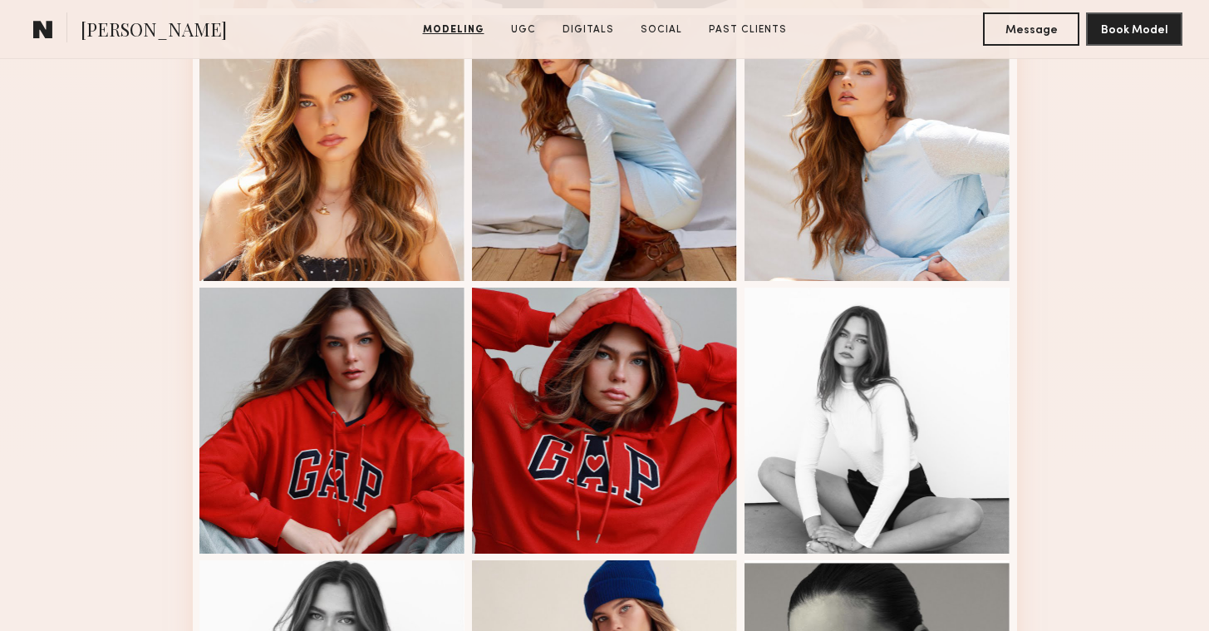
scroll to position [214, 0]
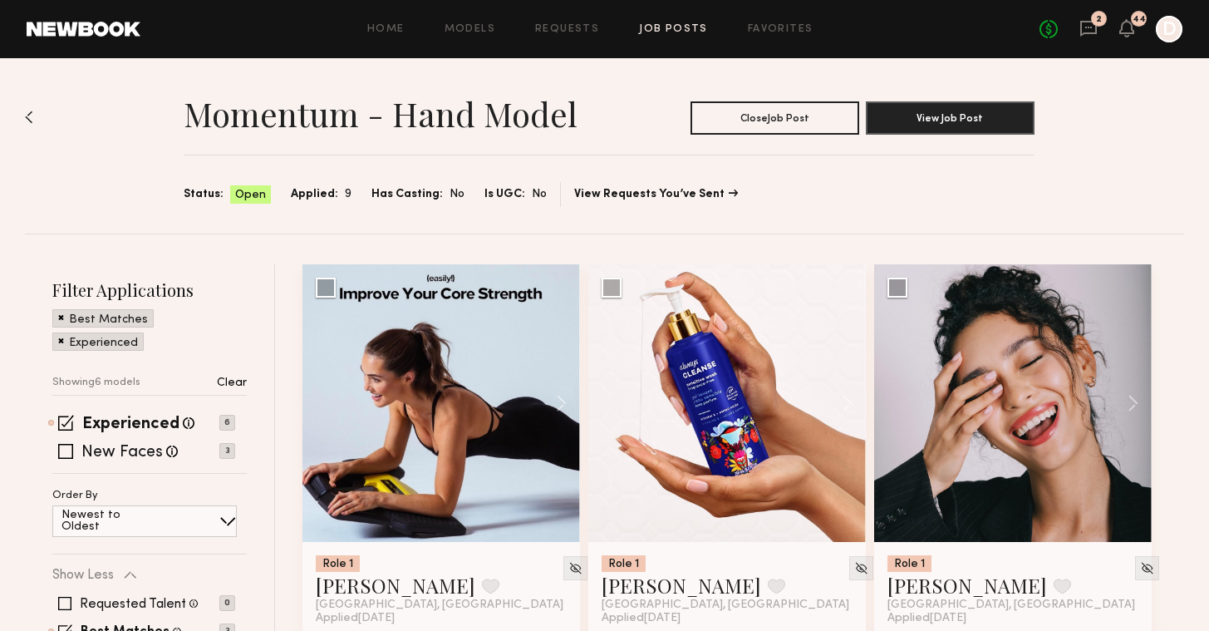
scroll to position [27, 0]
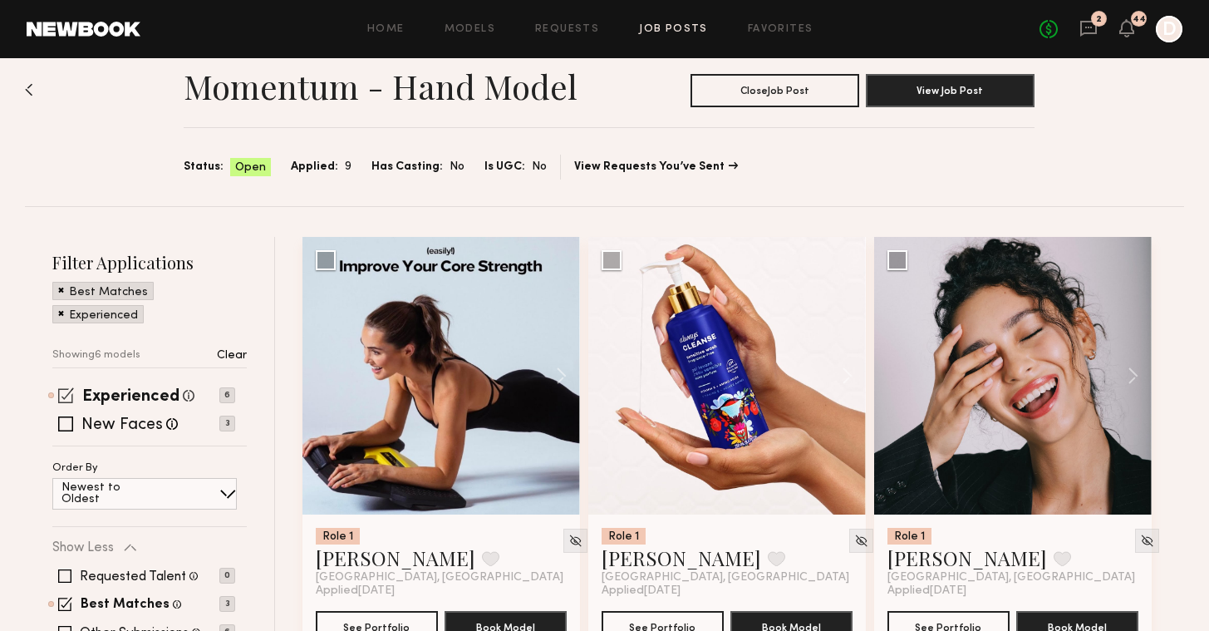
click at [64, 397] on span at bounding box center [66, 395] width 16 height 16
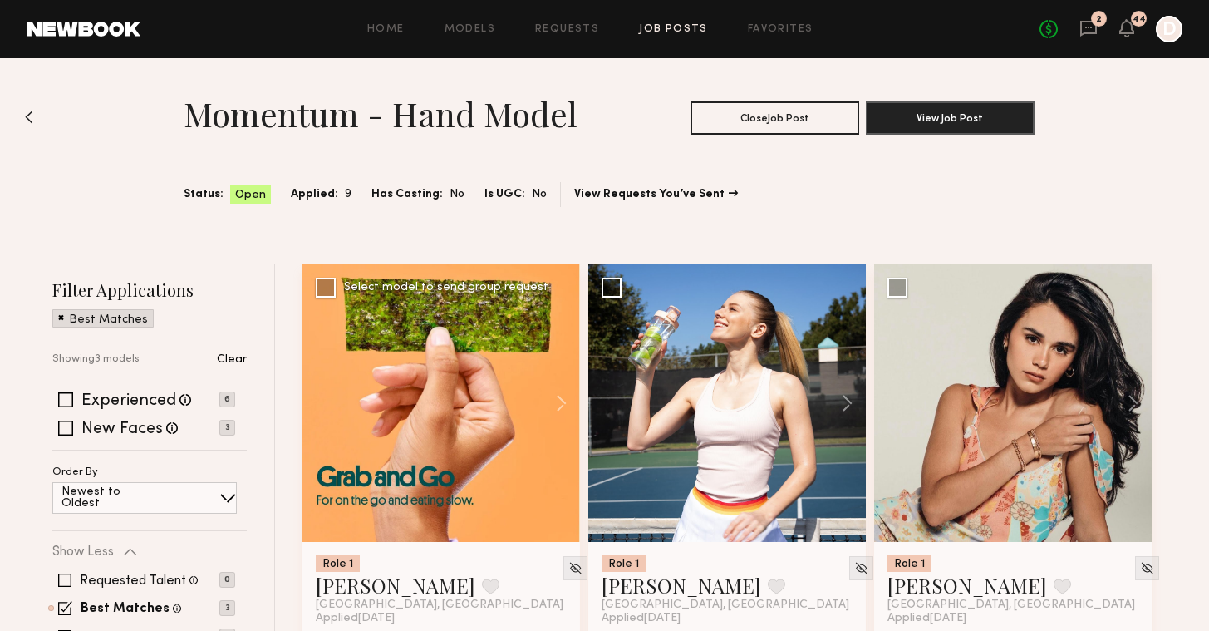
scroll to position [130, 0]
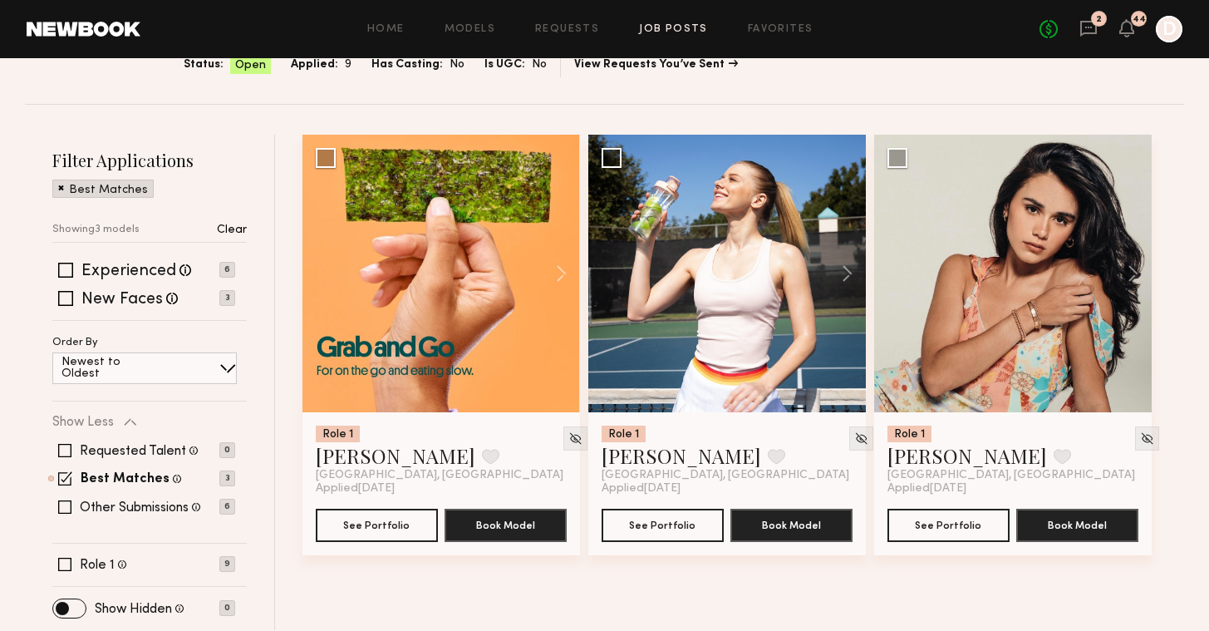
click at [62, 191] on span at bounding box center [61, 187] width 6 height 15
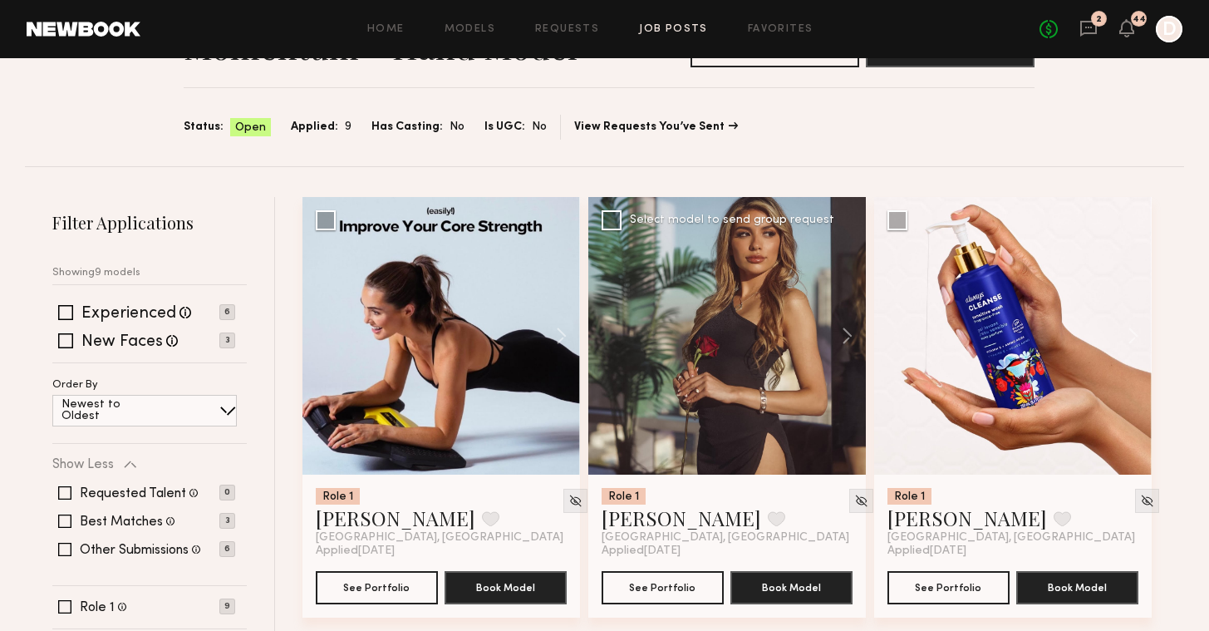
scroll to position [0, 0]
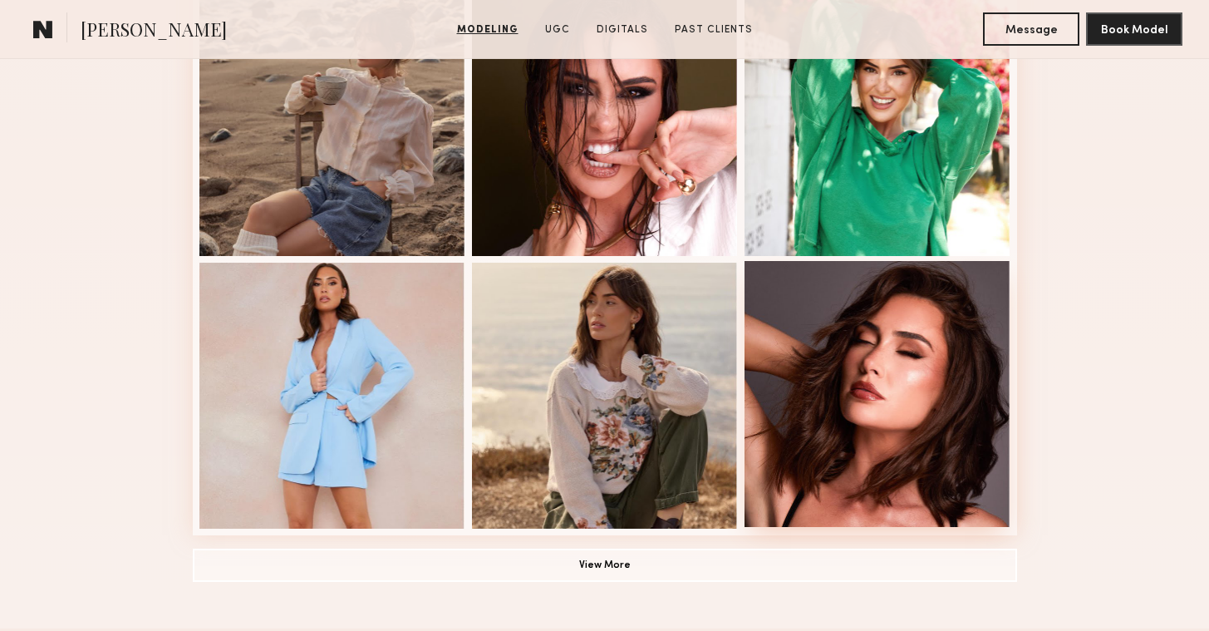
scroll to position [1236, 0]
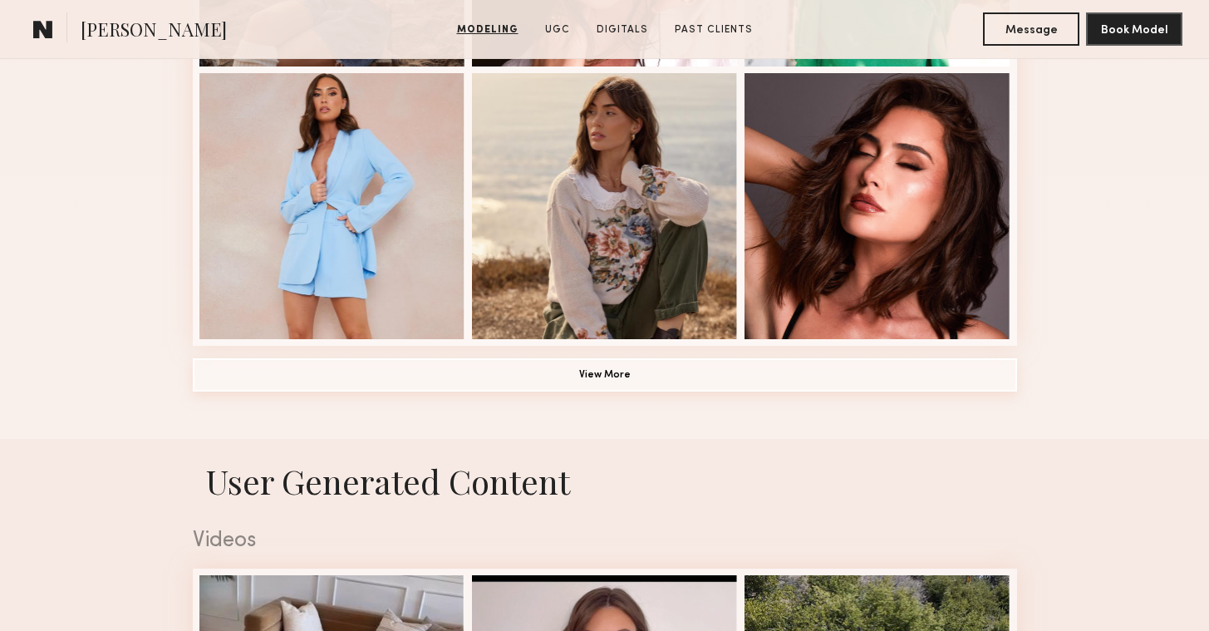
click at [635, 370] on button "View More" at bounding box center [605, 374] width 825 height 33
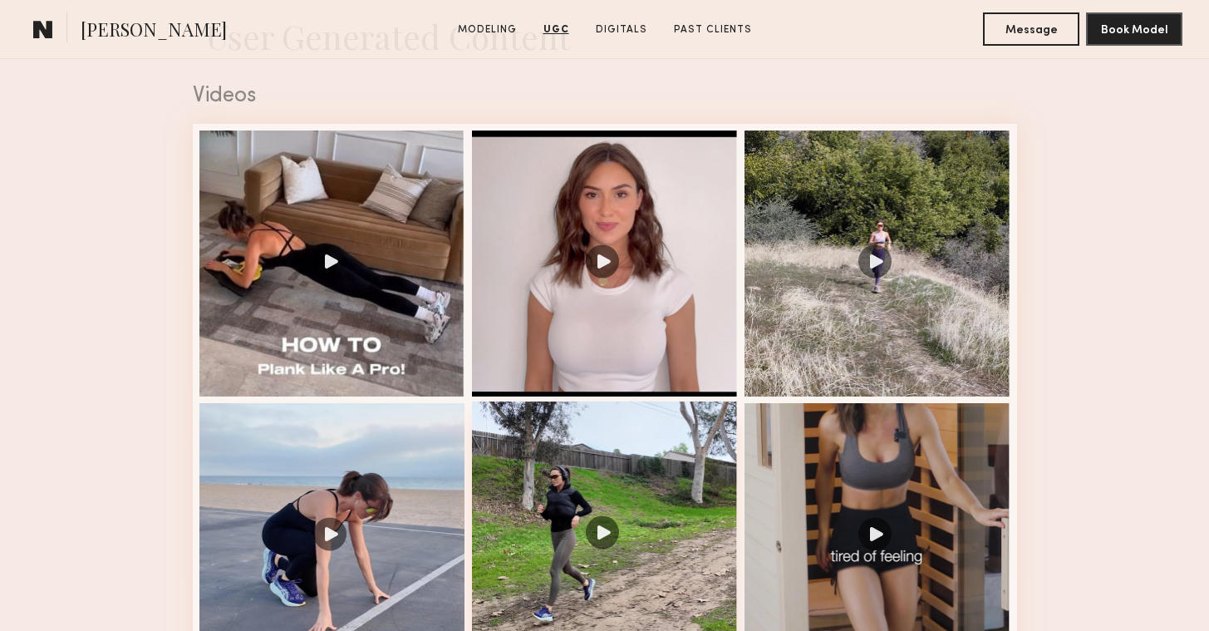
scroll to position [2881, 0]
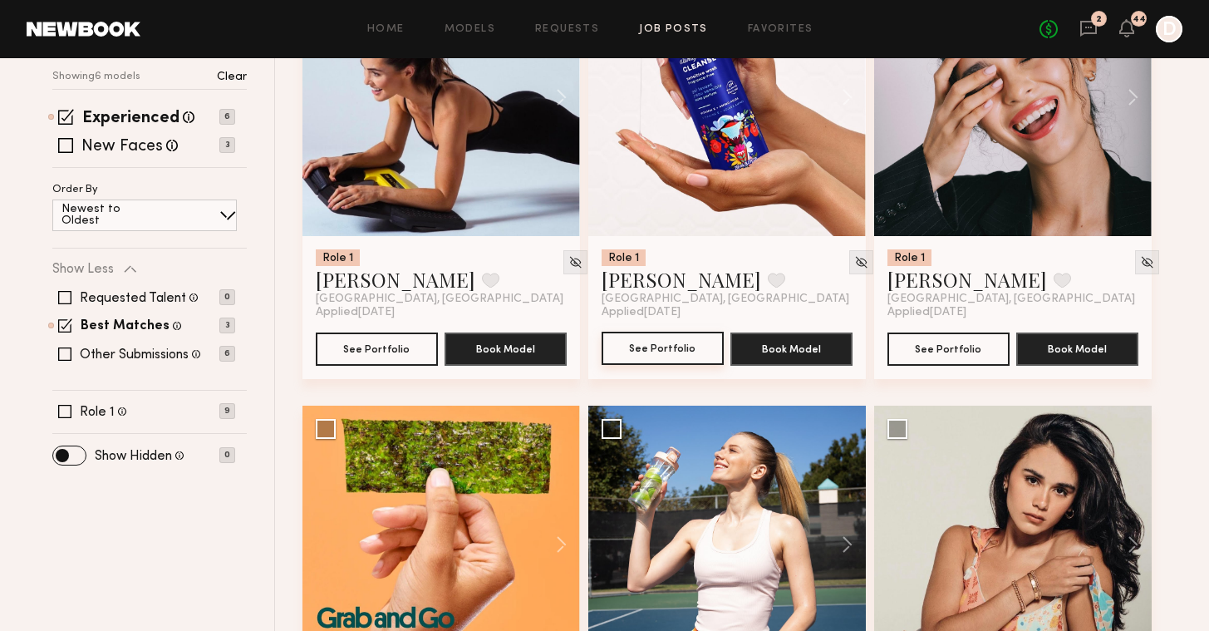
scroll to position [528, 0]
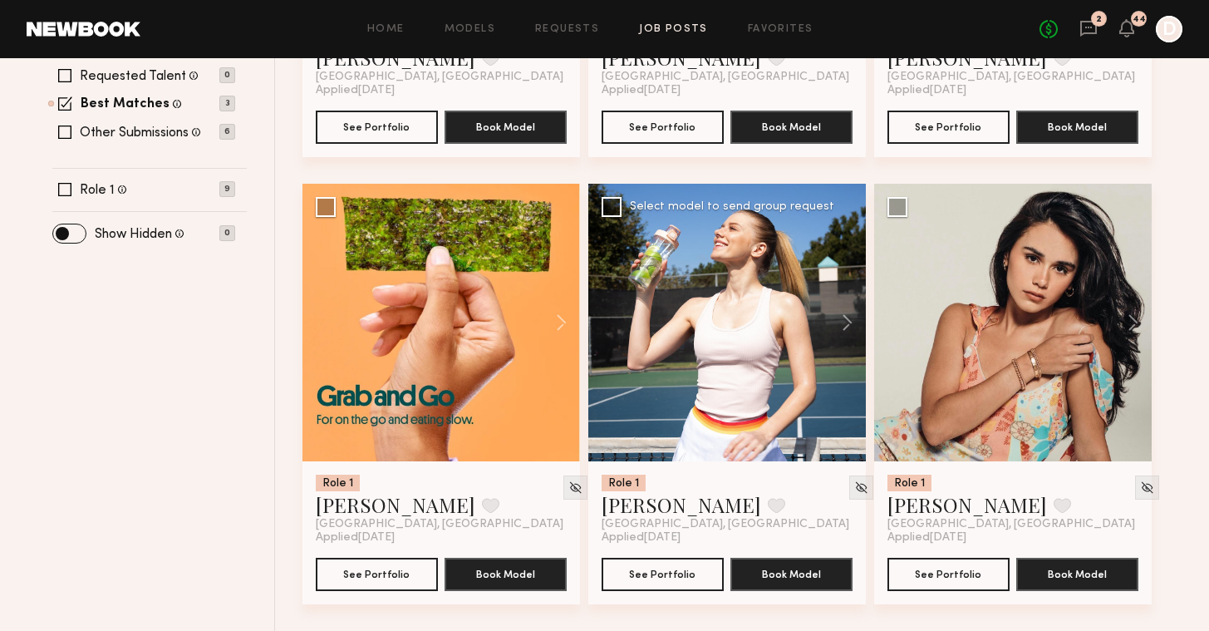
click at [792, 365] on div at bounding box center [728, 323] width 278 height 278
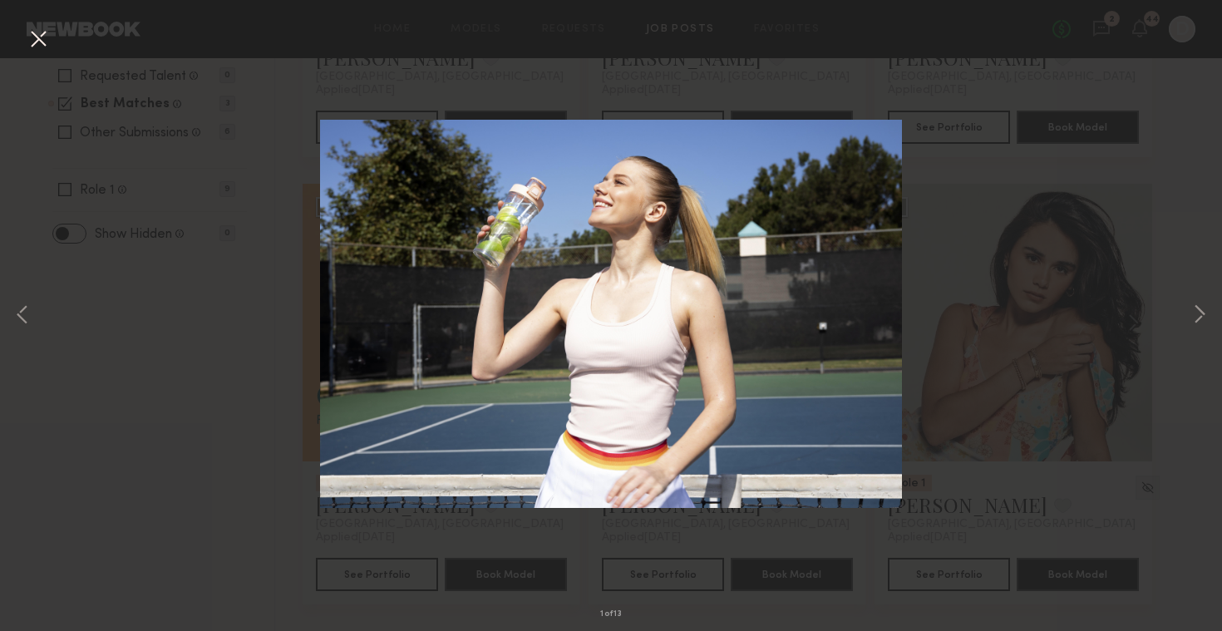
click at [1185, 230] on div "1 of 13" at bounding box center [611, 315] width 1222 height 631
click at [46, 41] on button at bounding box center [38, 40] width 27 height 30
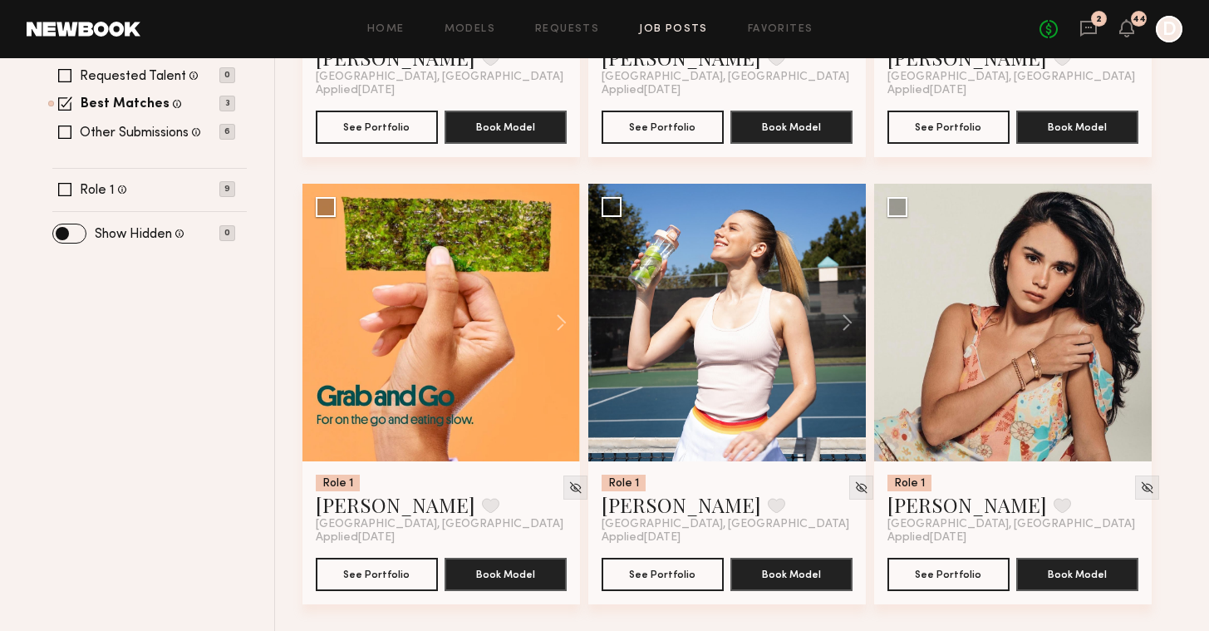
click at [786, 0] on header "Home Models Requests Job Posts Favorites Sign Out No fees up to $5,000 2 44 D" at bounding box center [604, 29] width 1209 height 58
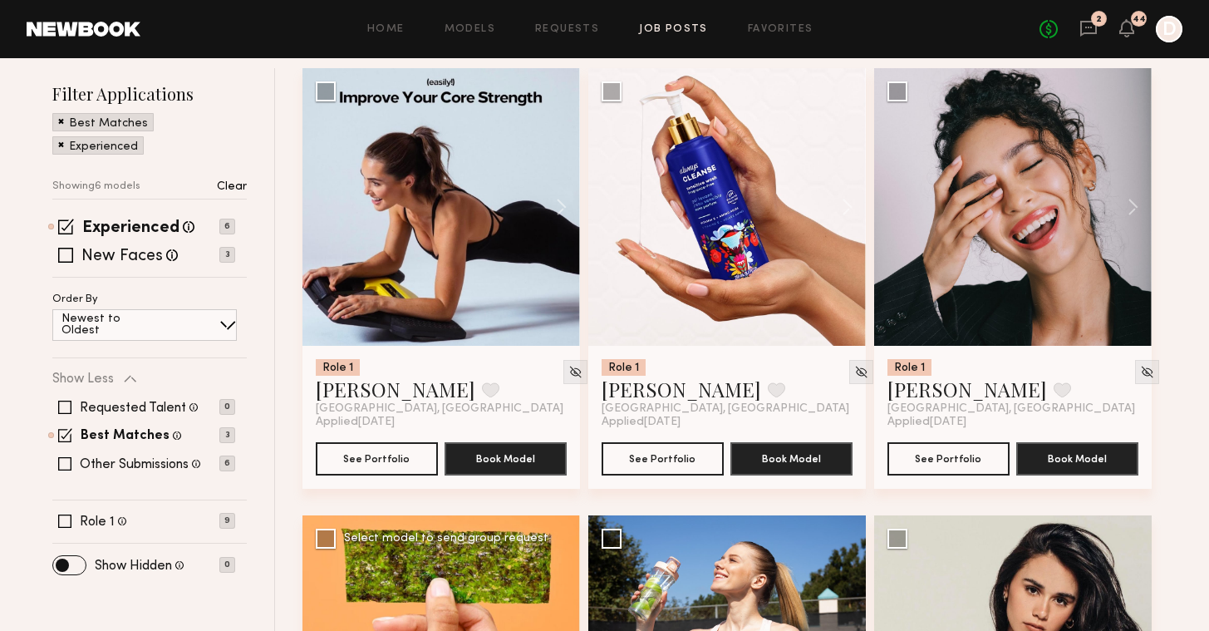
scroll to position [0, 0]
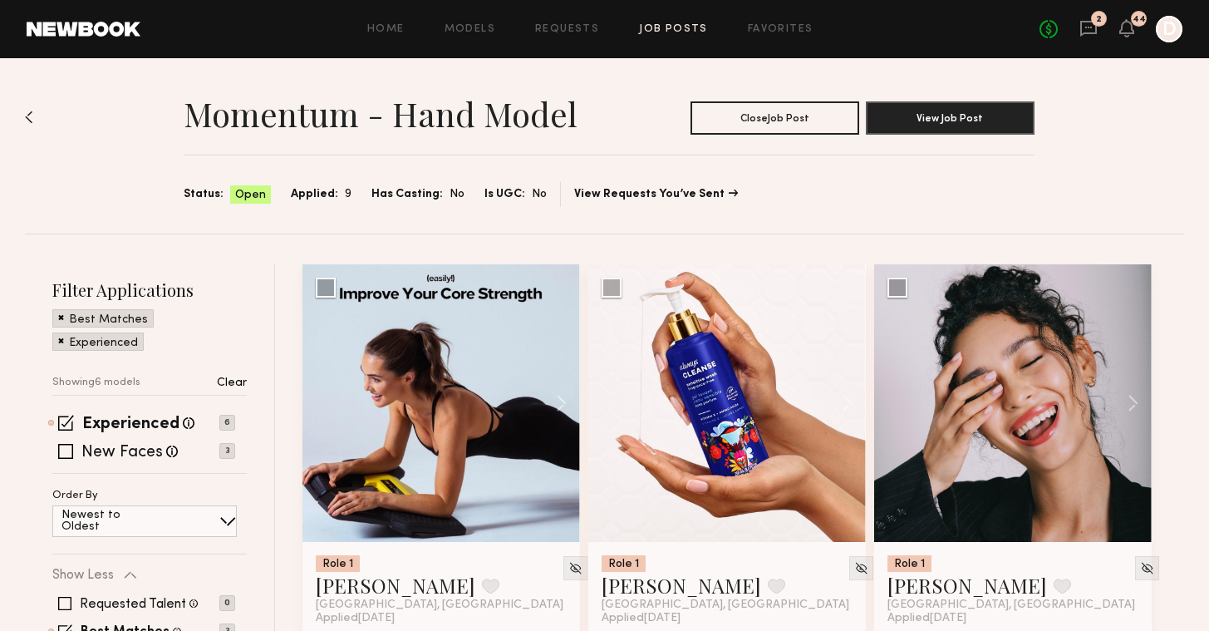
click at [525, 0] on header "Home Models Requests Job Posts Favorites Sign Out No fees up to $5,000 2 44 D" at bounding box center [604, 29] width 1209 height 58
